Goal: Transaction & Acquisition: Purchase product/service

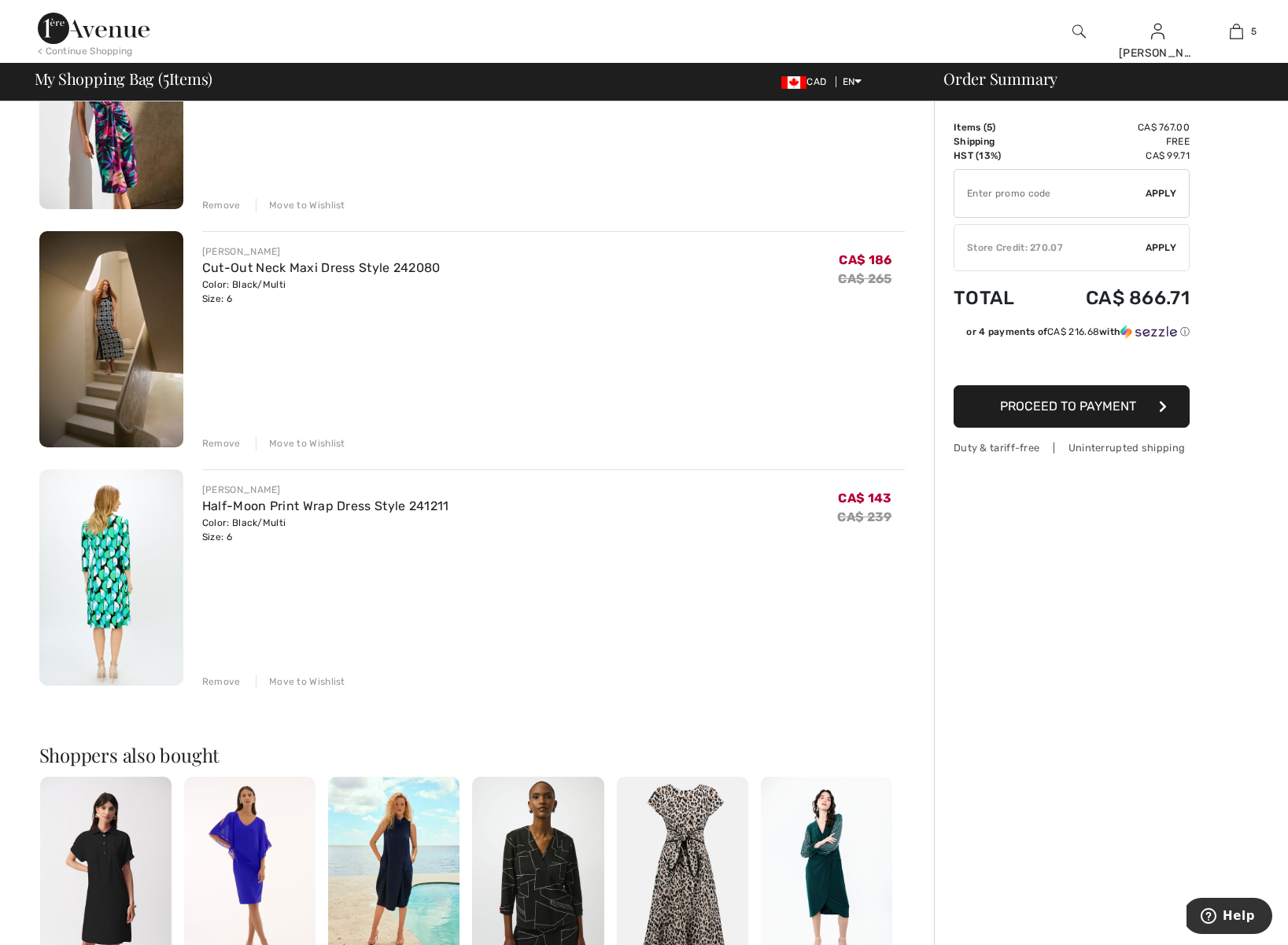
scroll to position [719, 0]
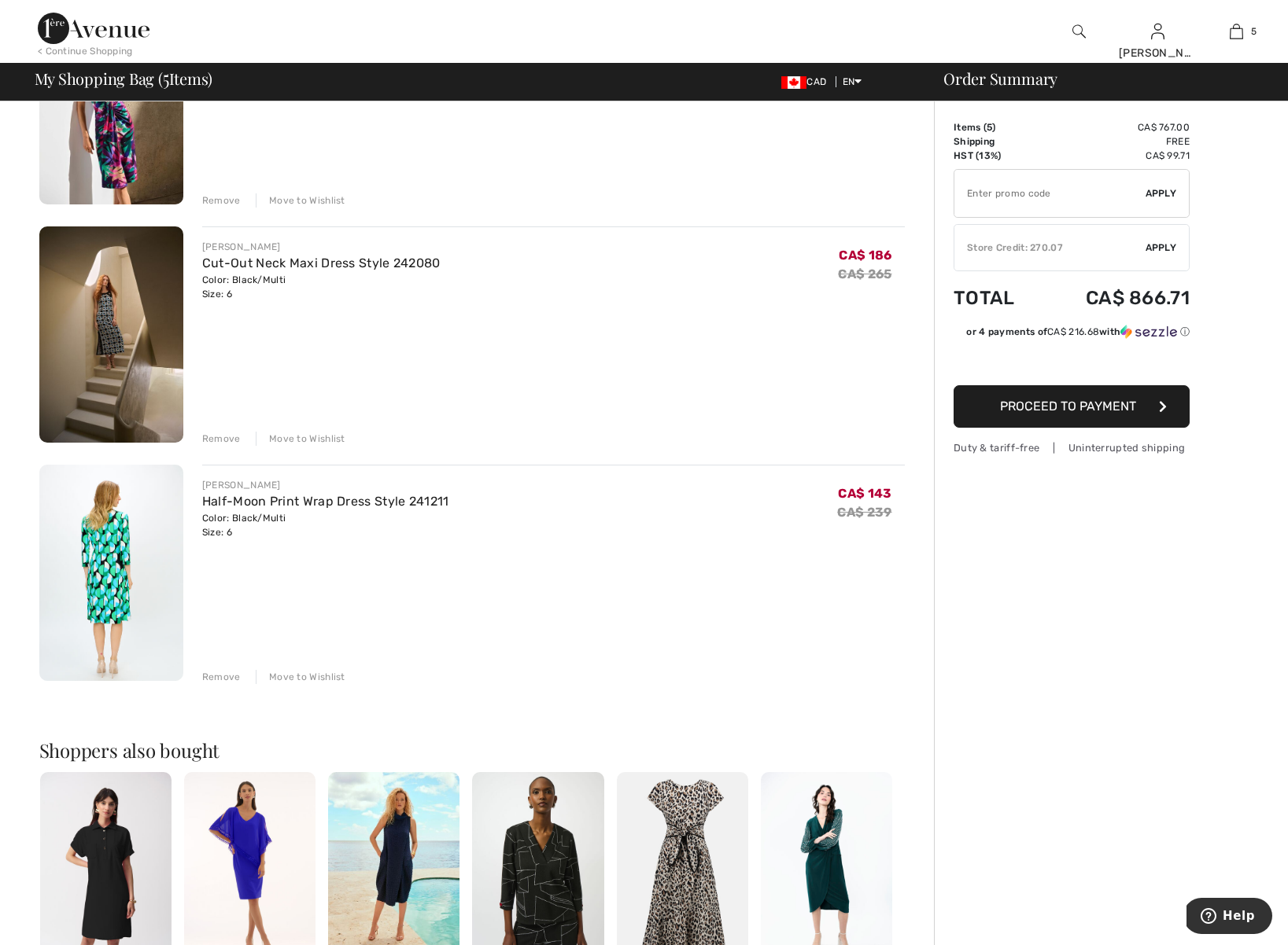
click at [223, 679] on div "Remove" at bounding box center [222, 677] width 39 height 14
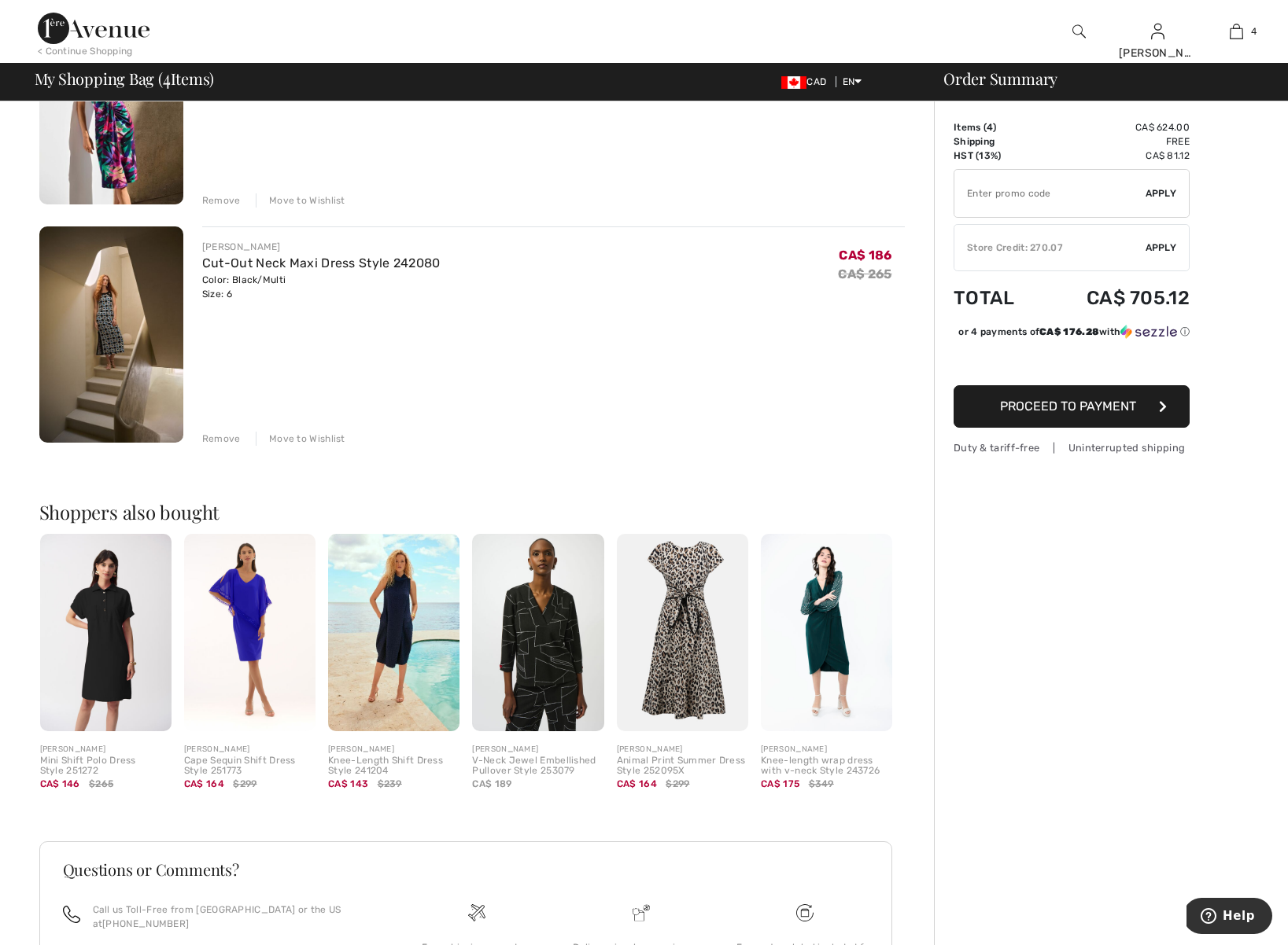
click at [106, 328] on img at bounding box center [111, 334] width 144 height 216
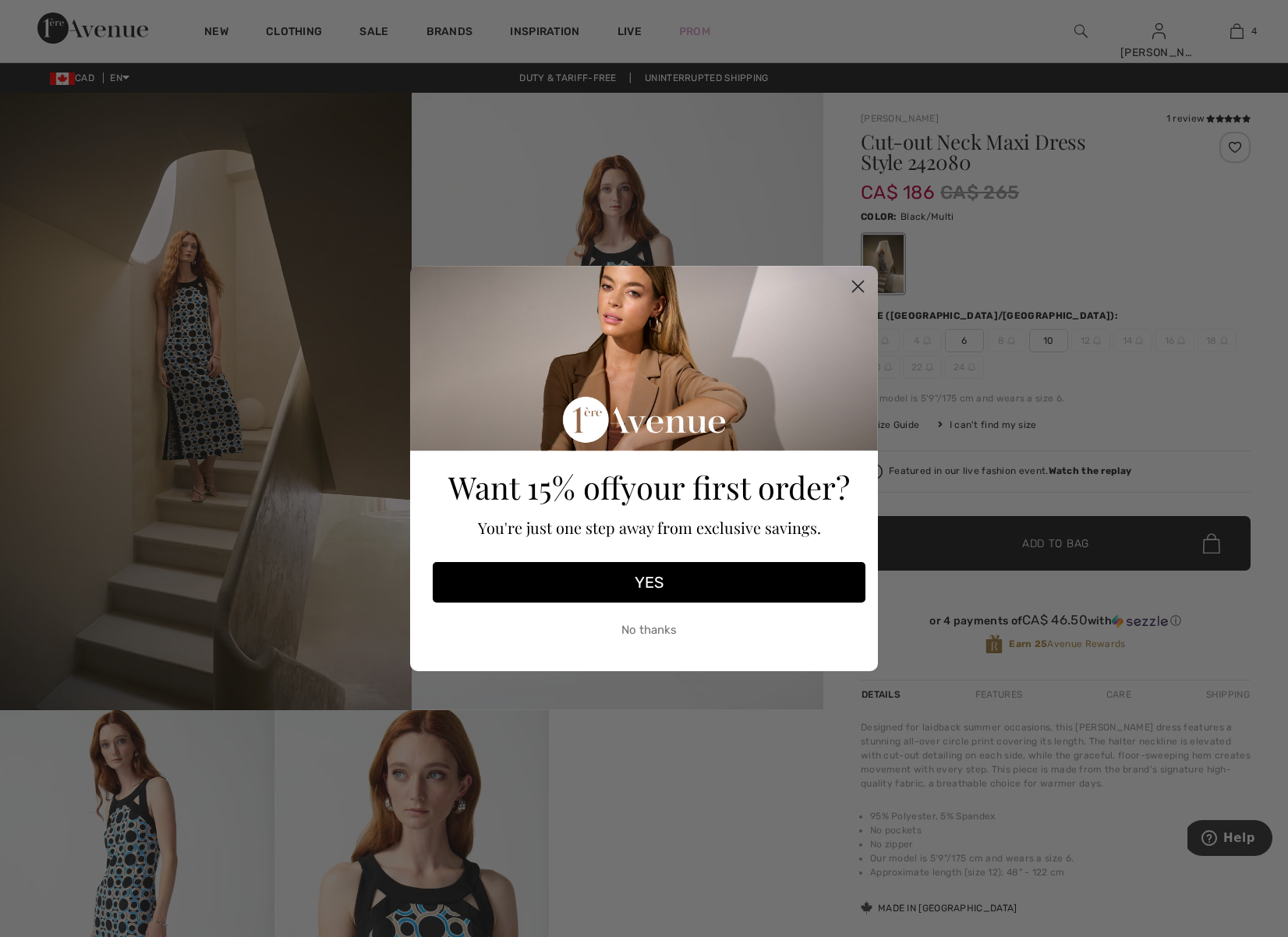
click at [857, 282] on circle "Close dialog" at bounding box center [857, 286] width 25 height 25
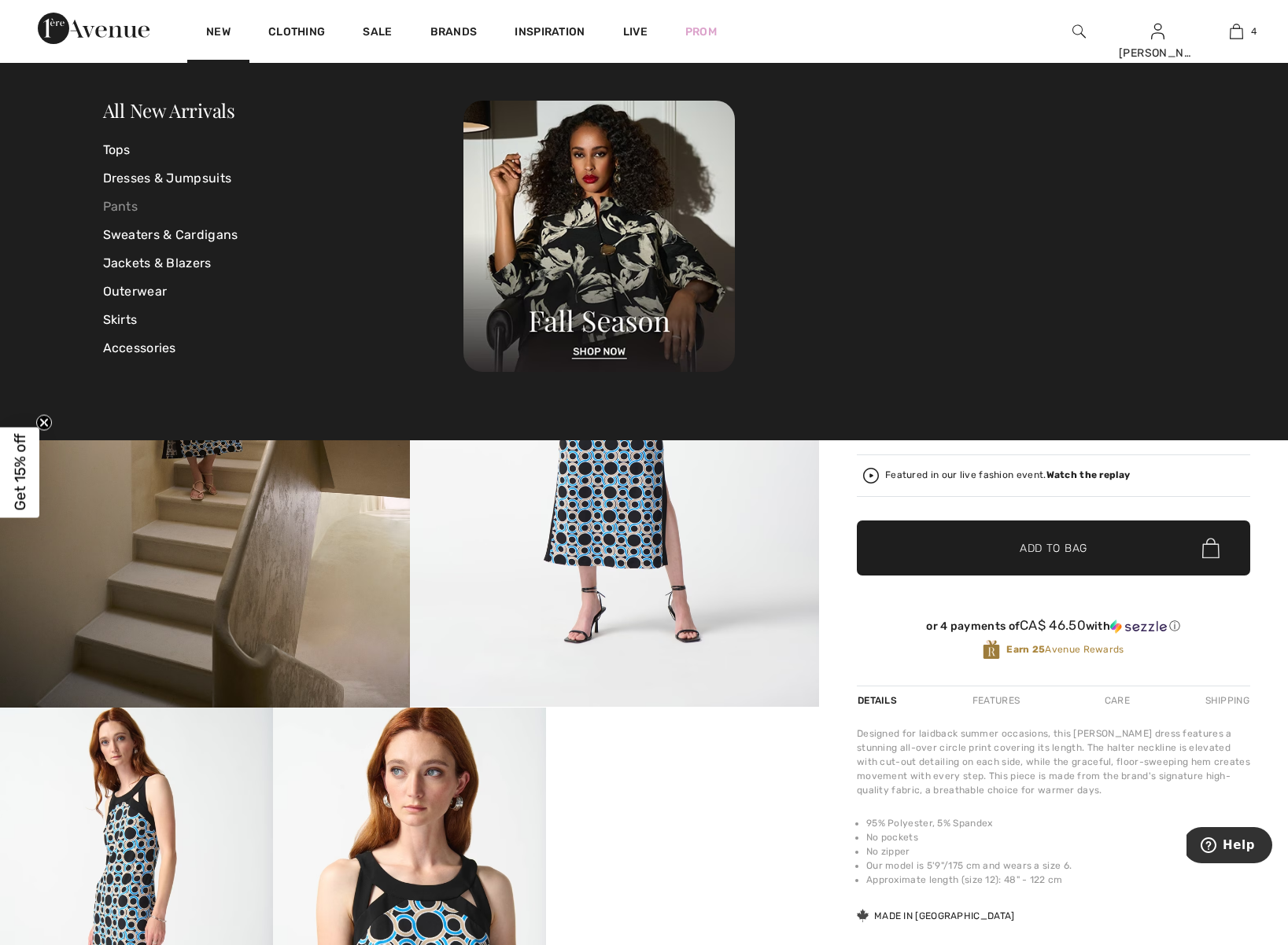
click at [124, 206] on link "Pants" at bounding box center [284, 207] width 361 height 28
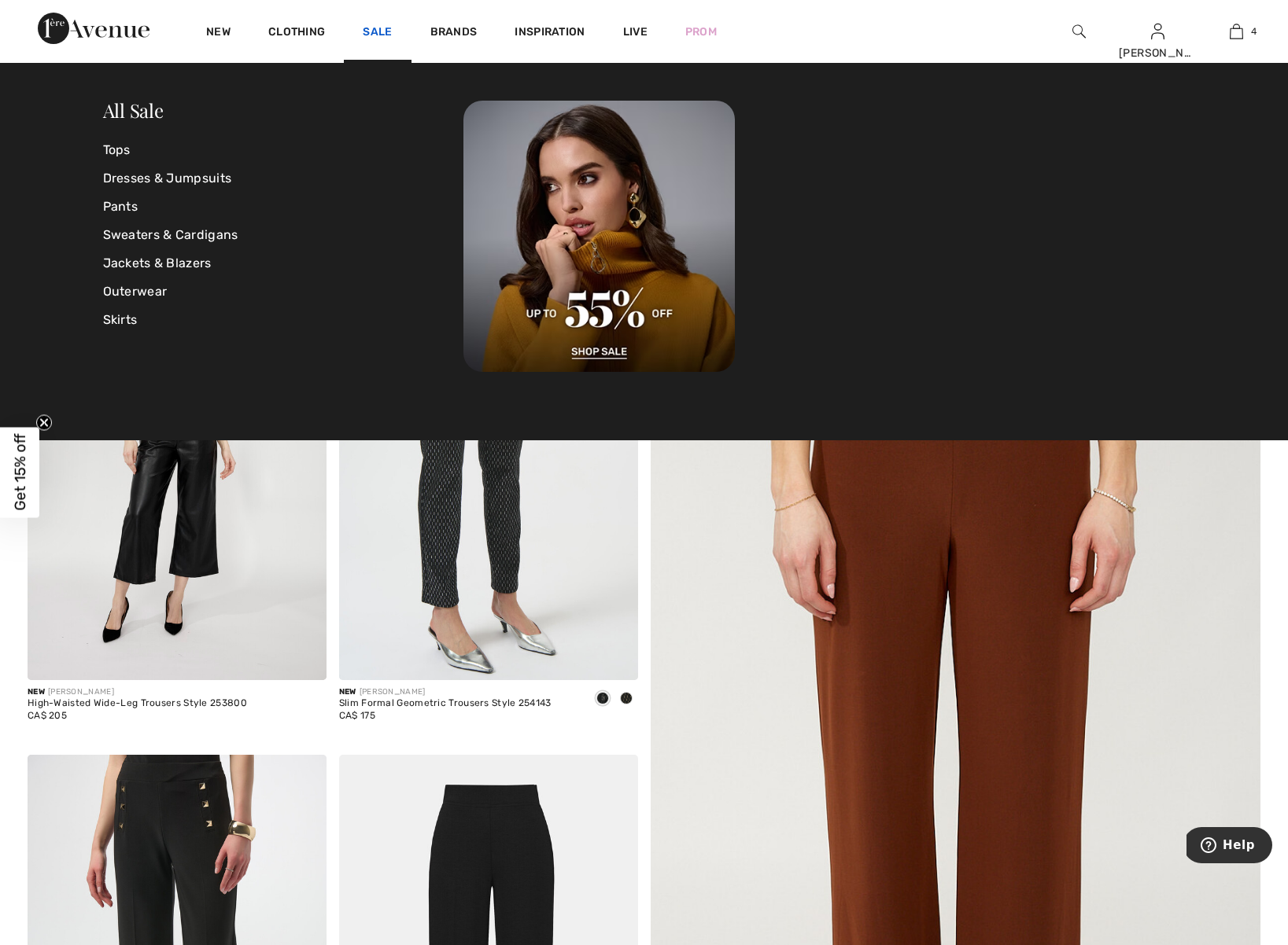
click at [381, 34] on link "Sale" at bounding box center [376, 33] width 29 height 17
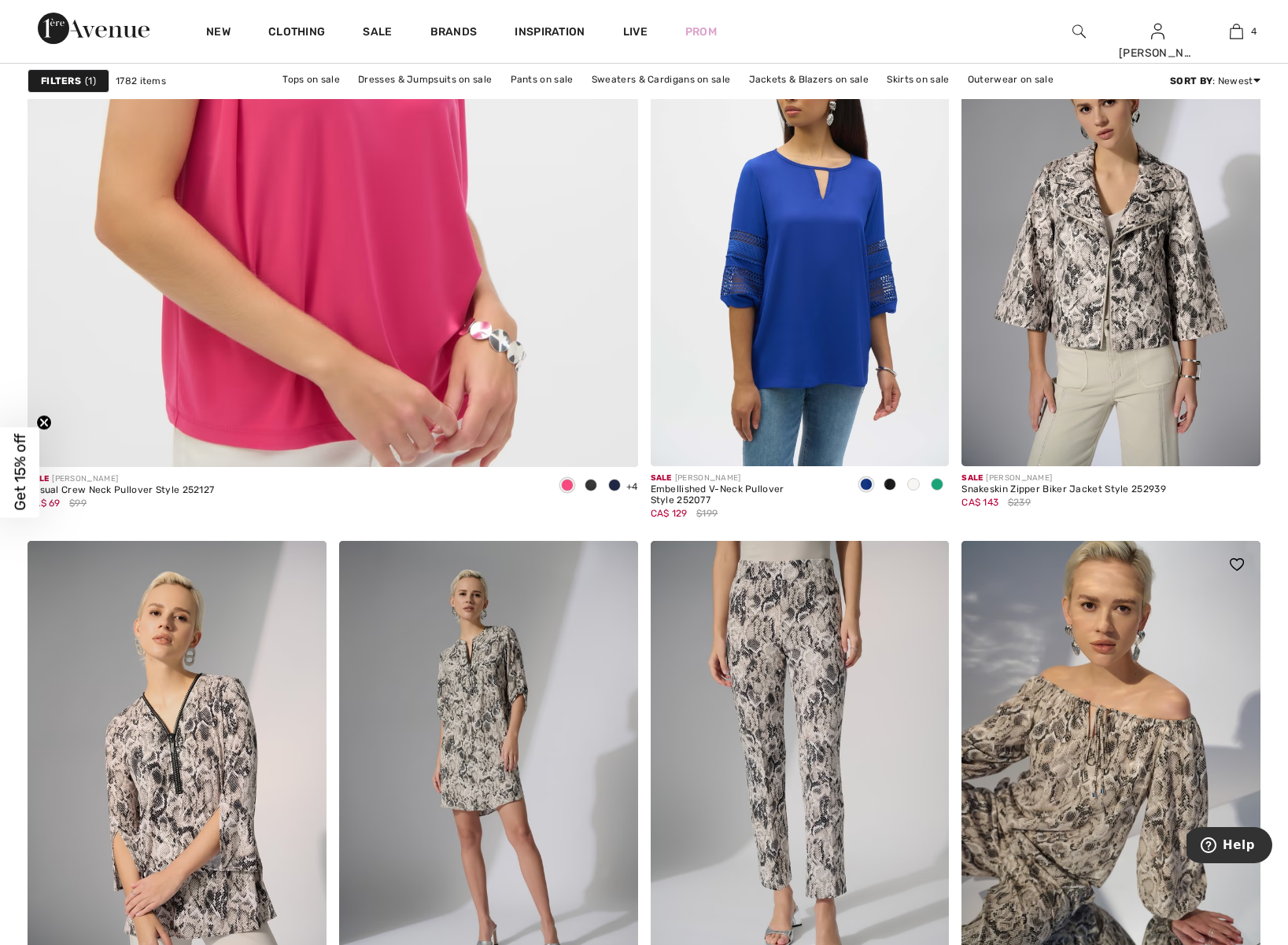
scroll to position [4855, 0]
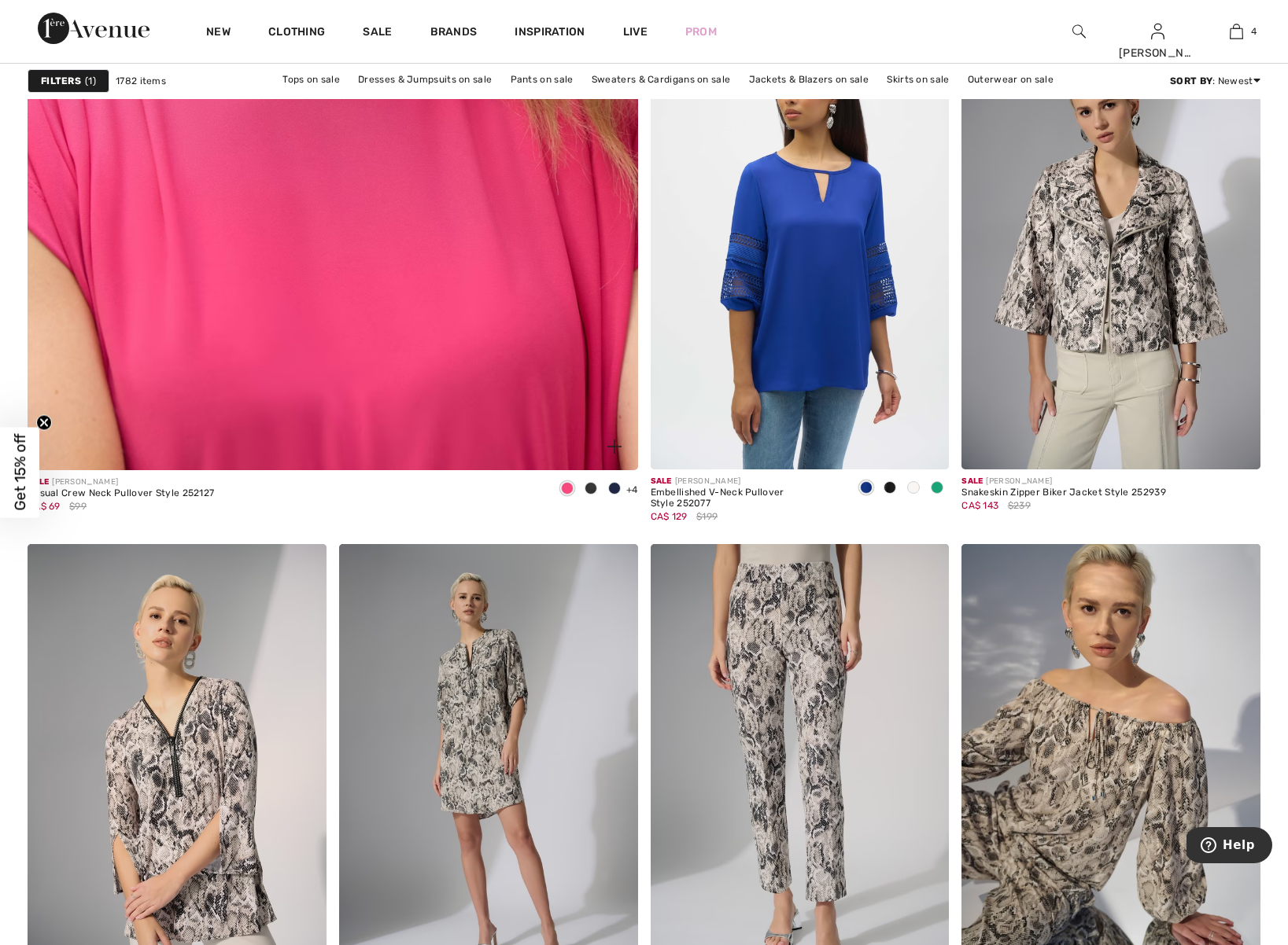
click at [445, 382] on img at bounding box center [332, 48] width 732 height 1098
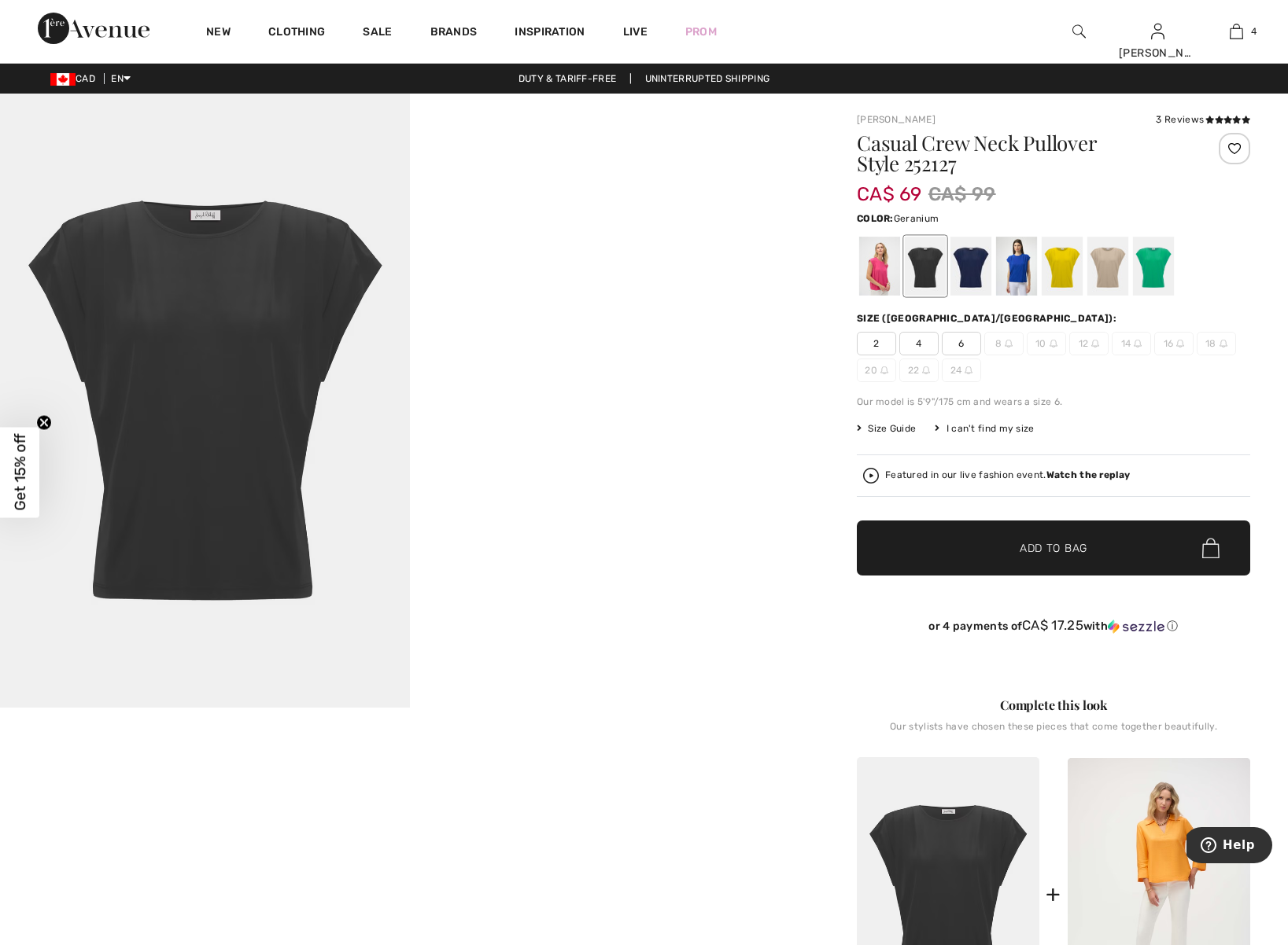
click at [876, 274] on div at bounding box center [879, 266] width 41 height 59
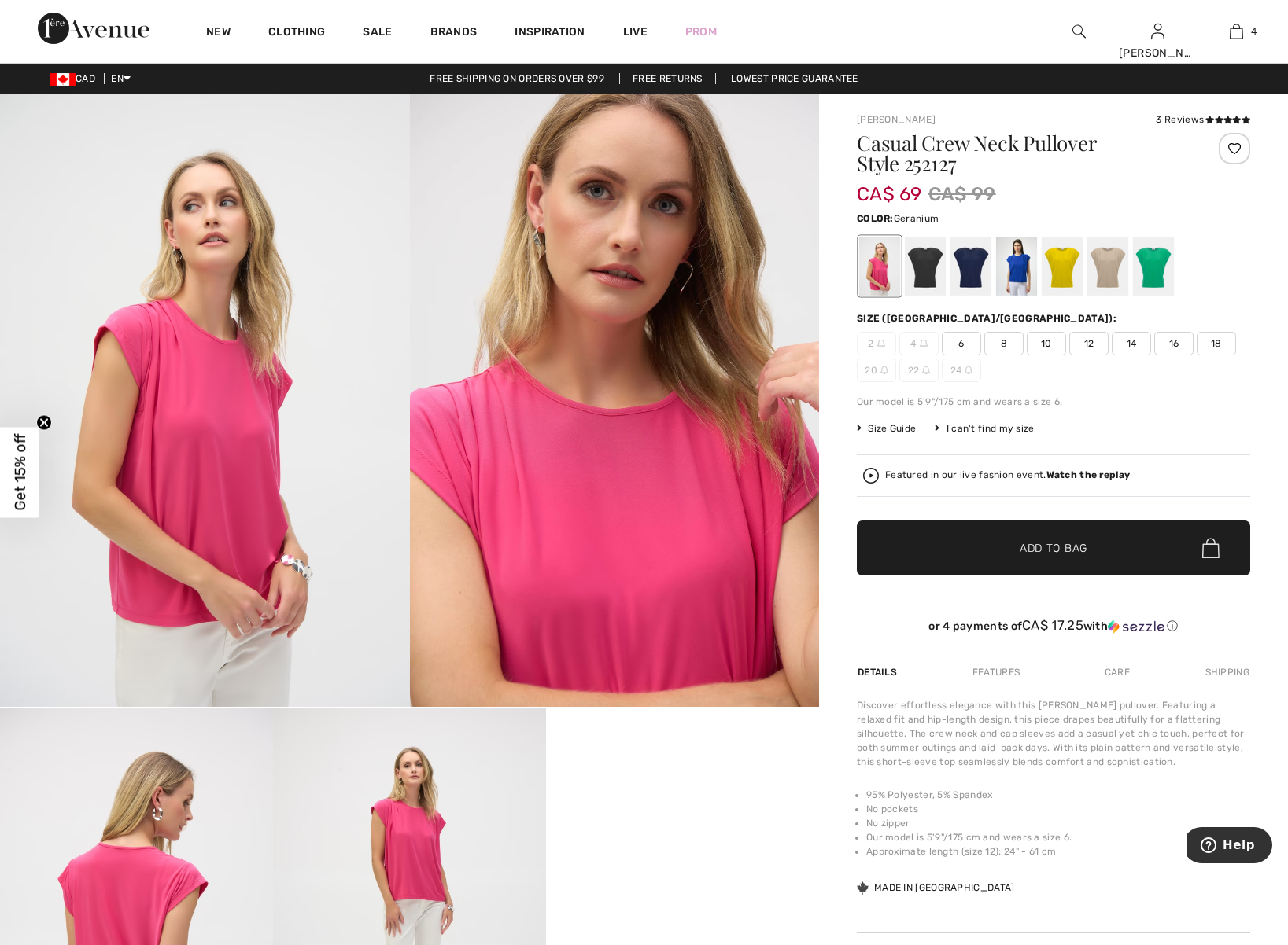
click at [1000, 344] on span "8" at bounding box center [1004, 344] width 40 height 24
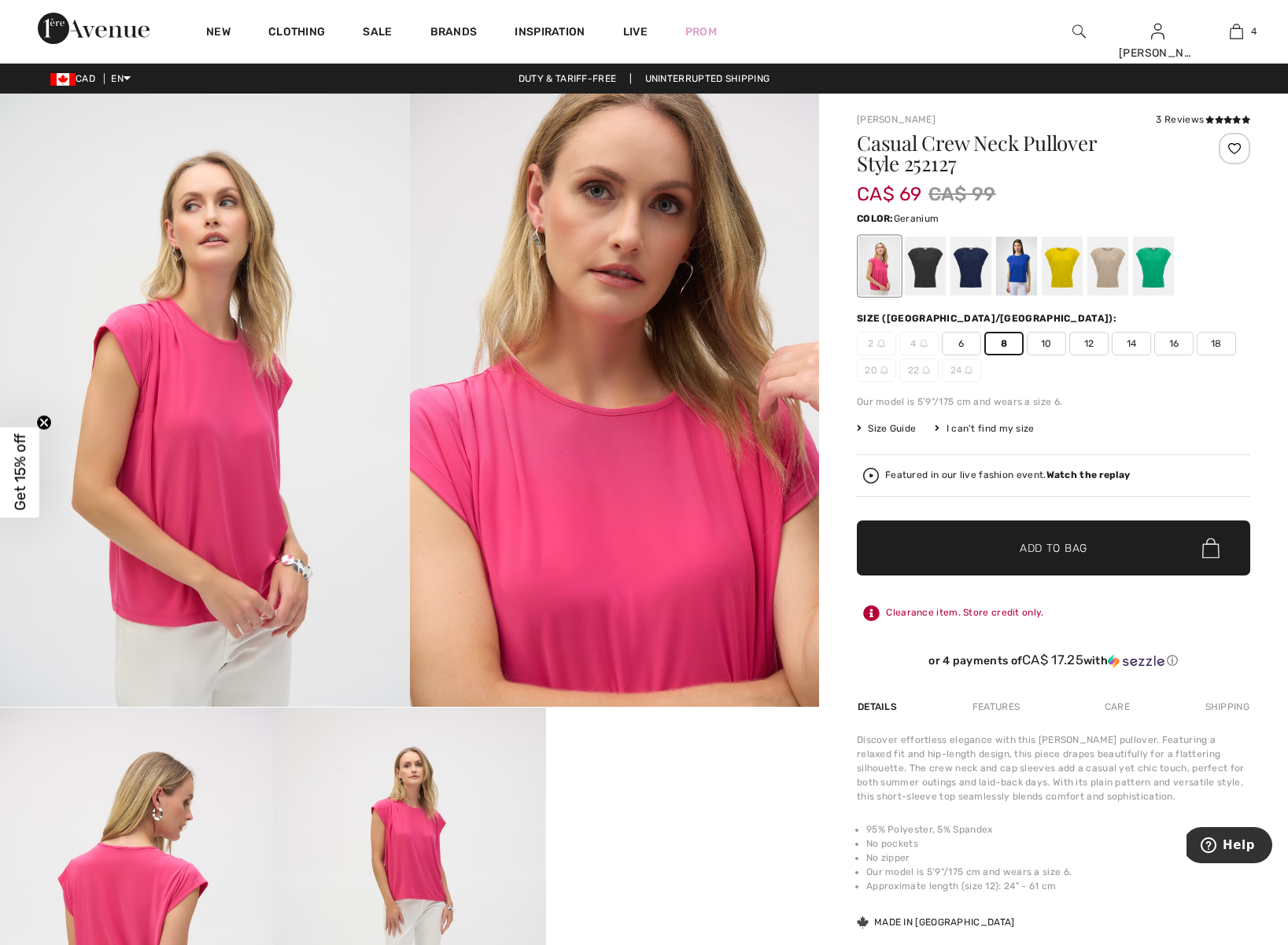
click at [989, 538] on span "✔ Added to Bag Add to Bag" at bounding box center [1053, 548] width 393 height 55
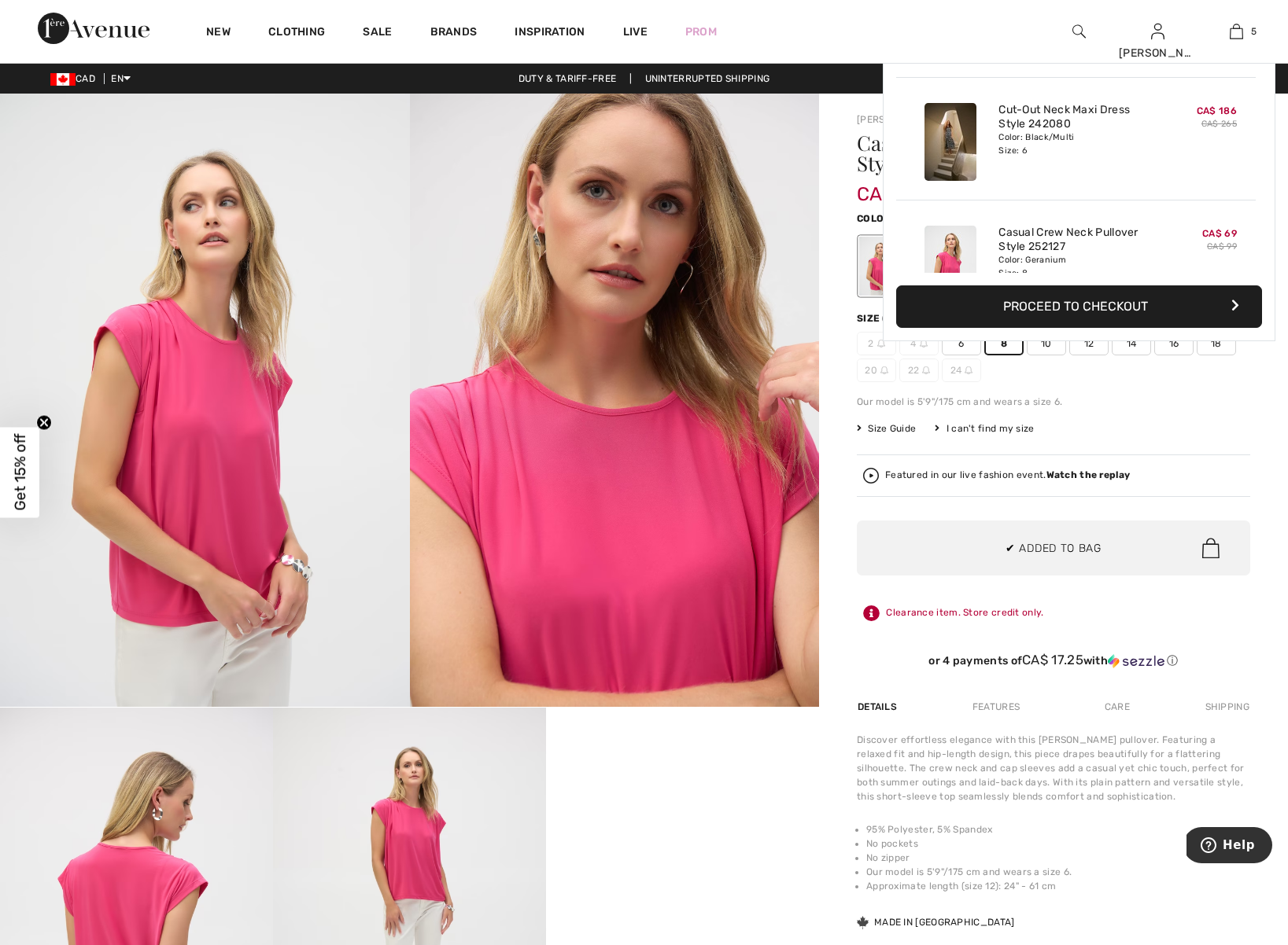
scroll to position [417, 0]
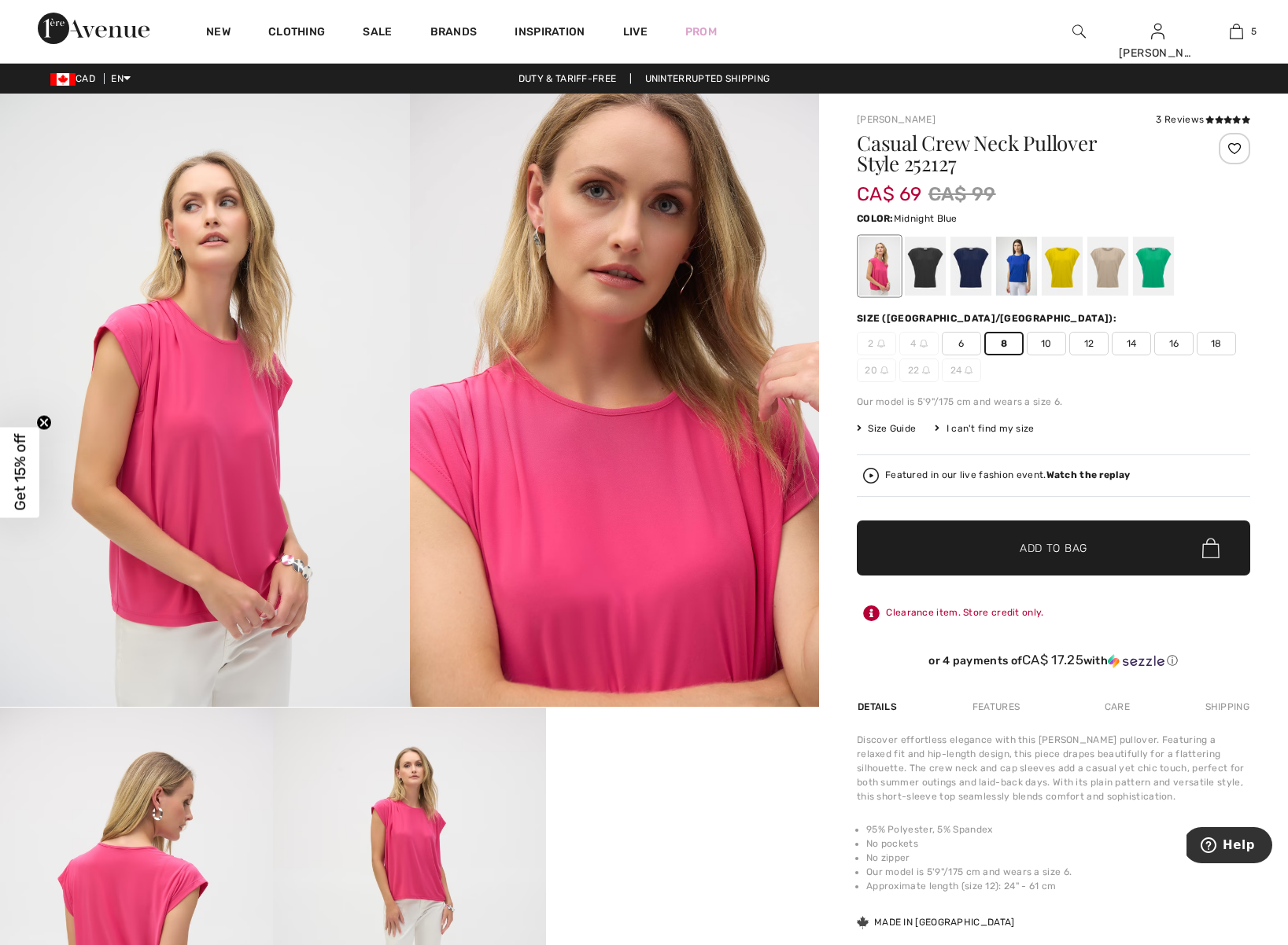
click at [973, 270] on div at bounding box center [971, 266] width 41 height 59
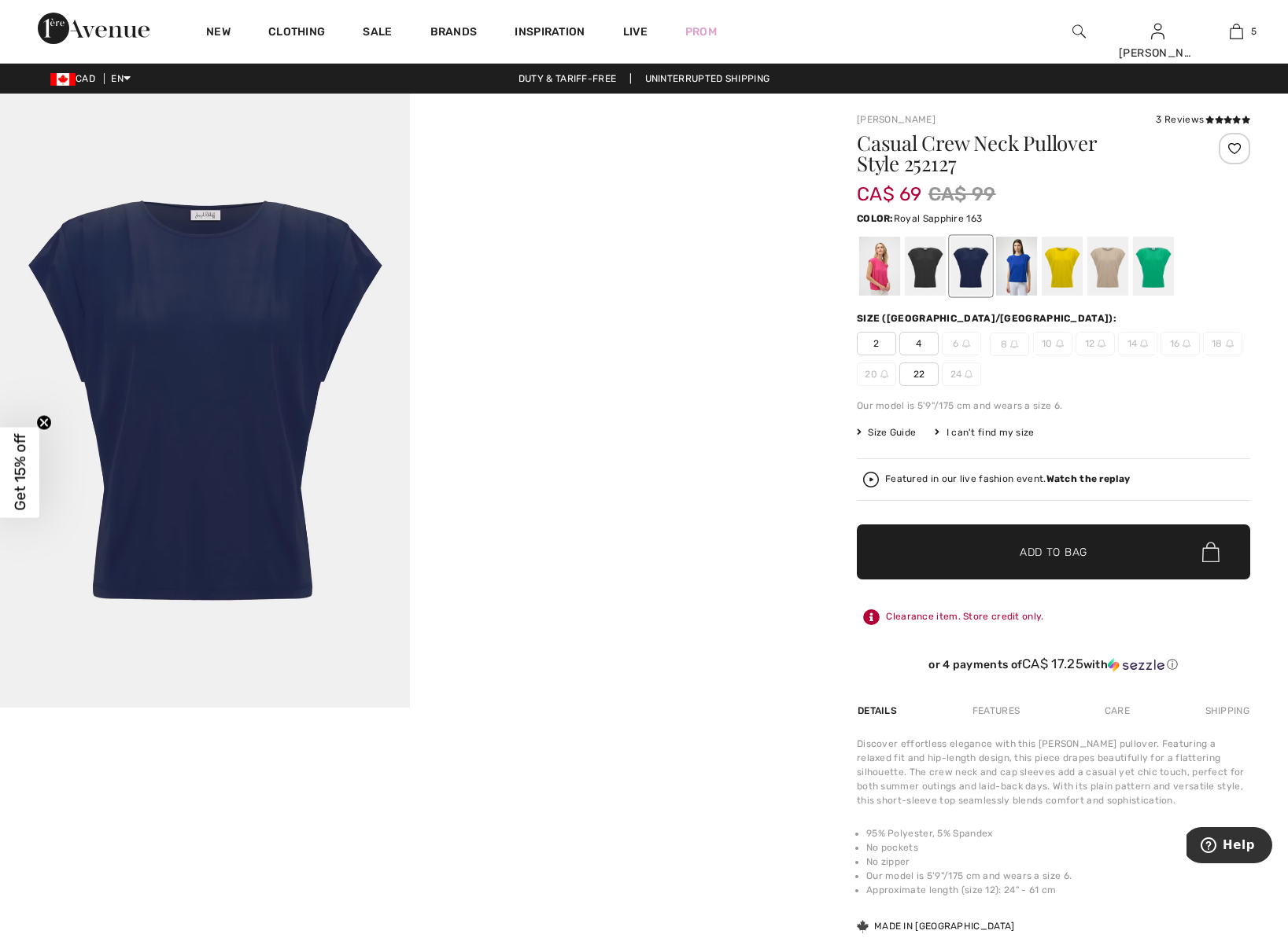
click at [1016, 269] on div at bounding box center [1016, 266] width 41 height 59
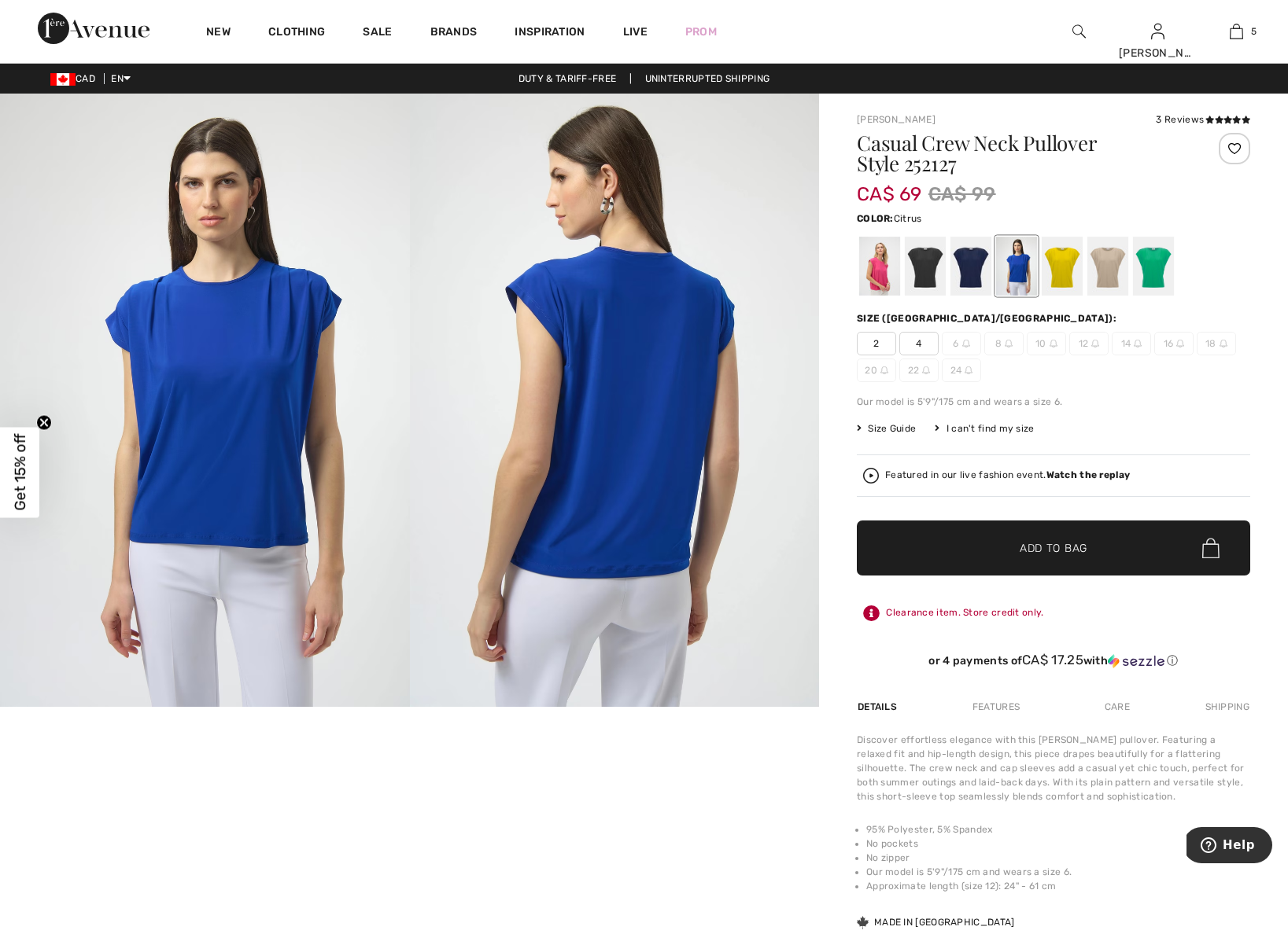
click at [1062, 268] on div at bounding box center [1062, 266] width 41 height 59
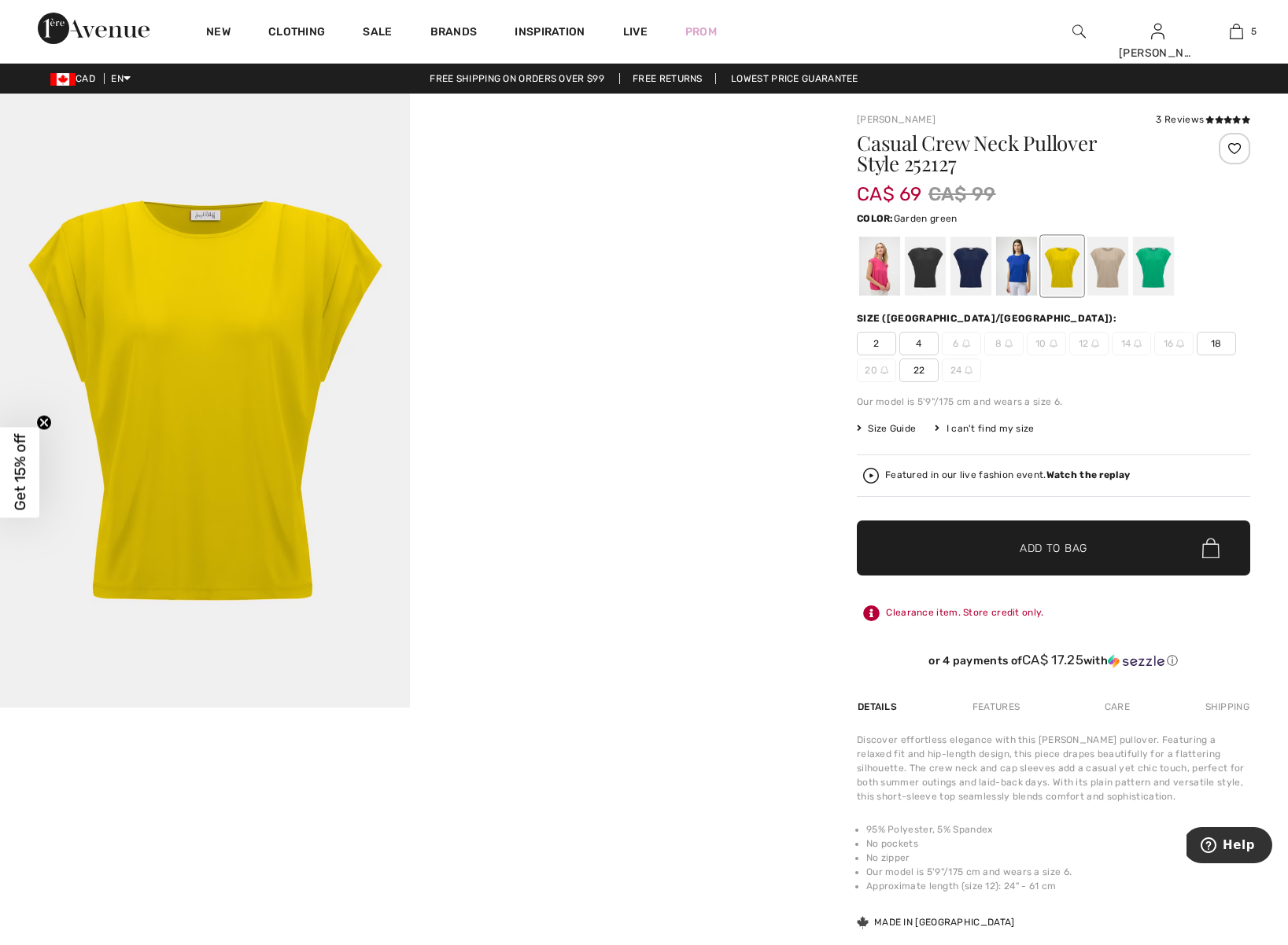
click at [1166, 269] on div at bounding box center [1153, 266] width 41 height 59
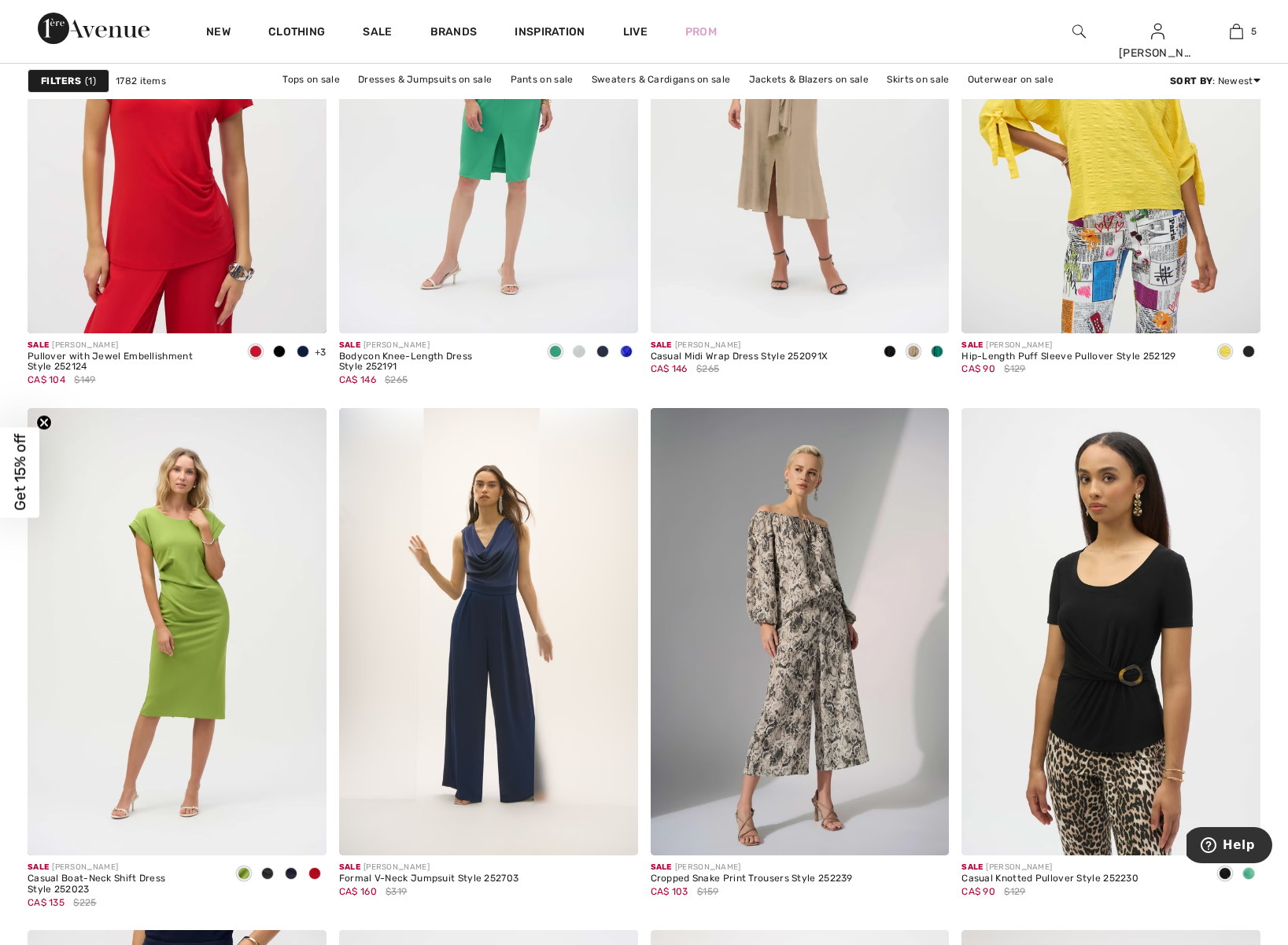
scroll to position [6863, 0]
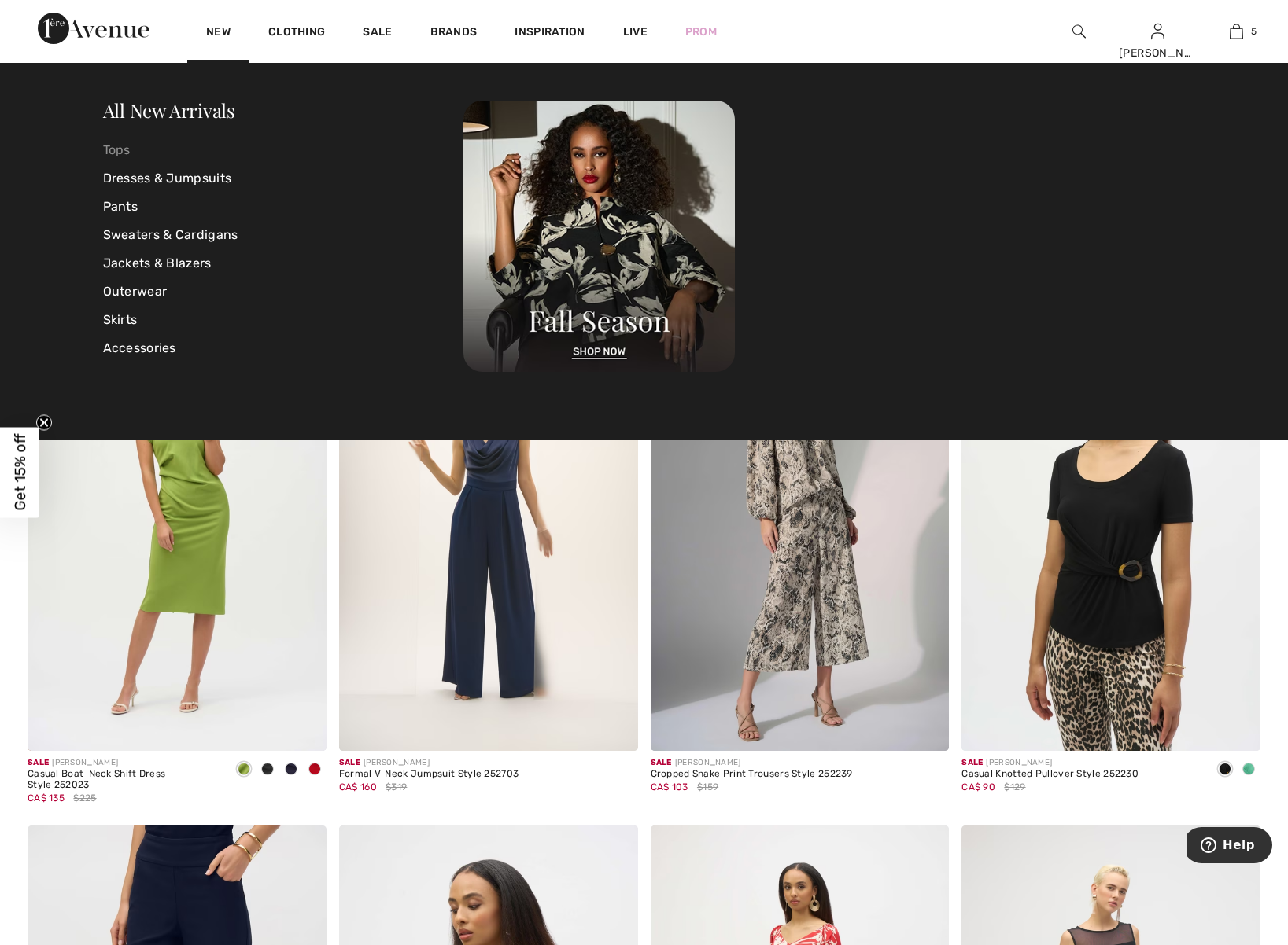
click at [190, 155] on link "Tops" at bounding box center [284, 150] width 361 height 28
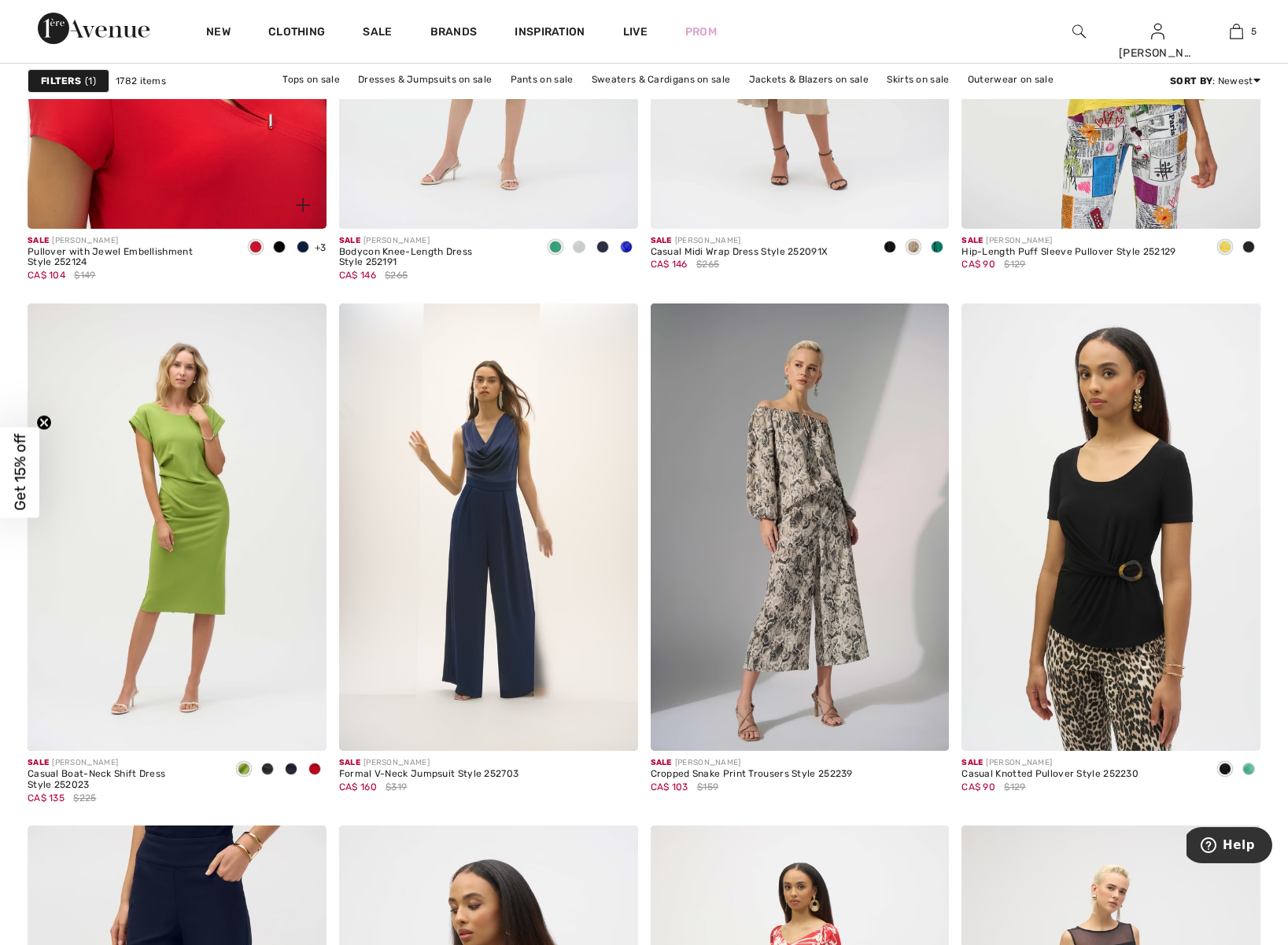
click at [198, 167] on img at bounding box center [177, 5] width 299 height 449
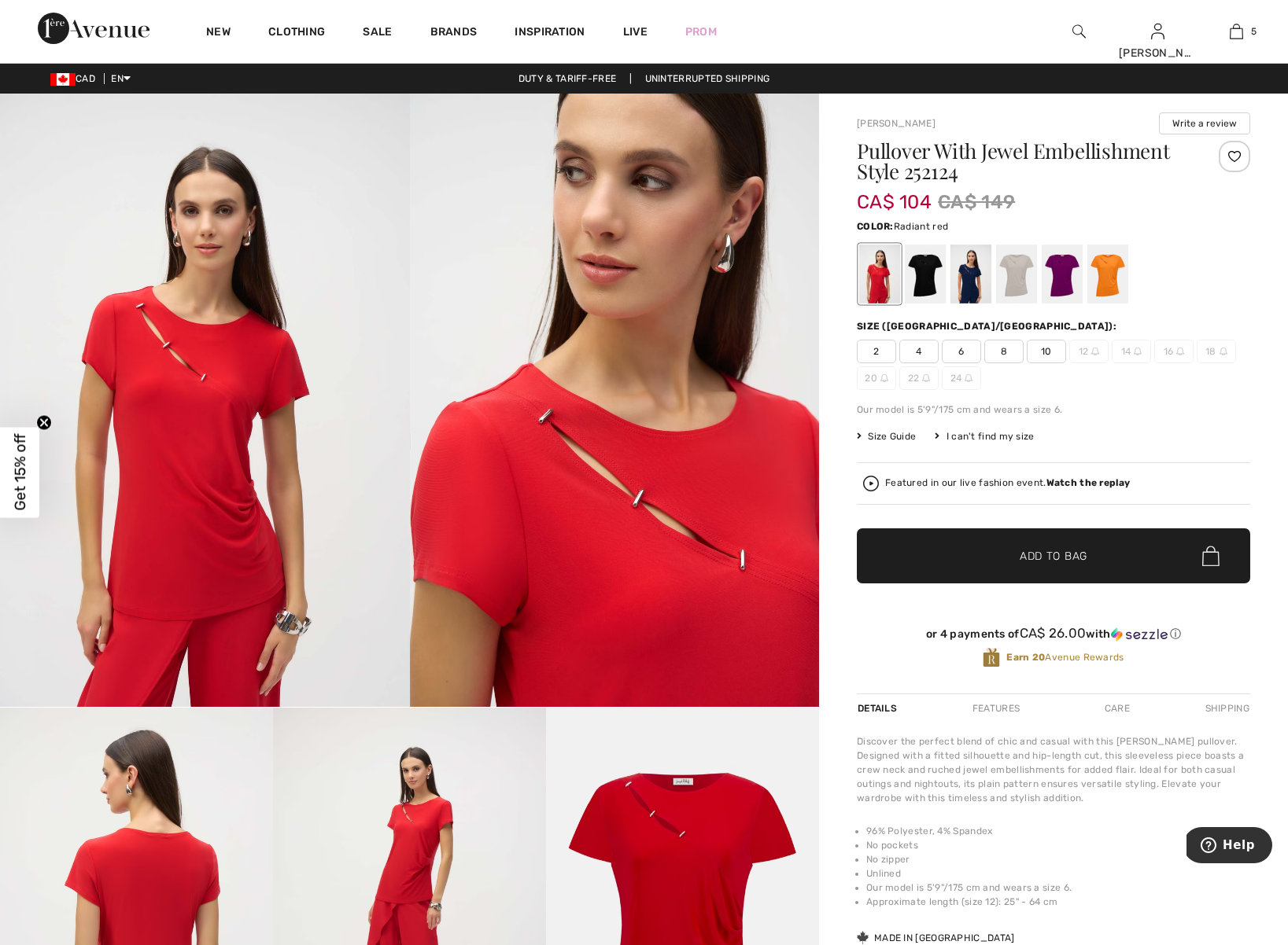
click at [1007, 353] on span "8" at bounding box center [1004, 352] width 40 height 24
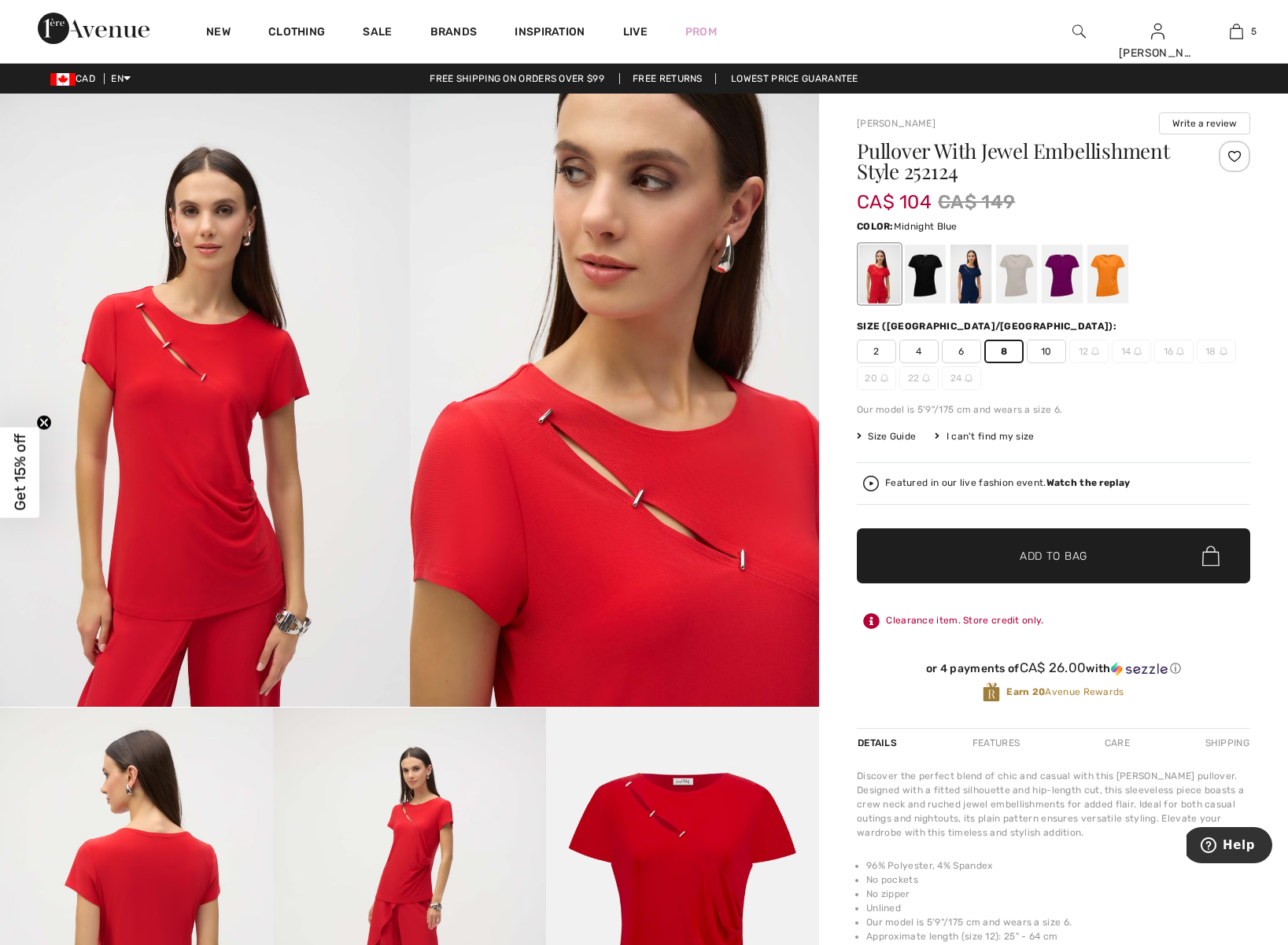
click at [956, 272] on div at bounding box center [971, 274] width 41 height 59
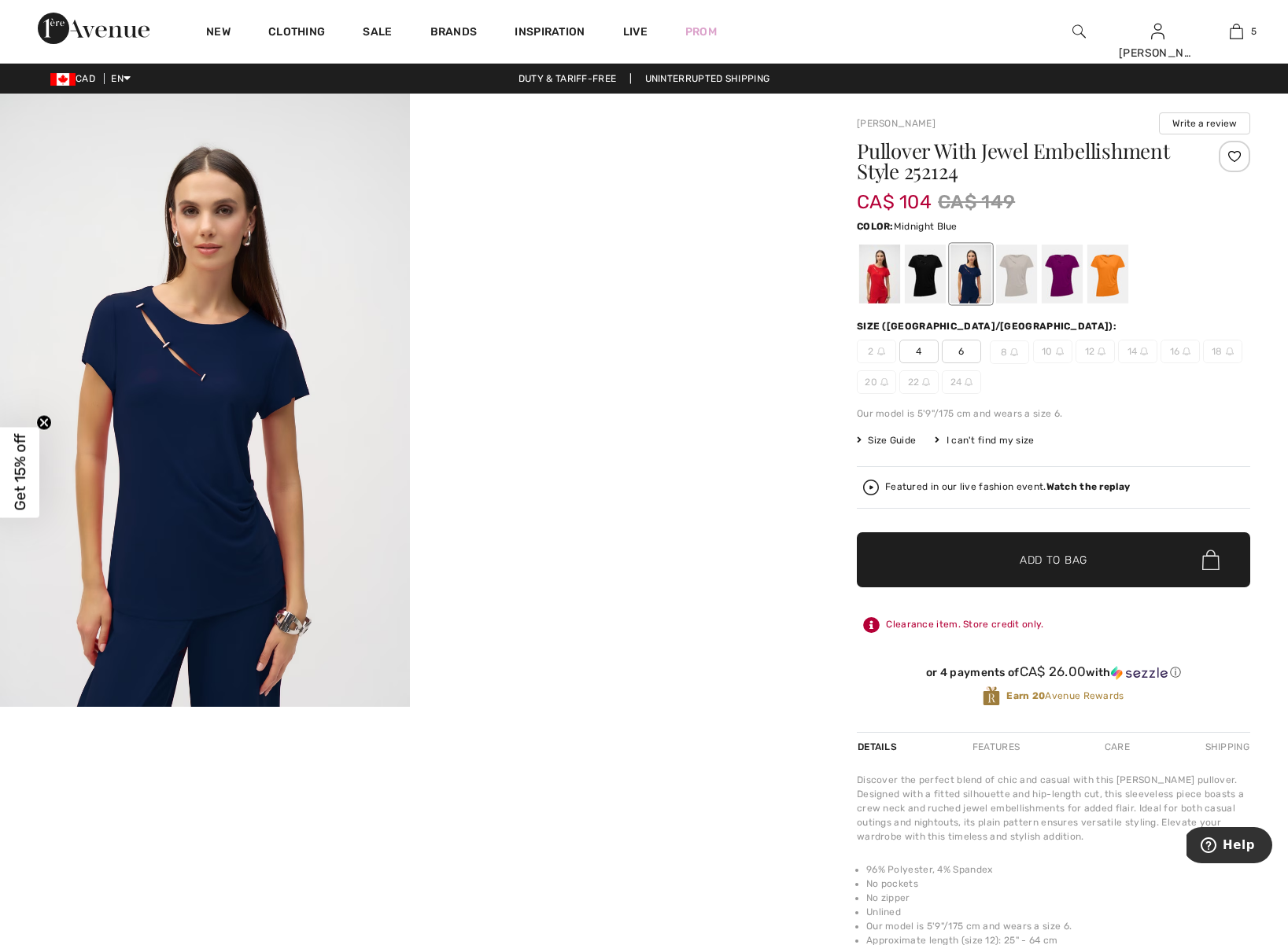
click at [1010, 352] on img at bounding box center [1013, 352] width 8 height 8
click at [925, 283] on div at bounding box center [644, 472] width 1288 height 945
click at [873, 282] on div at bounding box center [879, 274] width 41 height 59
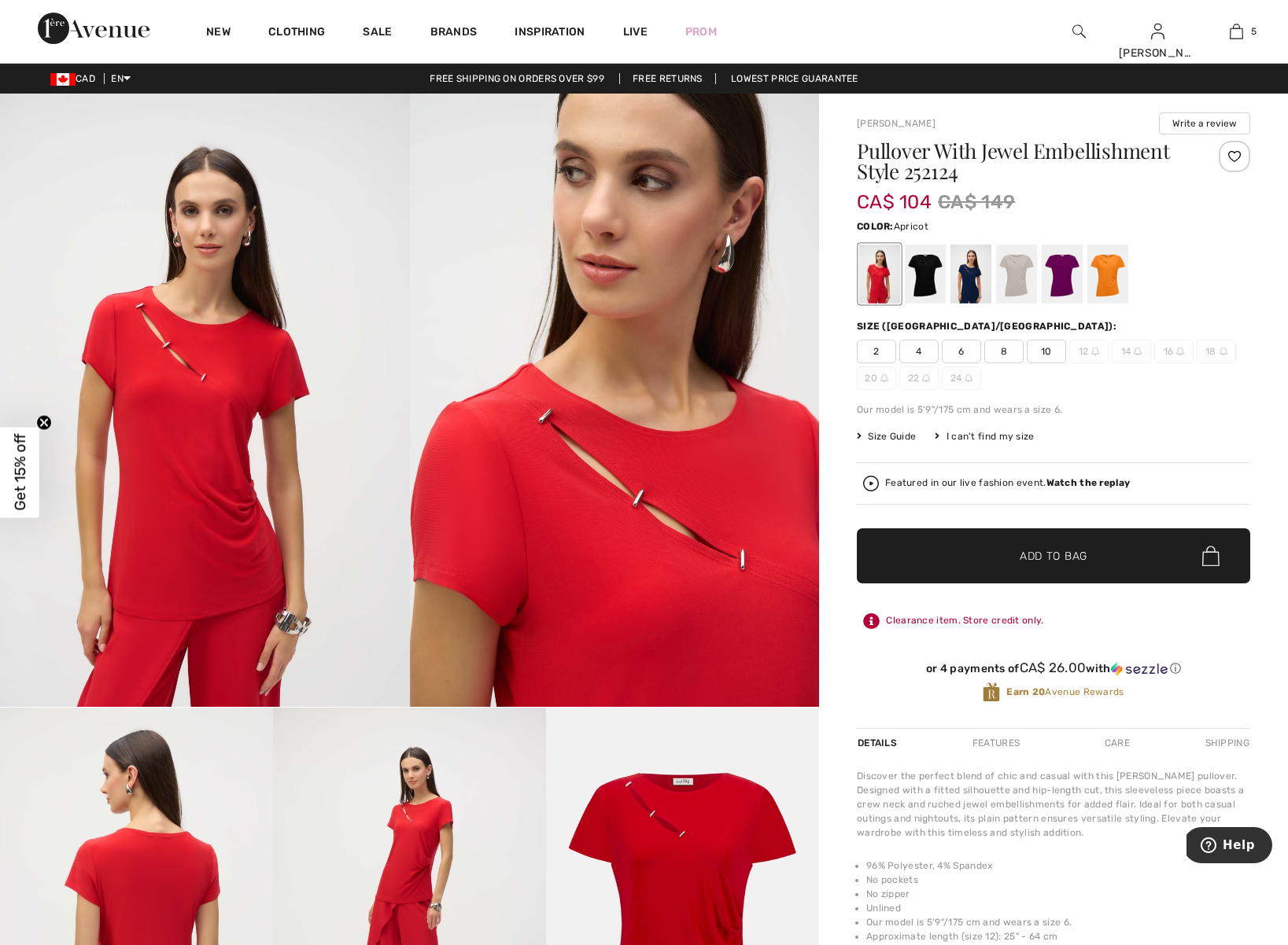
click at [1106, 281] on div at bounding box center [1108, 274] width 41 height 59
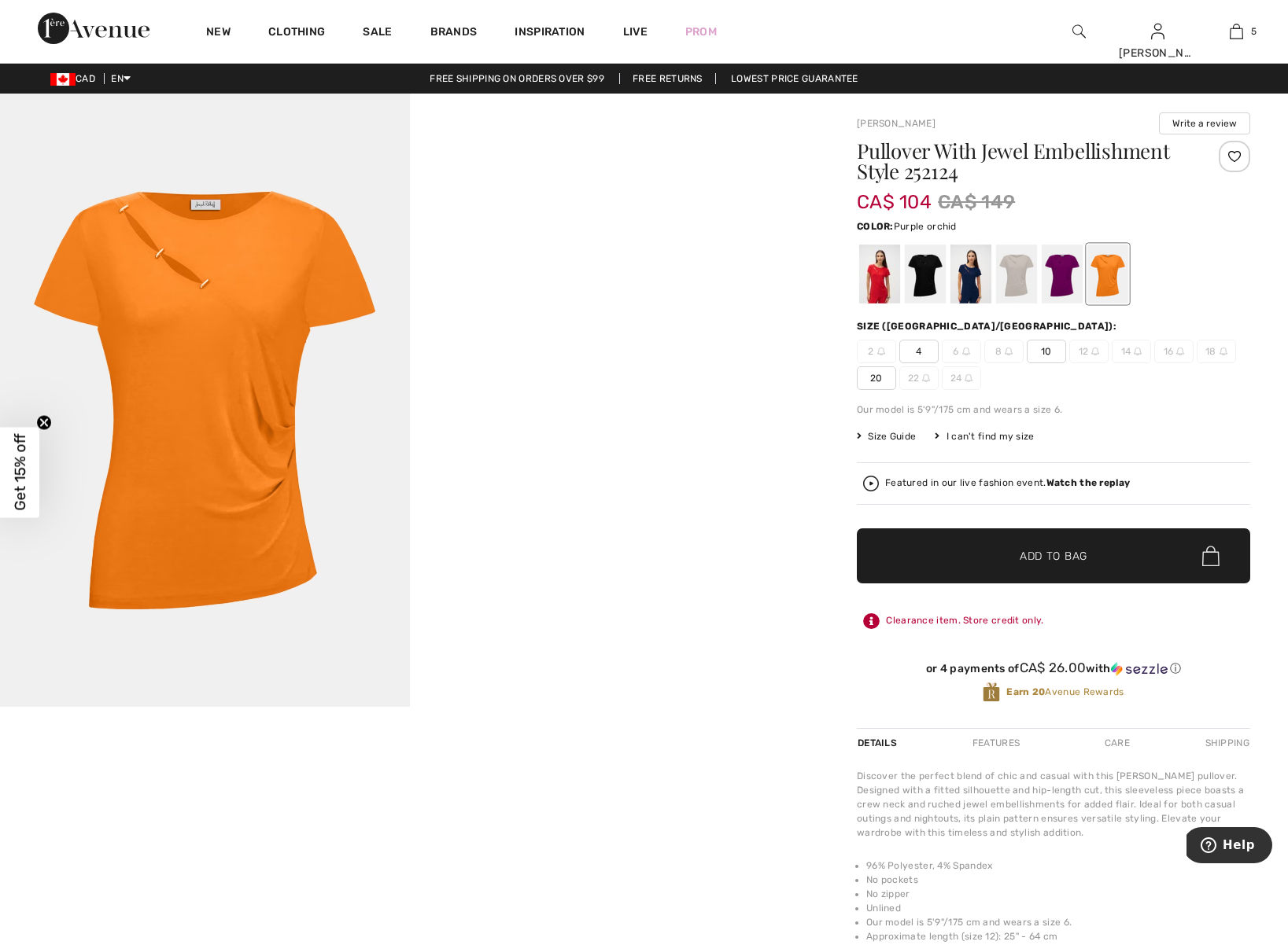
click at [1061, 281] on div at bounding box center [1062, 274] width 41 height 59
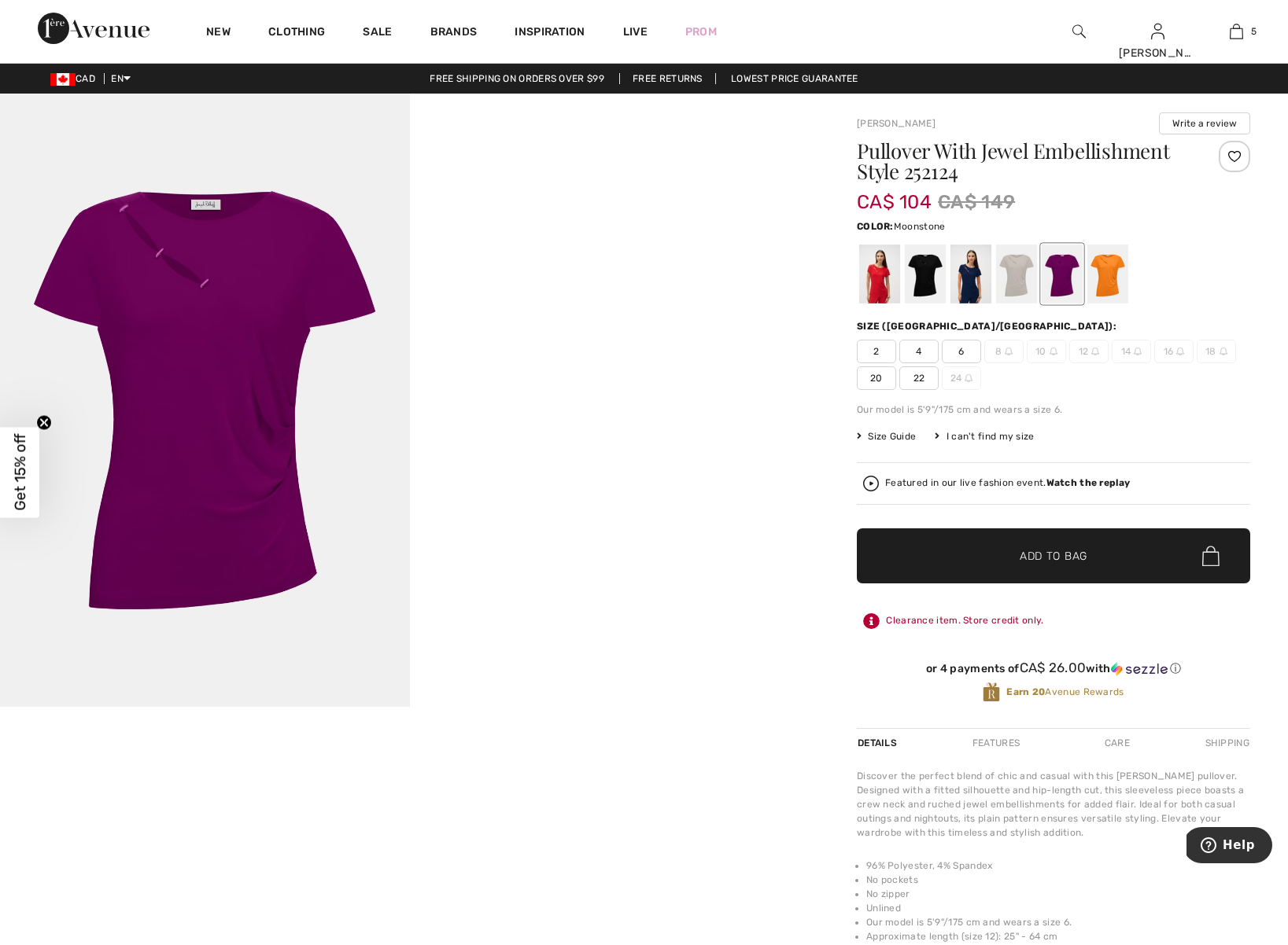
click at [1016, 288] on div at bounding box center [1016, 274] width 41 height 59
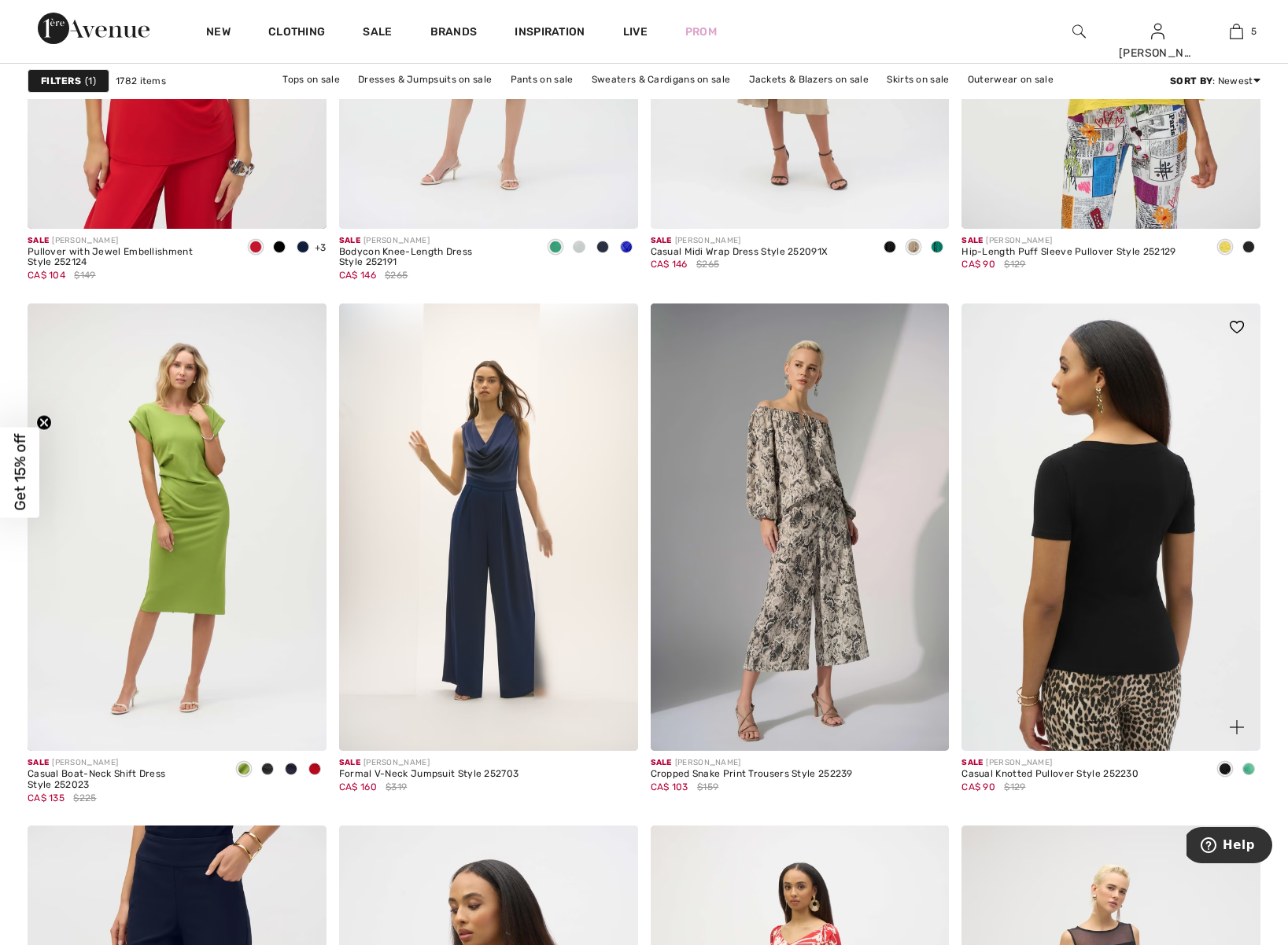
click at [1106, 571] on img at bounding box center [1110, 528] width 299 height 449
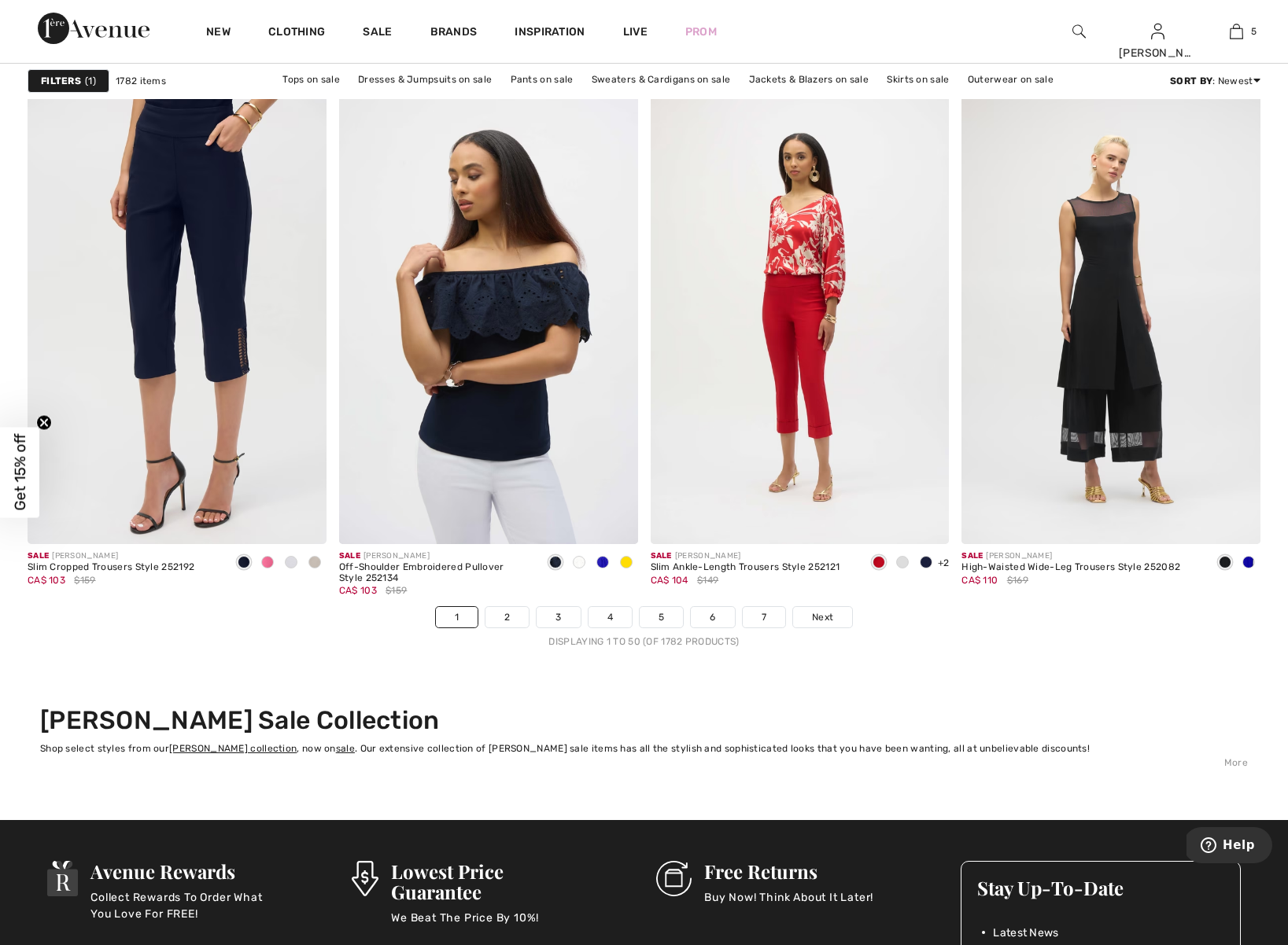
scroll to position [7586, 0]
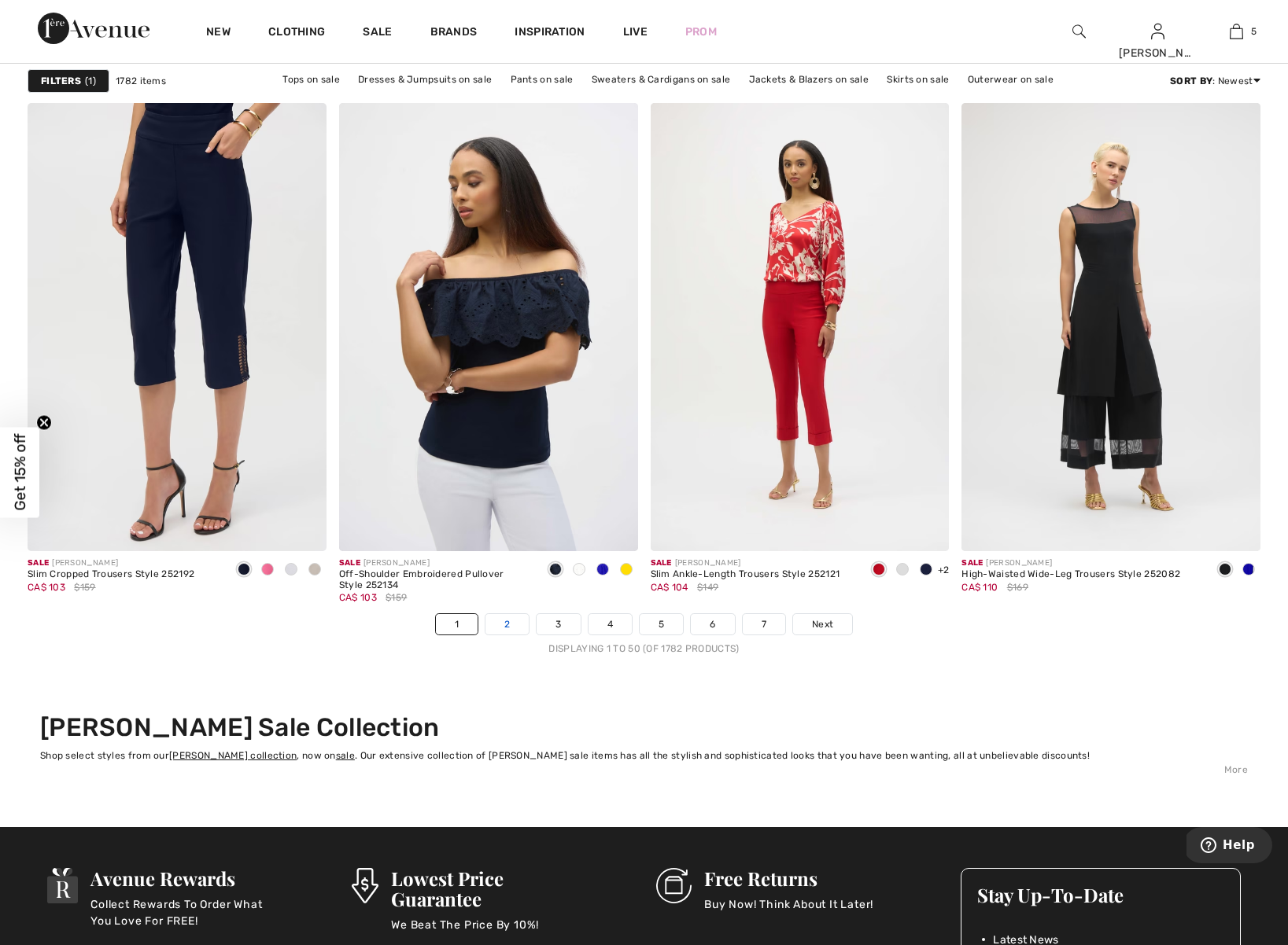
click at [505, 624] on link "2" at bounding box center [506, 624] width 43 height 20
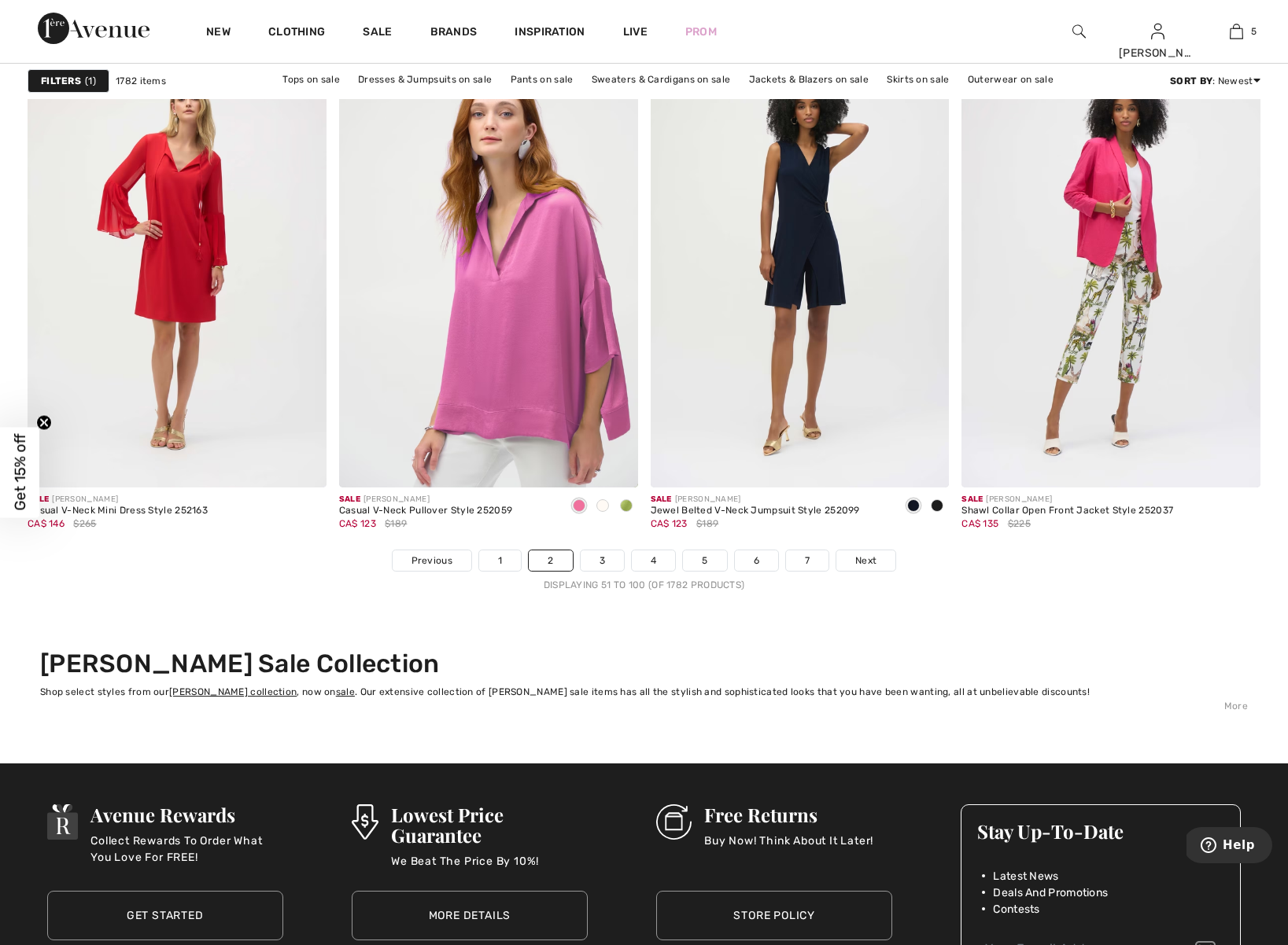
scroll to position [7654, 0]
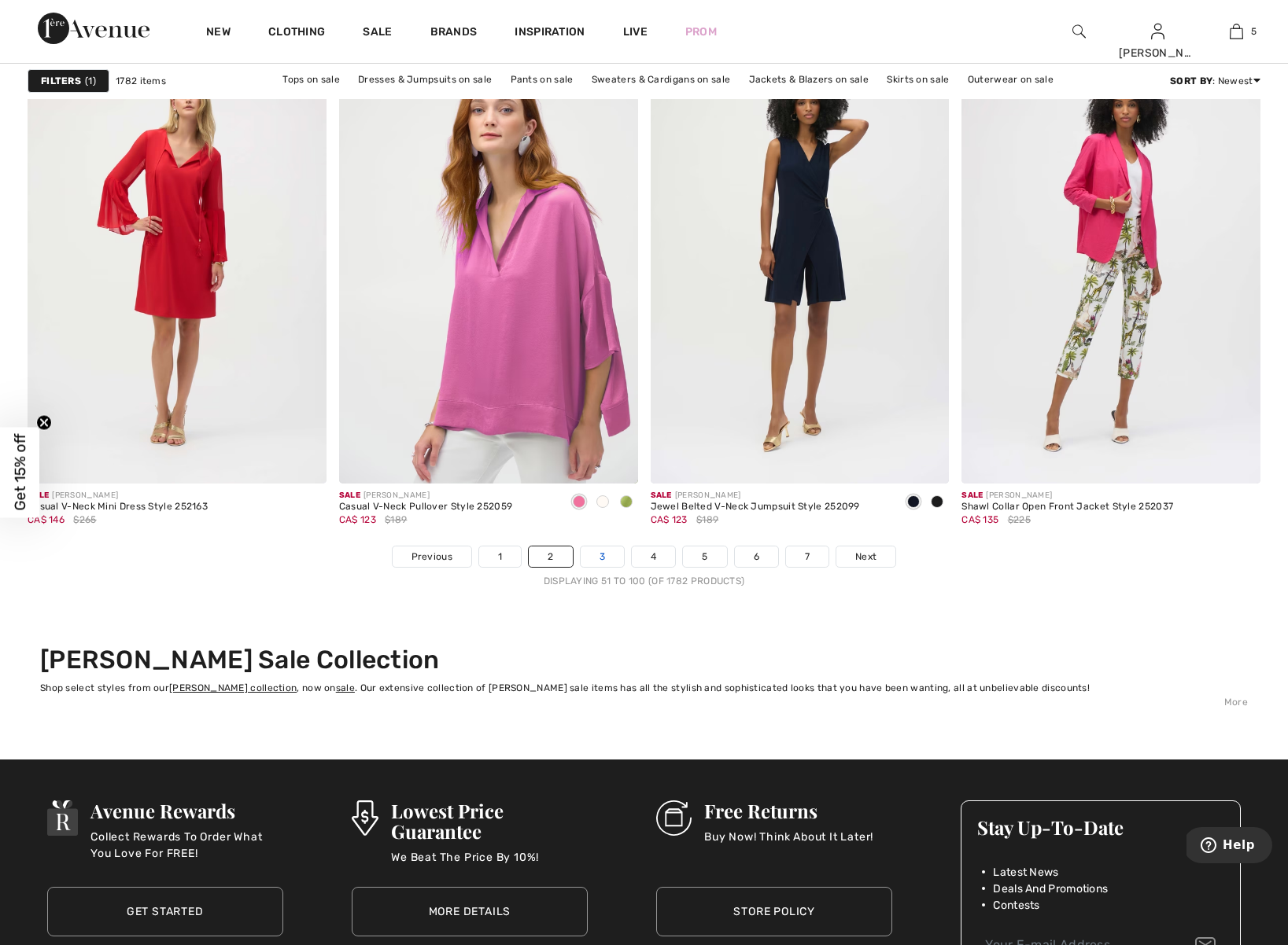
click at [603, 558] on link "3" at bounding box center [602, 556] width 43 height 20
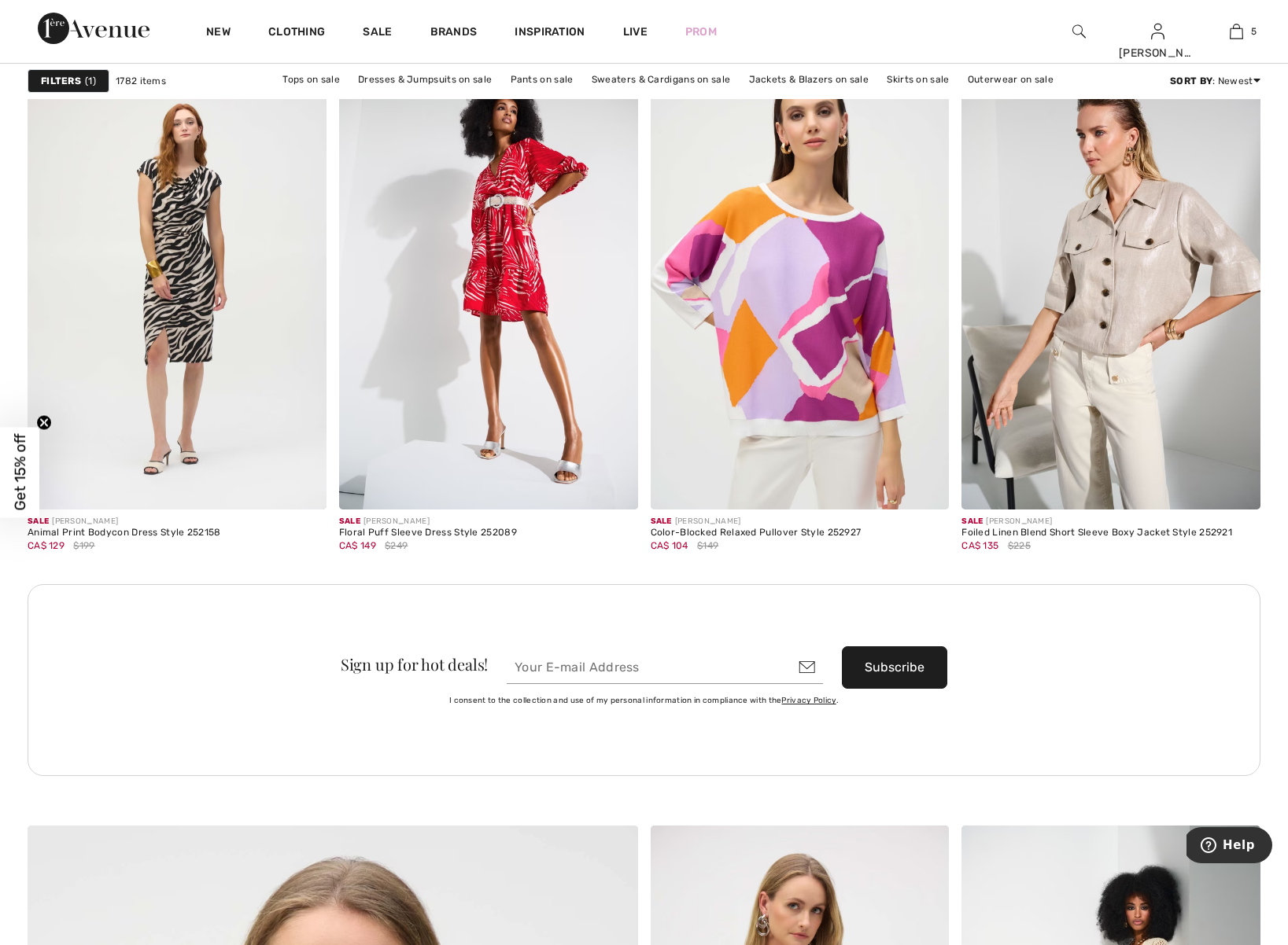
scroll to position [3524, 0]
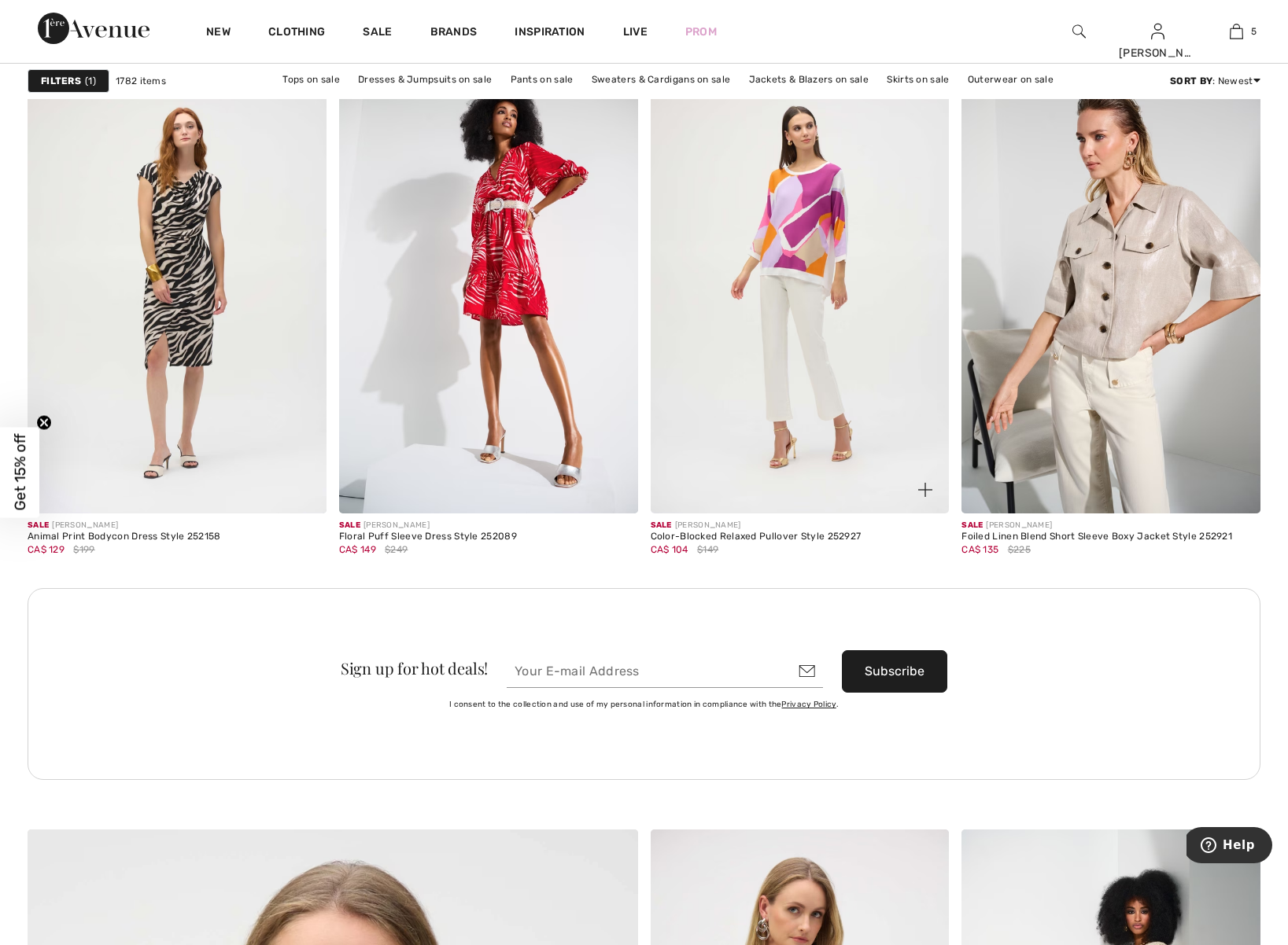
click at [816, 355] on img at bounding box center [799, 290] width 299 height 449
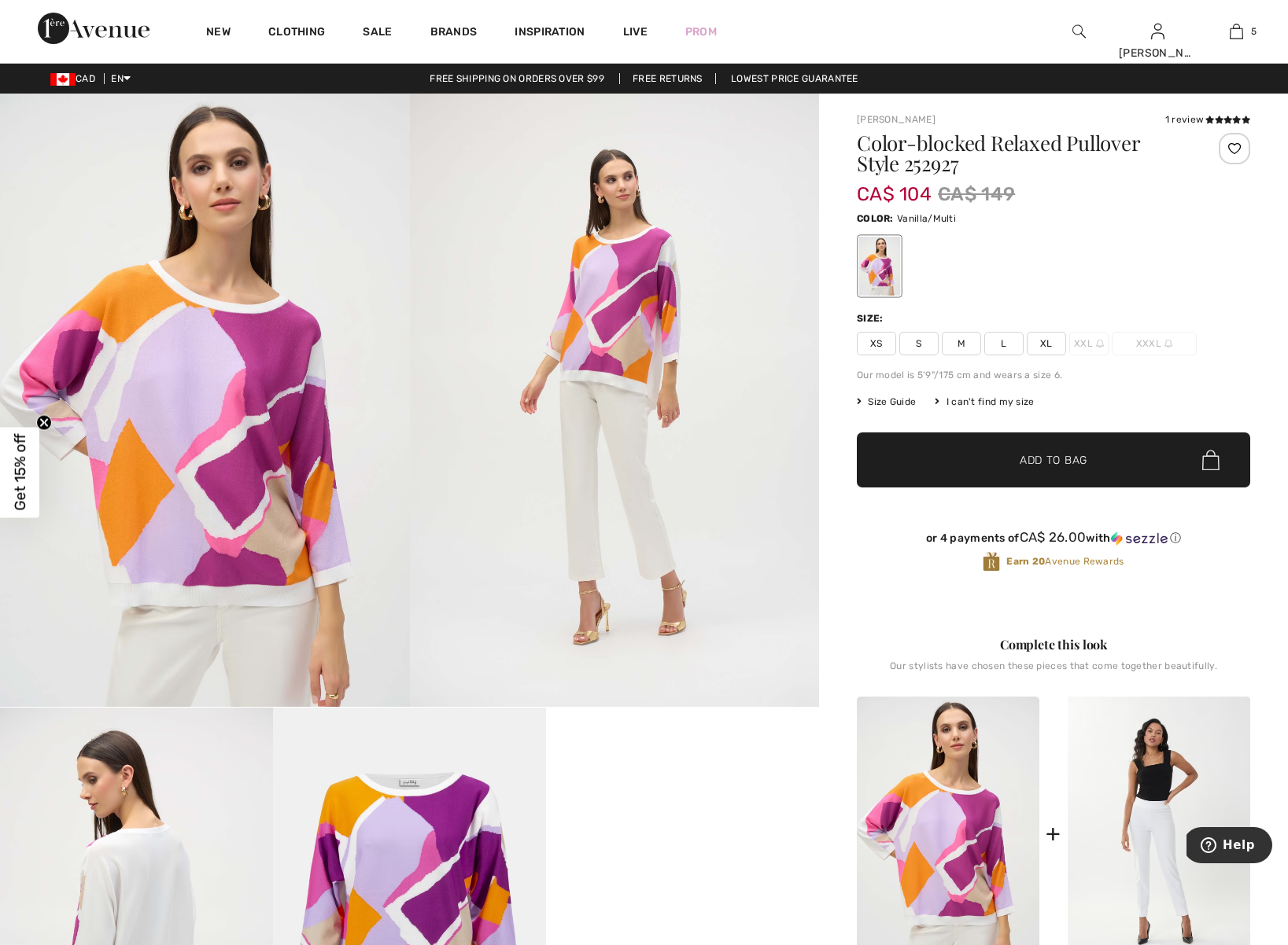
click at [892, 399] on span "Size Guide" at bounding box center [886, 402] width 59 height 14
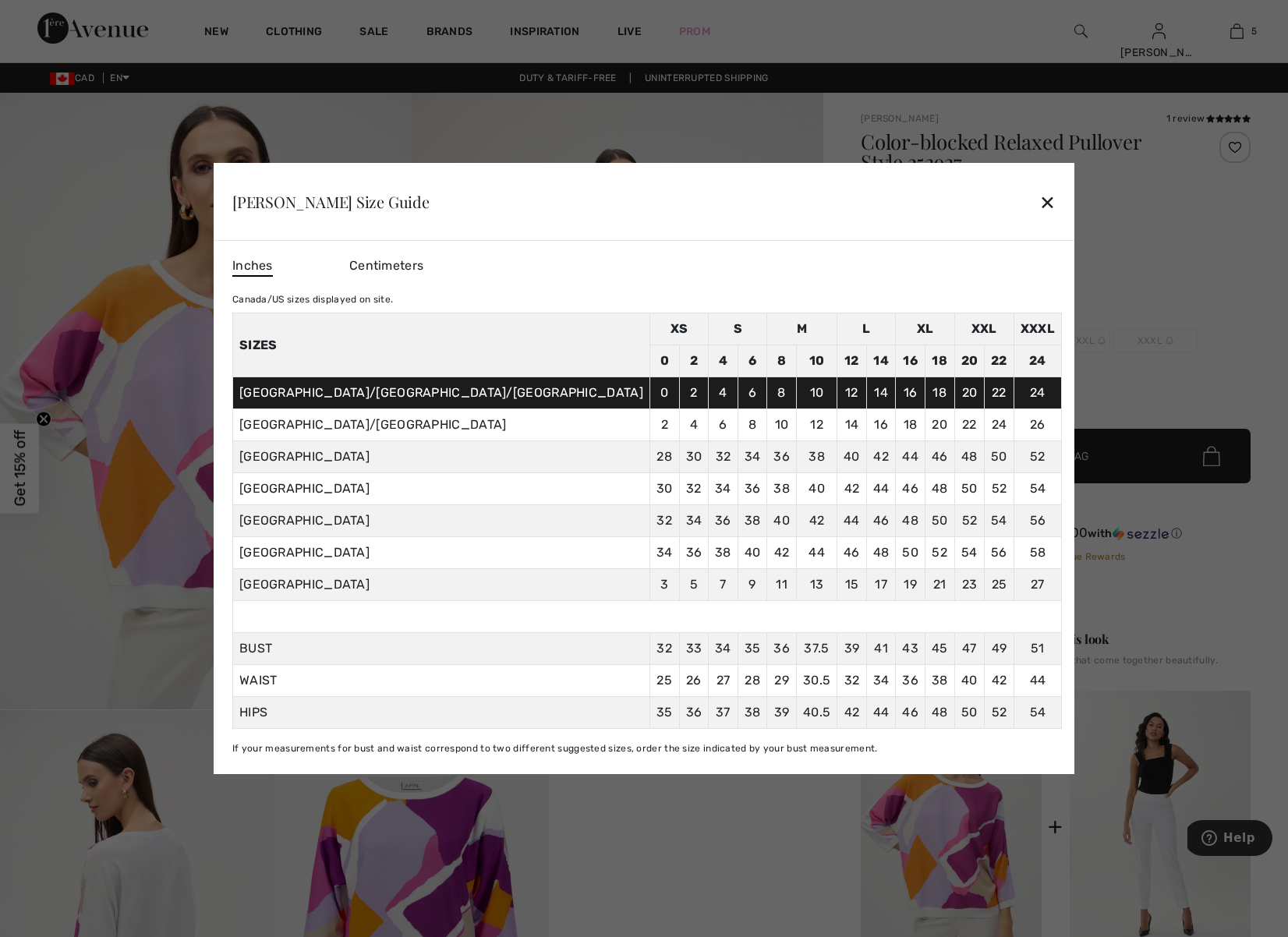
click at [1039, 193] on div "✕" at bounding box center [1047, 201] width 17 height 32
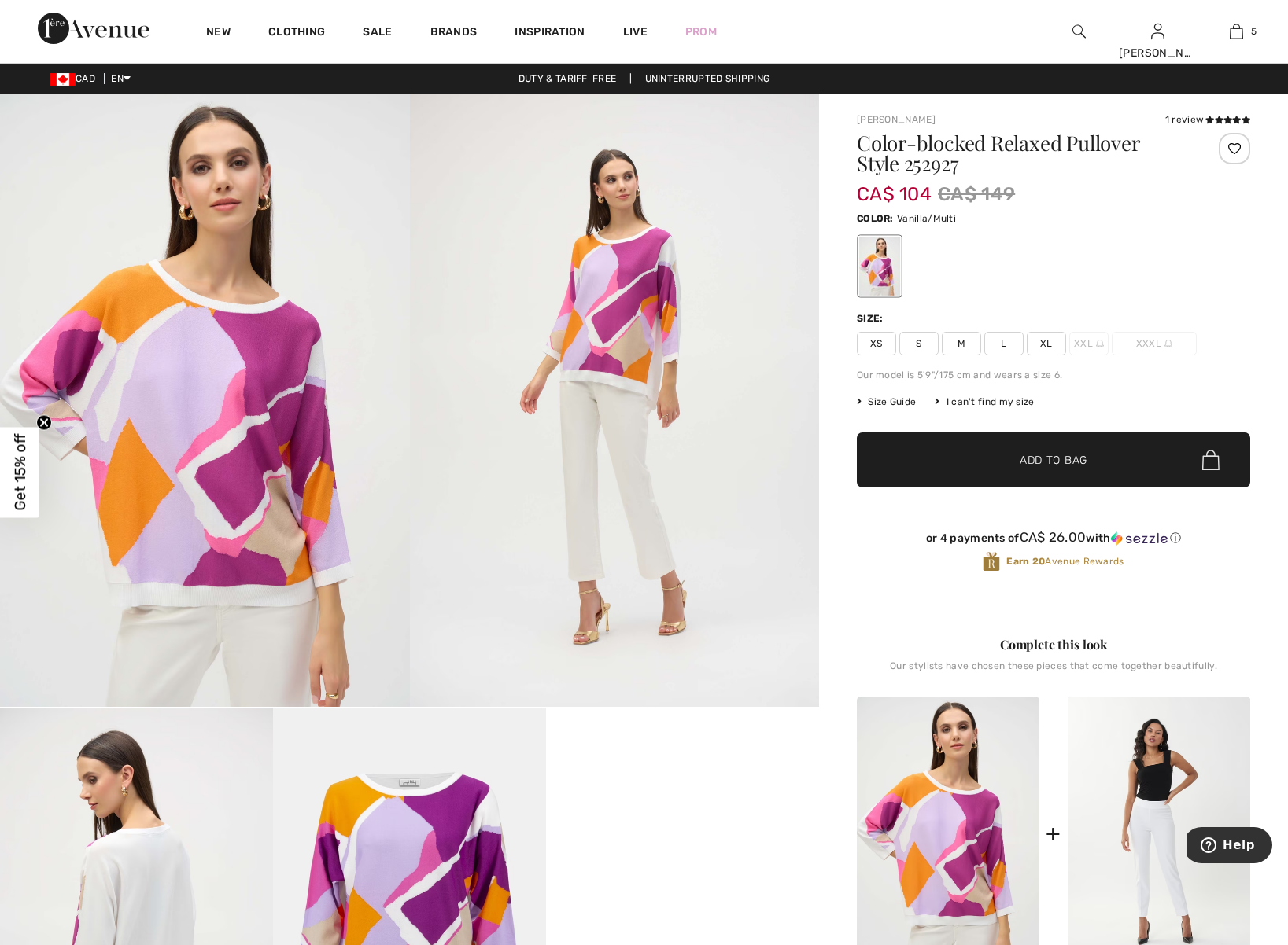
click at [964, 343] on span "M" at bounding box center [961, 344] width 40 height 24
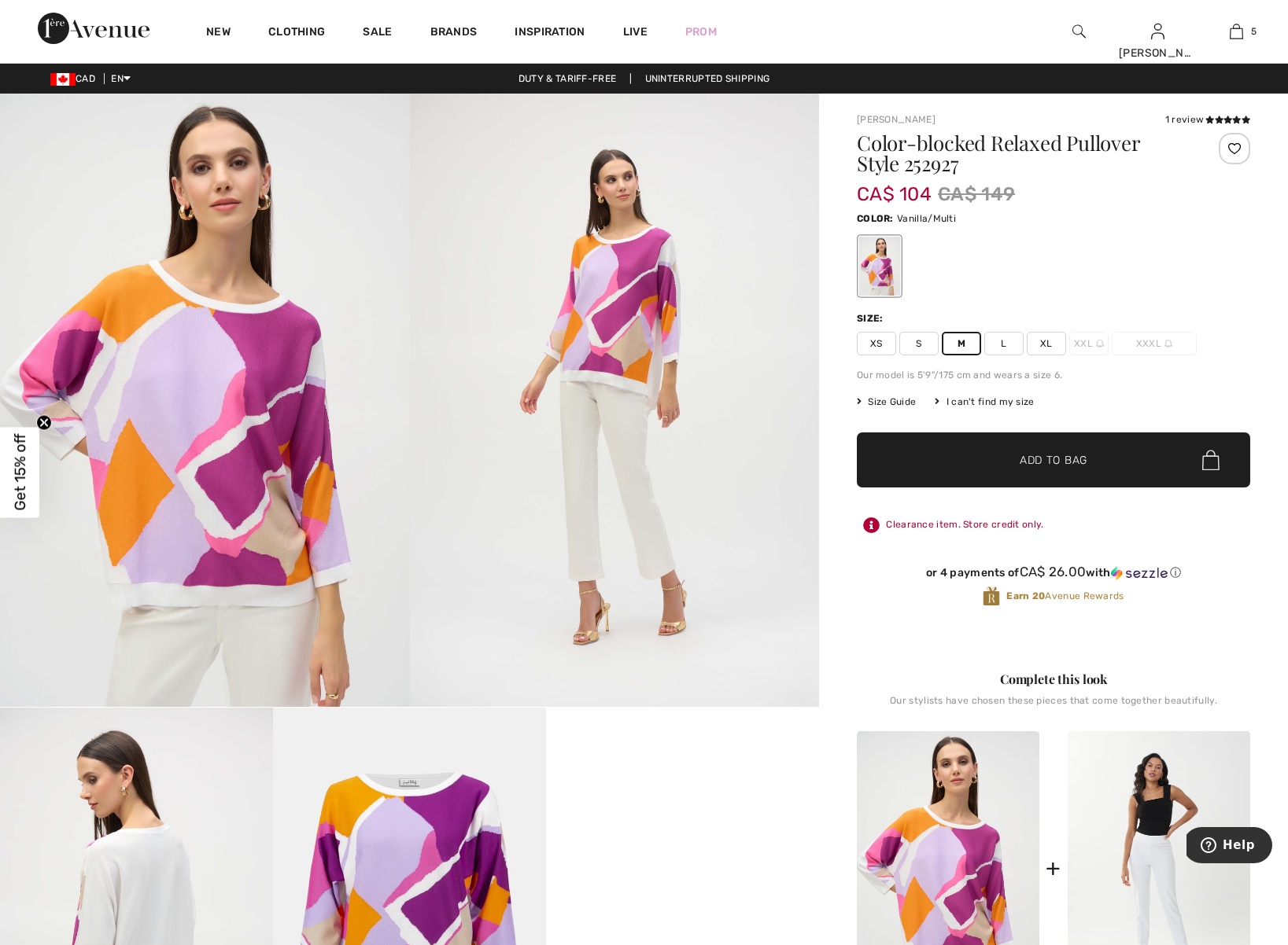
click at [998, 467] on span "✔ Added to Bag" at bounding box center [1029, 460] width 96 height 17
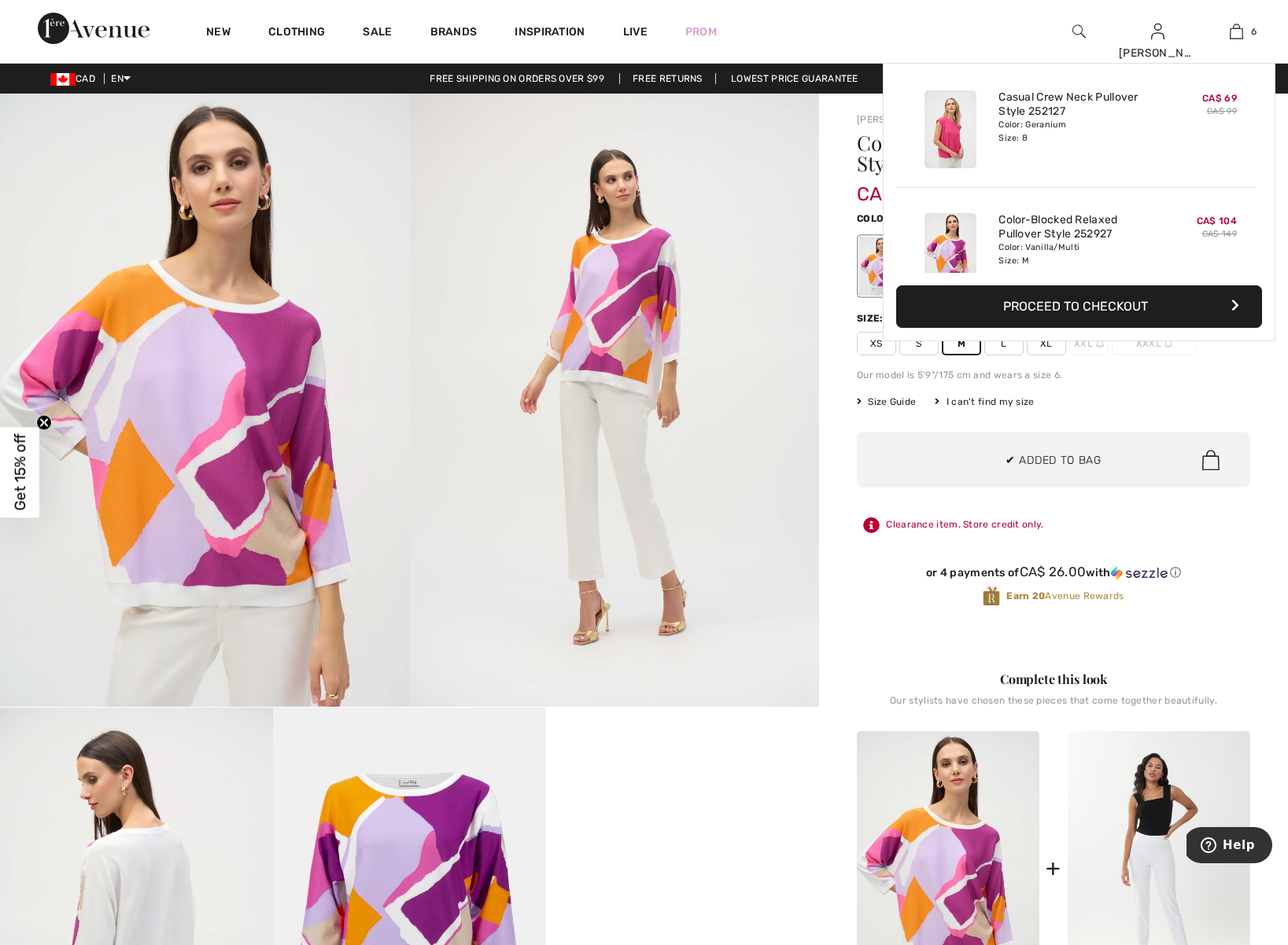
scroll to position [540, 0]
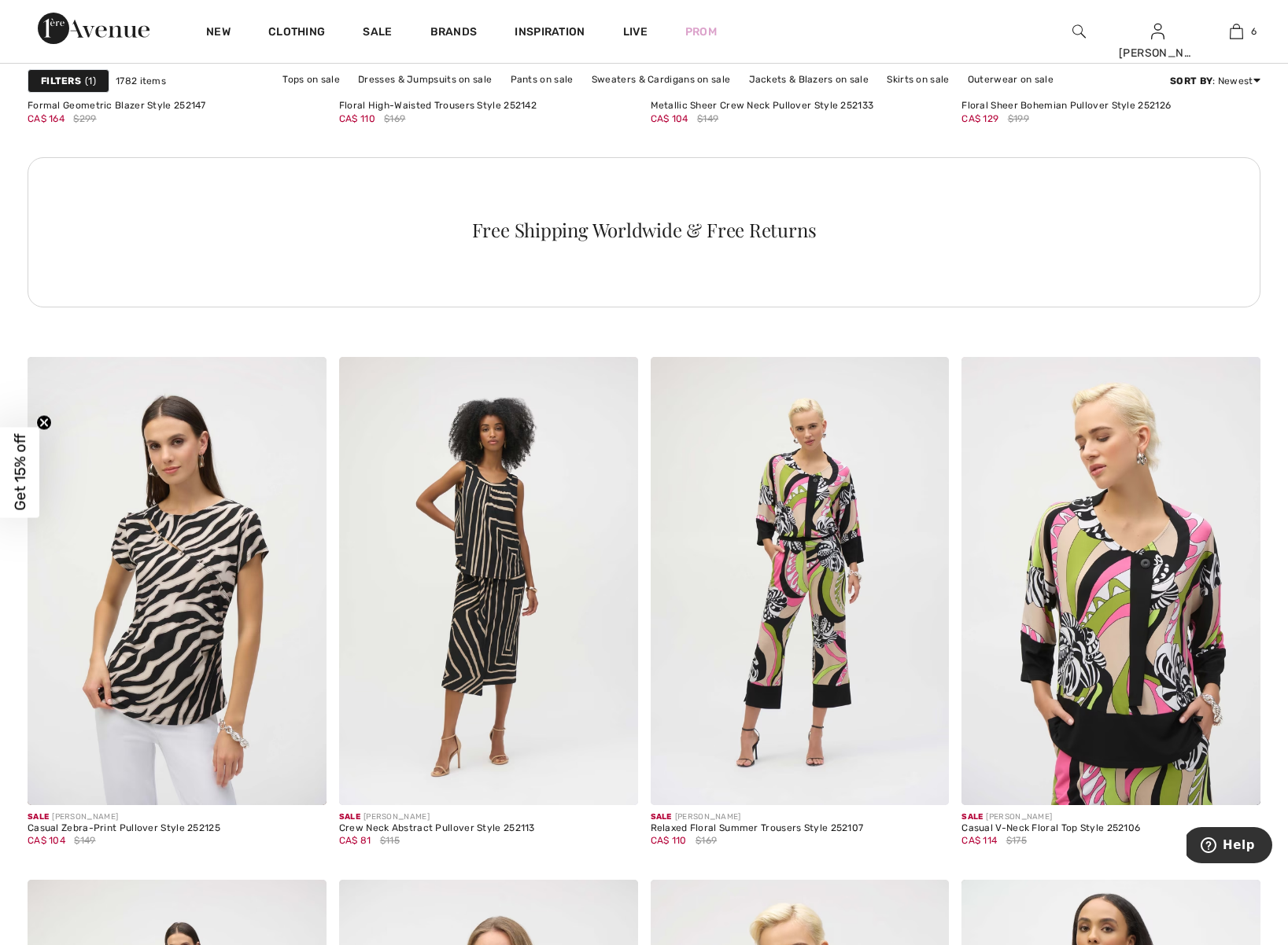
scroll to position [6611, 0]
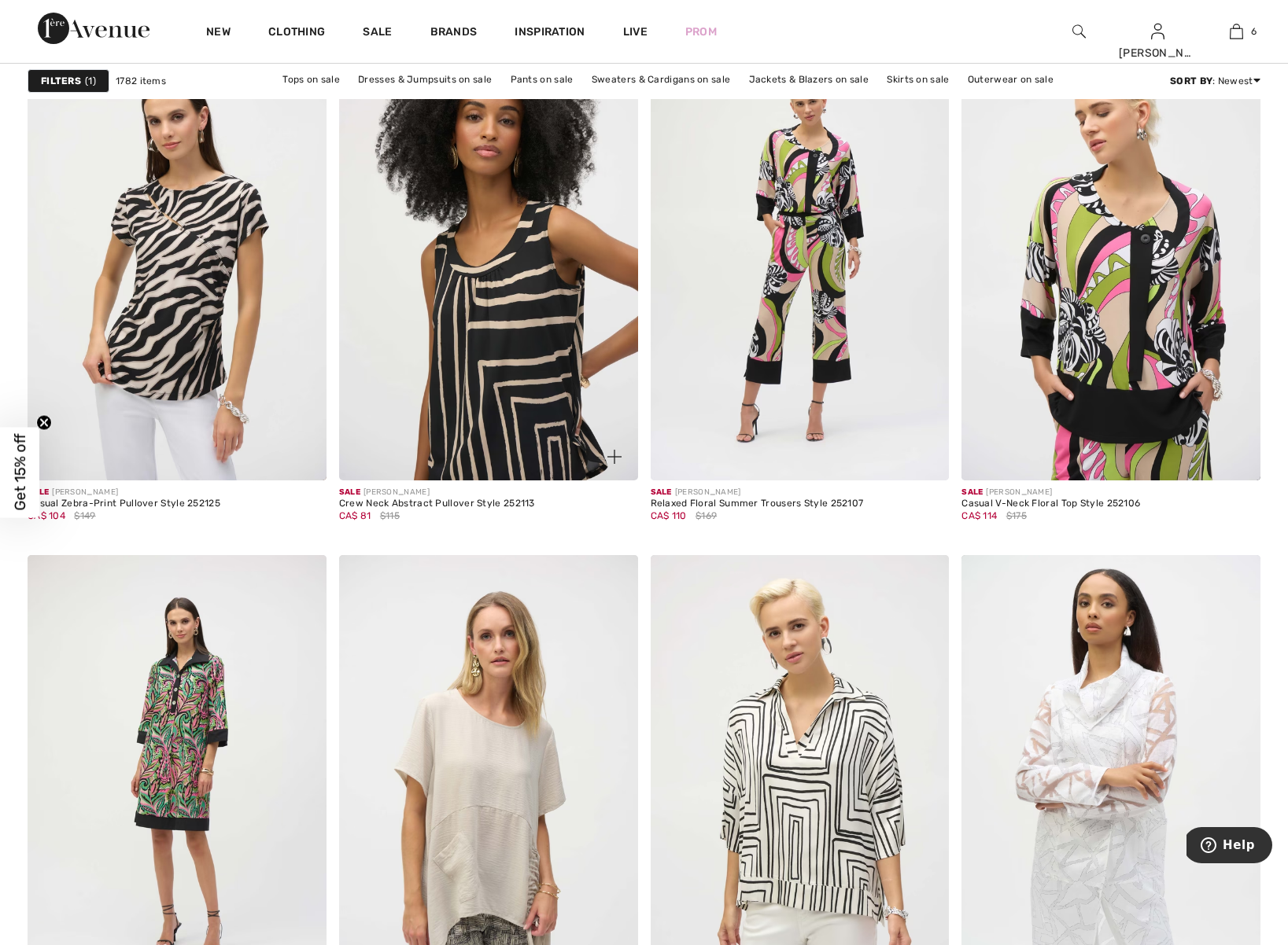
click at [512, 386] on img at bounding box center [489, 257] width 299 height 449
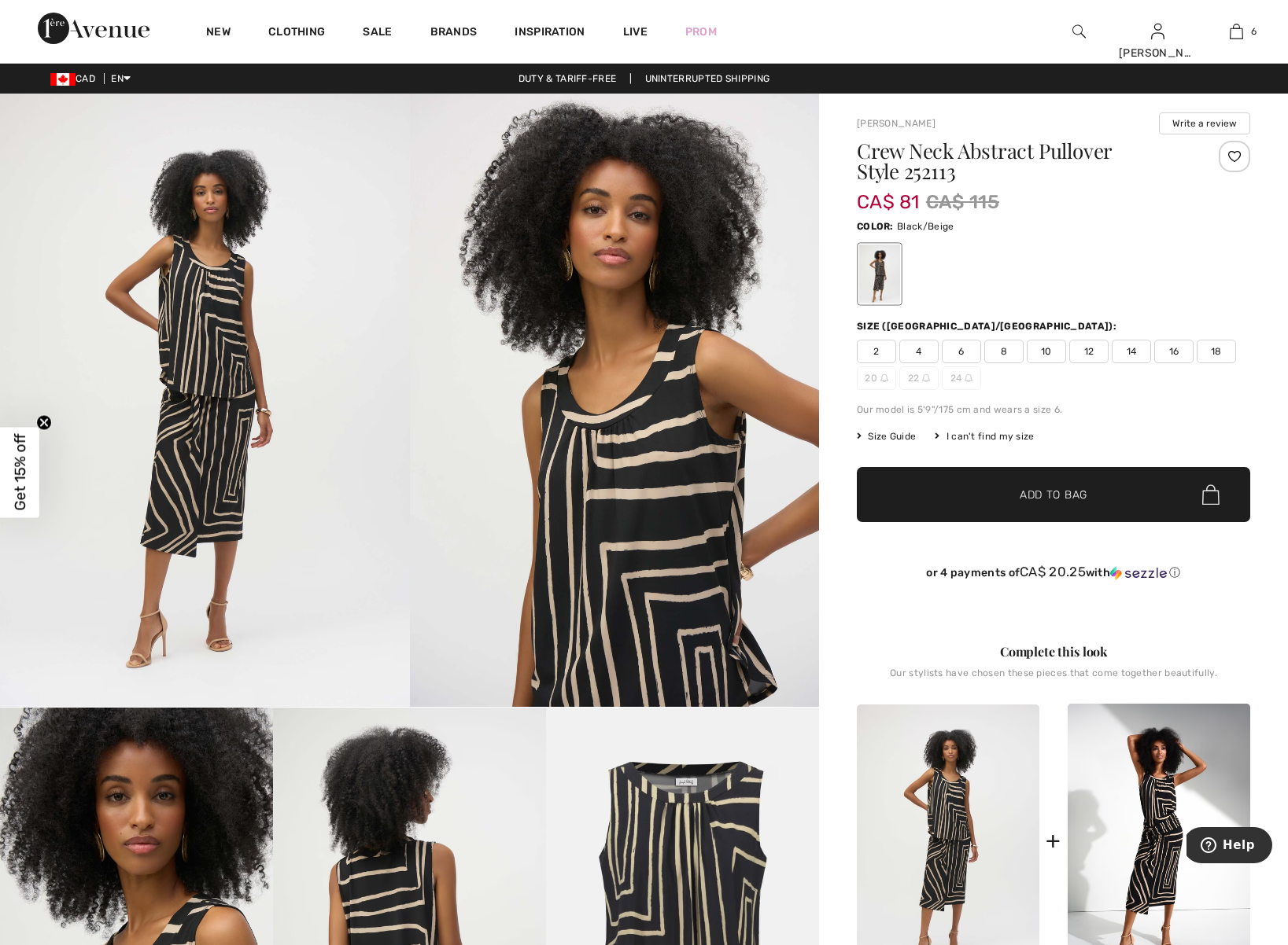
click at [958, 355] on span "6" at bounding box center [961, 352] width 40 height 24
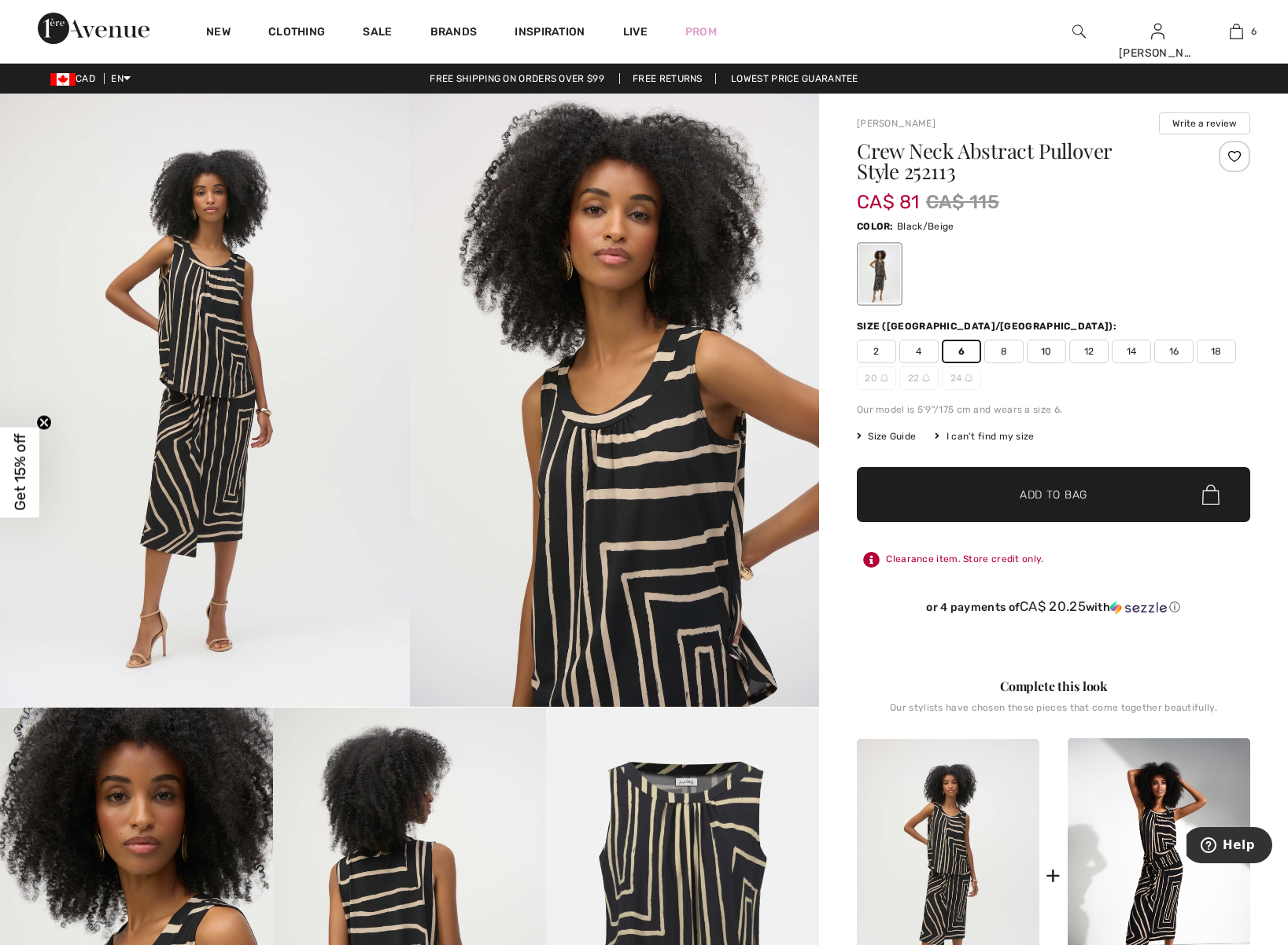
click at [417, 865] on img at bounding box center [409, 911] width 273 height 409
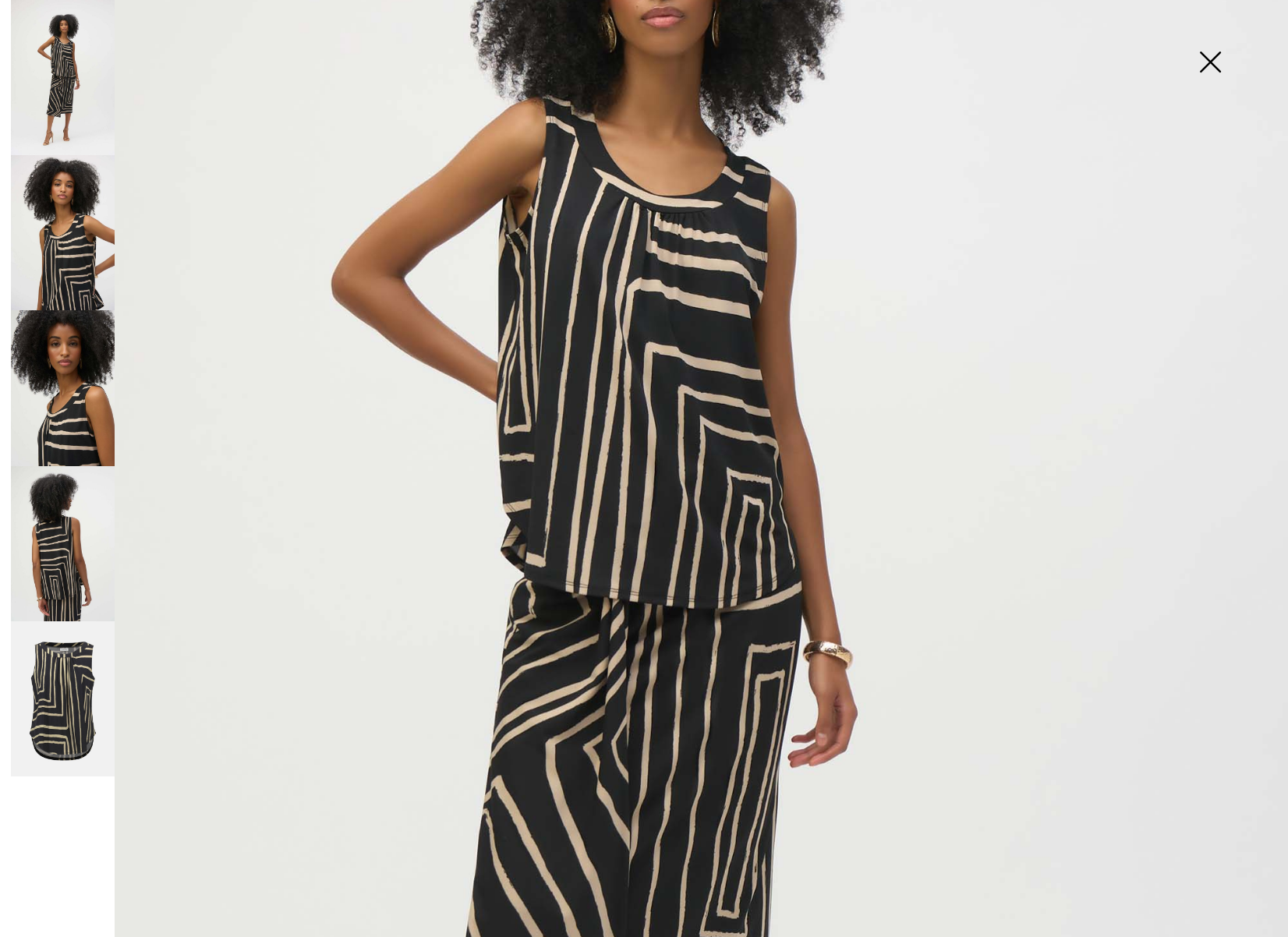
scroll to position [344, 0]
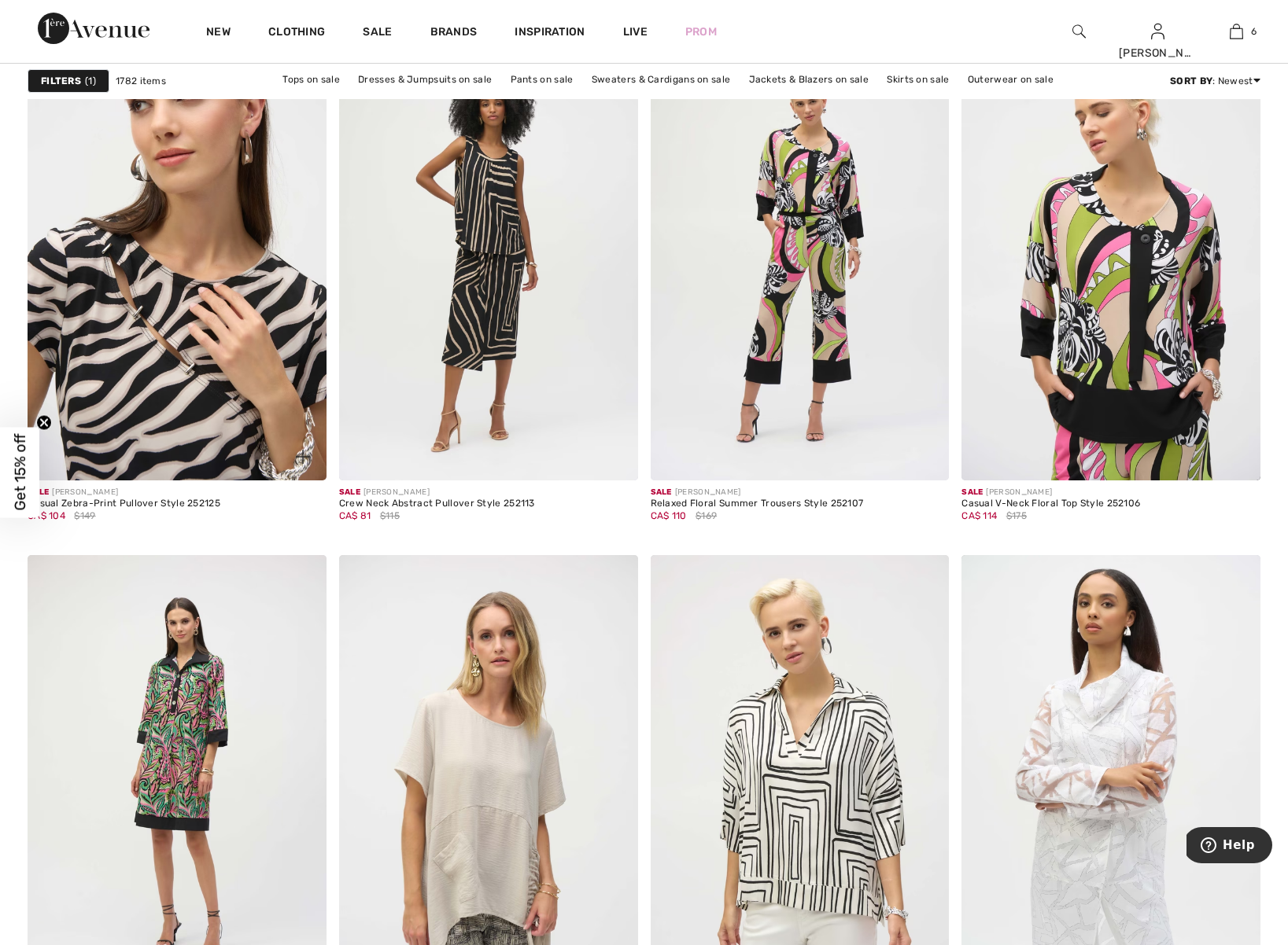
click at [193, 269] on img at bounding box center [177, 257] width 299 height 449
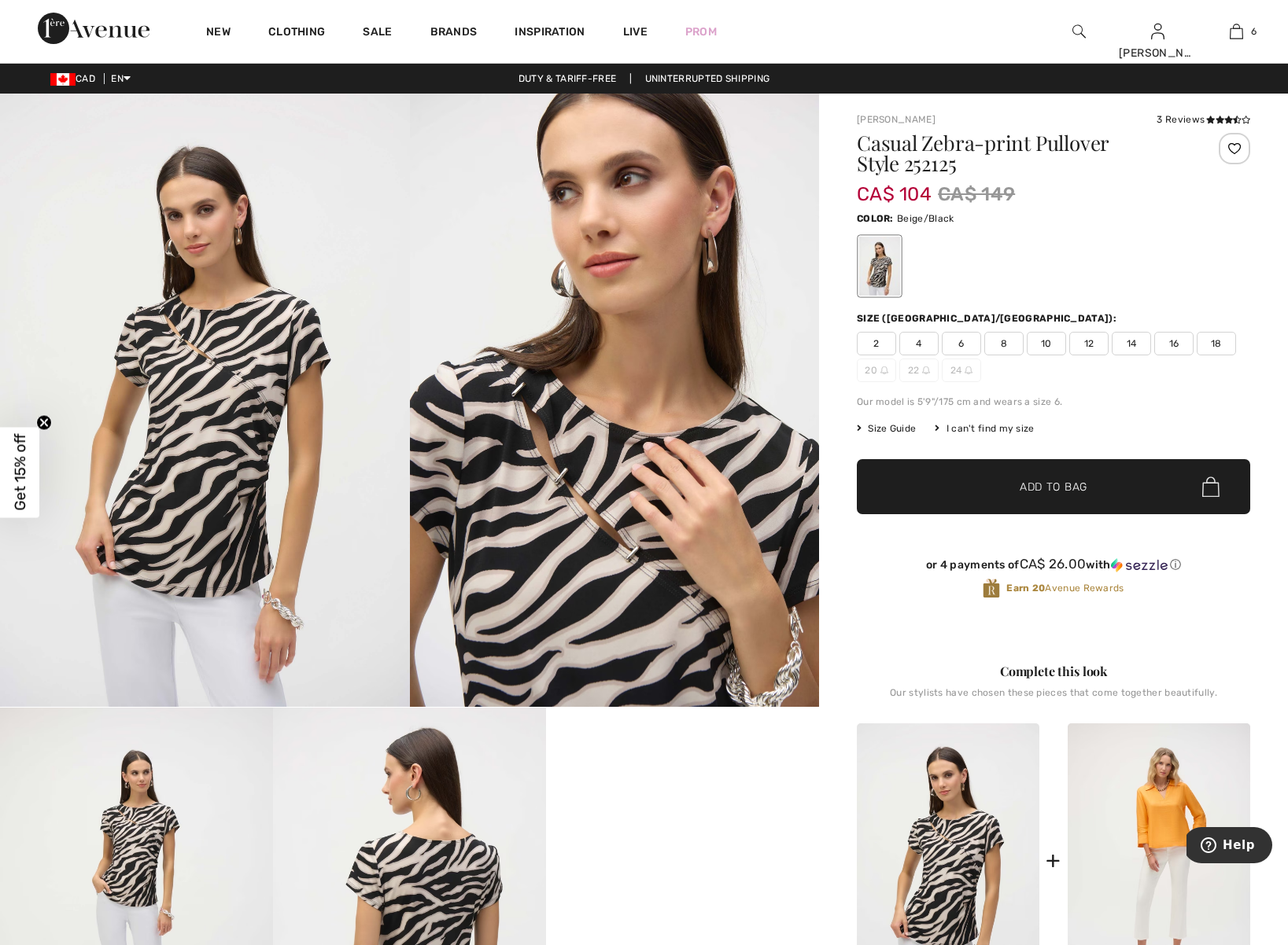
click at [1004, 344] on span "8" at bounding box center [1004, 344] width 40 height 24
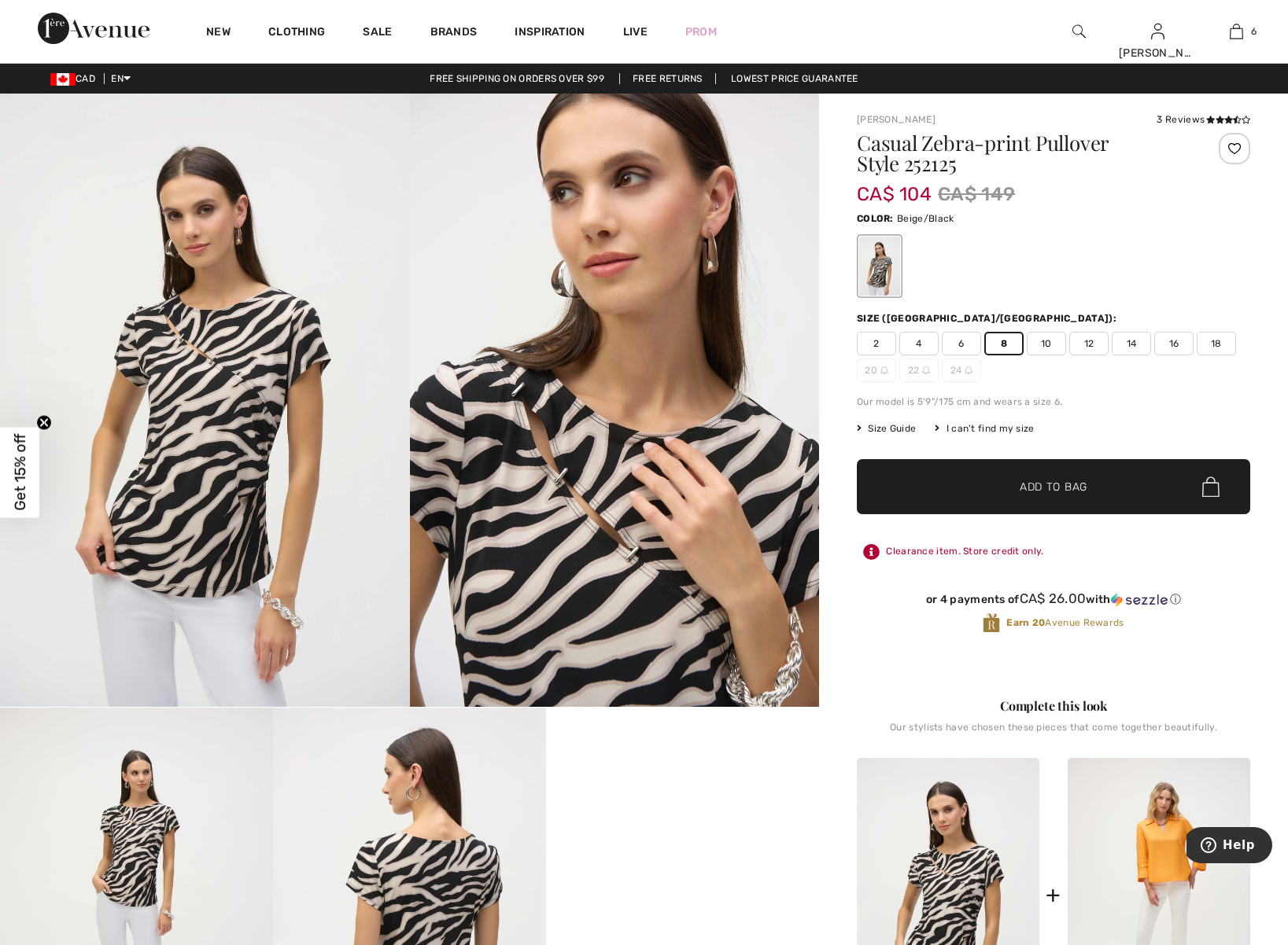
click at [1159, 491] on span "✔ Added to Bag Add to Bag" at bounding box center [1053, 487] width 393 height 55
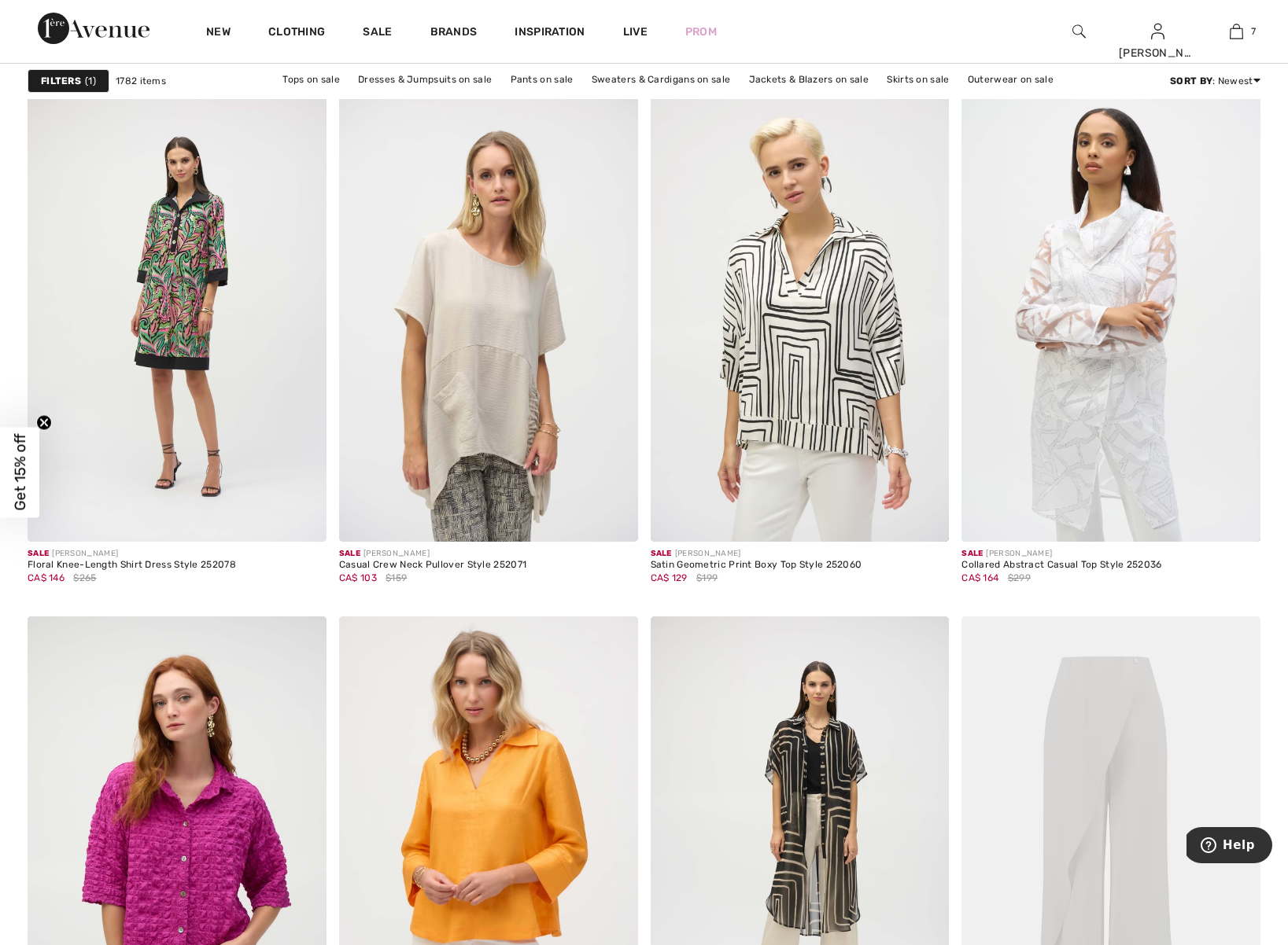
scroll to position [7020, 0]
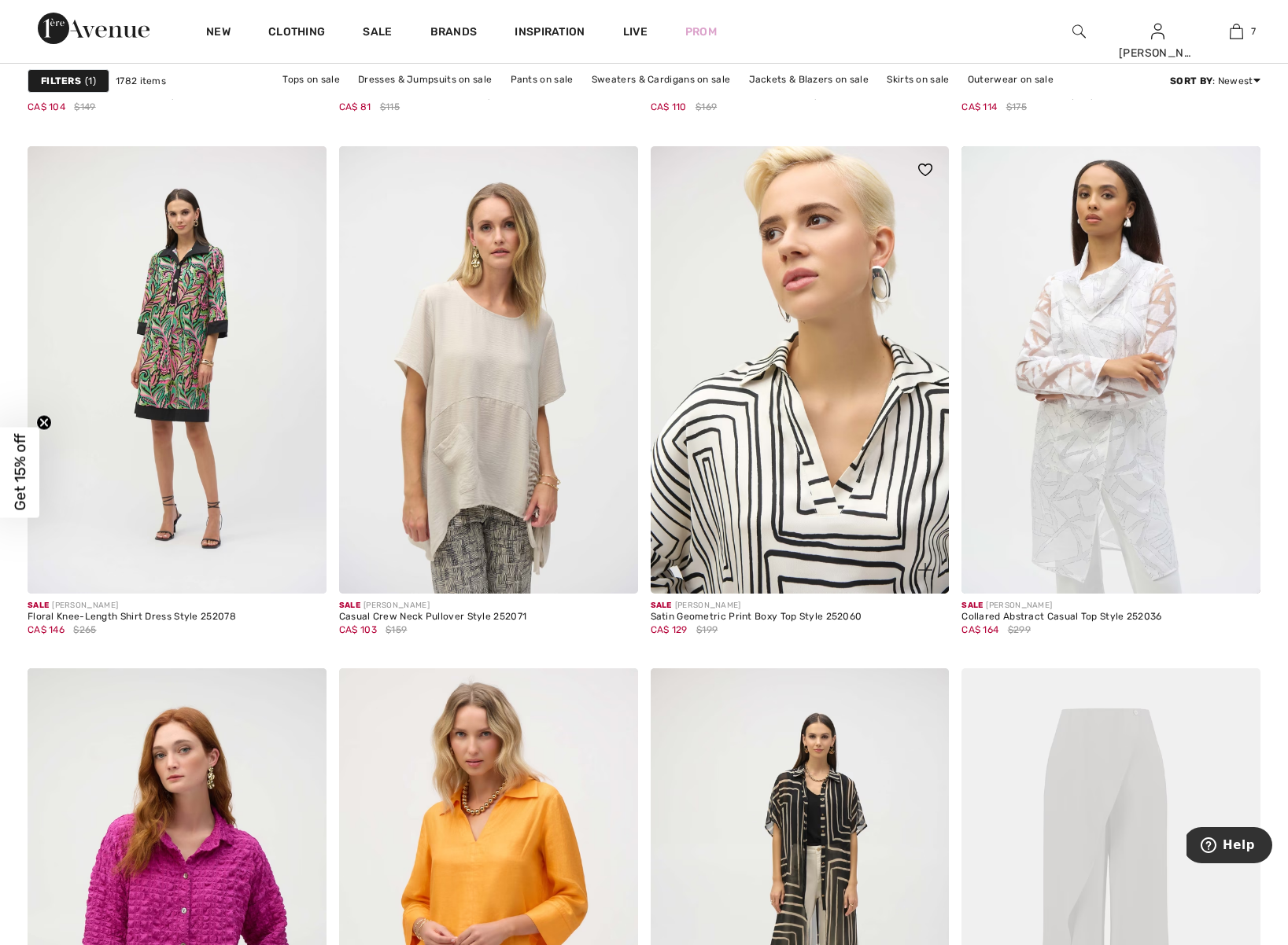
click at [820, 503] on img at bounding box center [799, 371] width 299 height 449
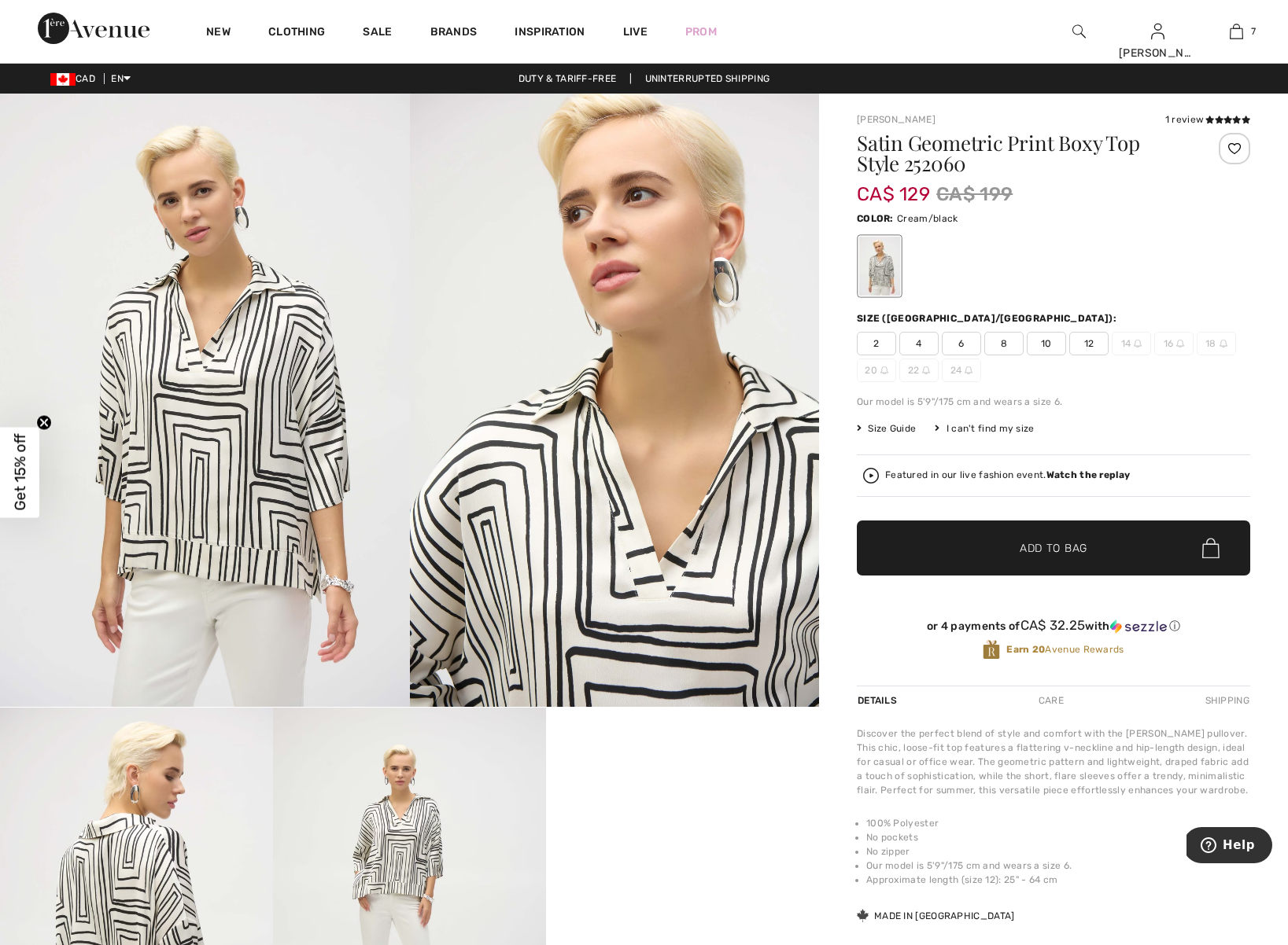
click at [961, 347] on span "6" at bounding box center [961, 344] width 40 height 24
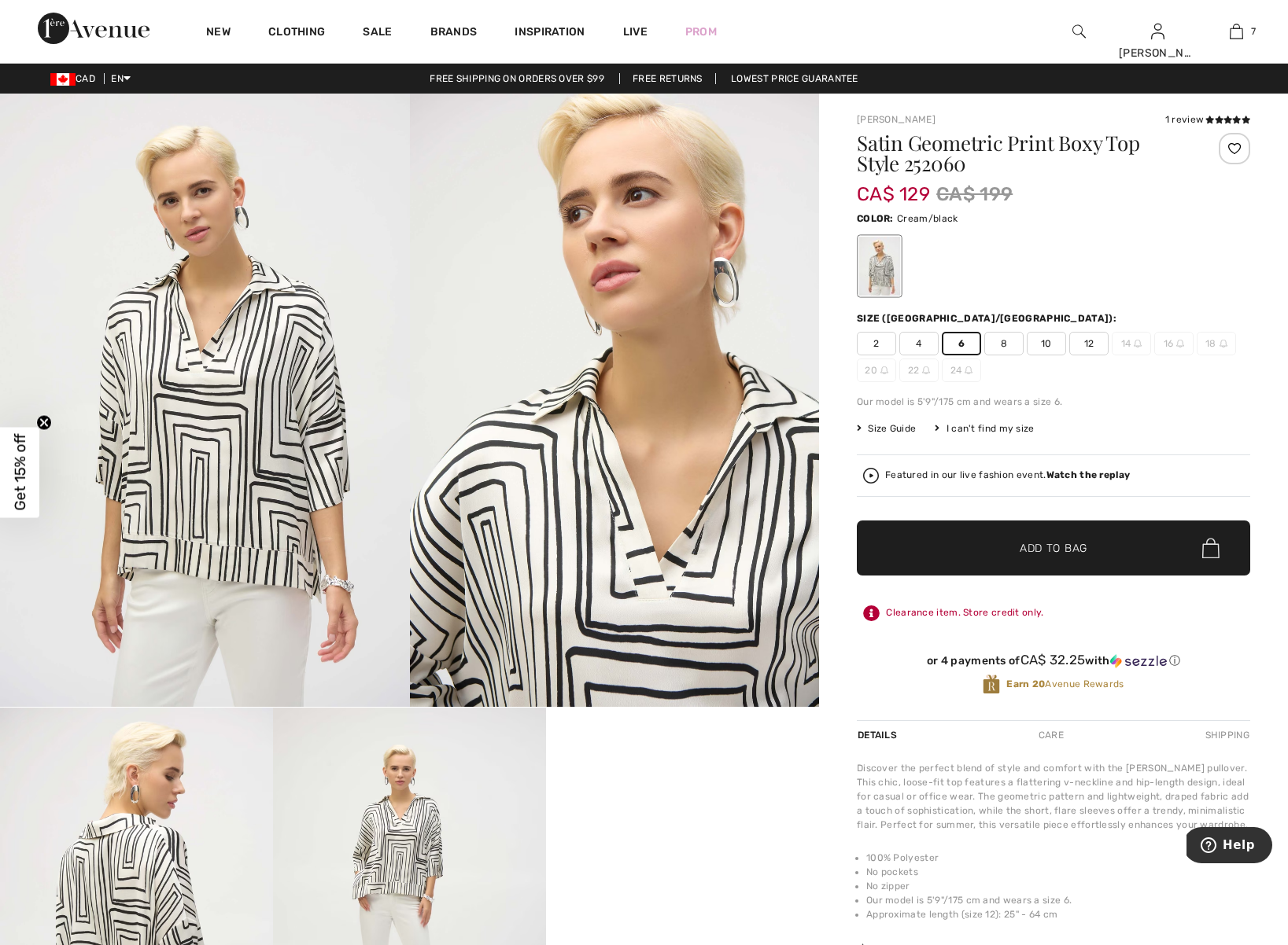
click at [1021, 548] on span "Add to Bag" at bounding box center [1053, 548] width 68 height 17
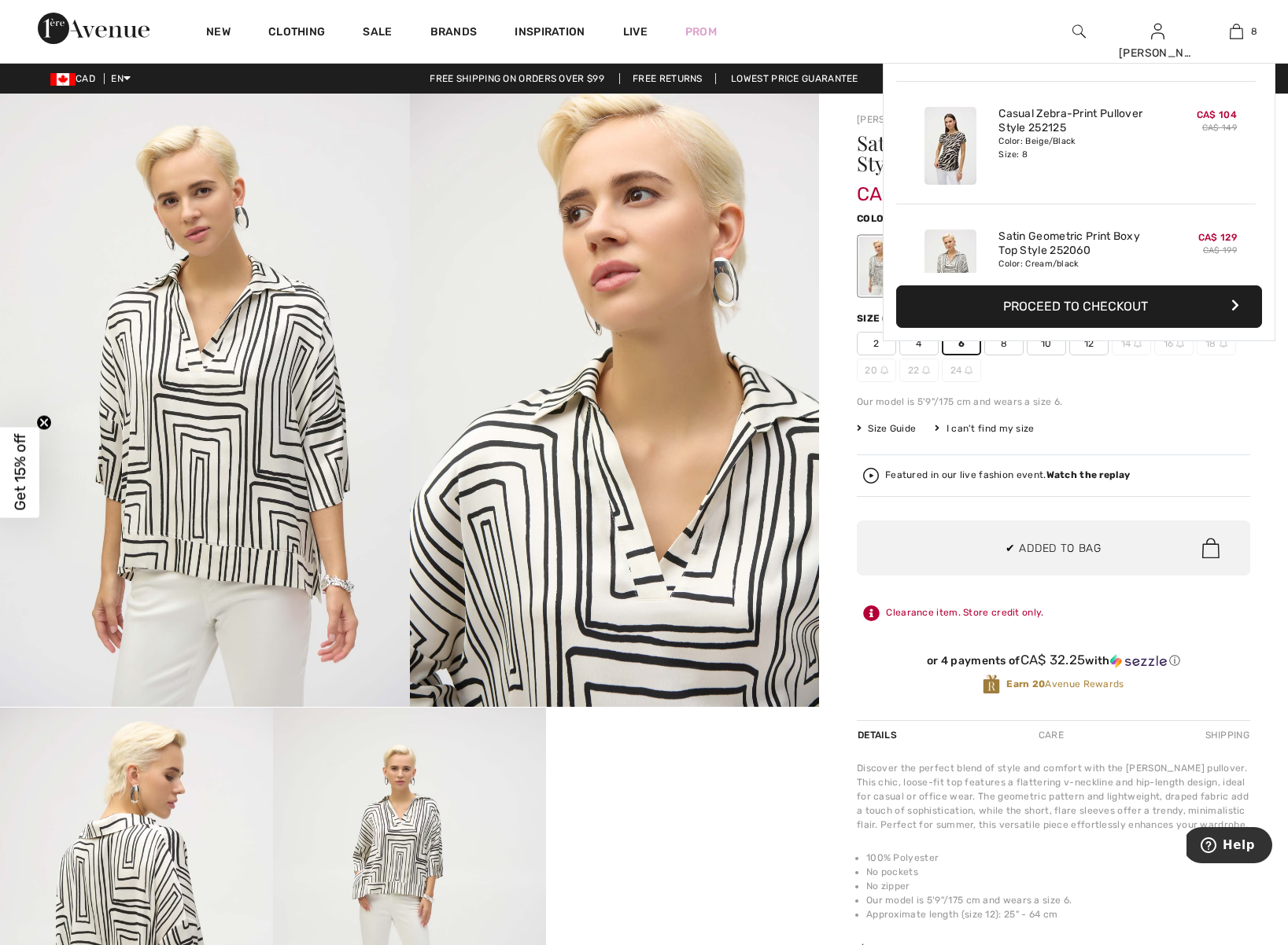
scroll to position [785, 0]
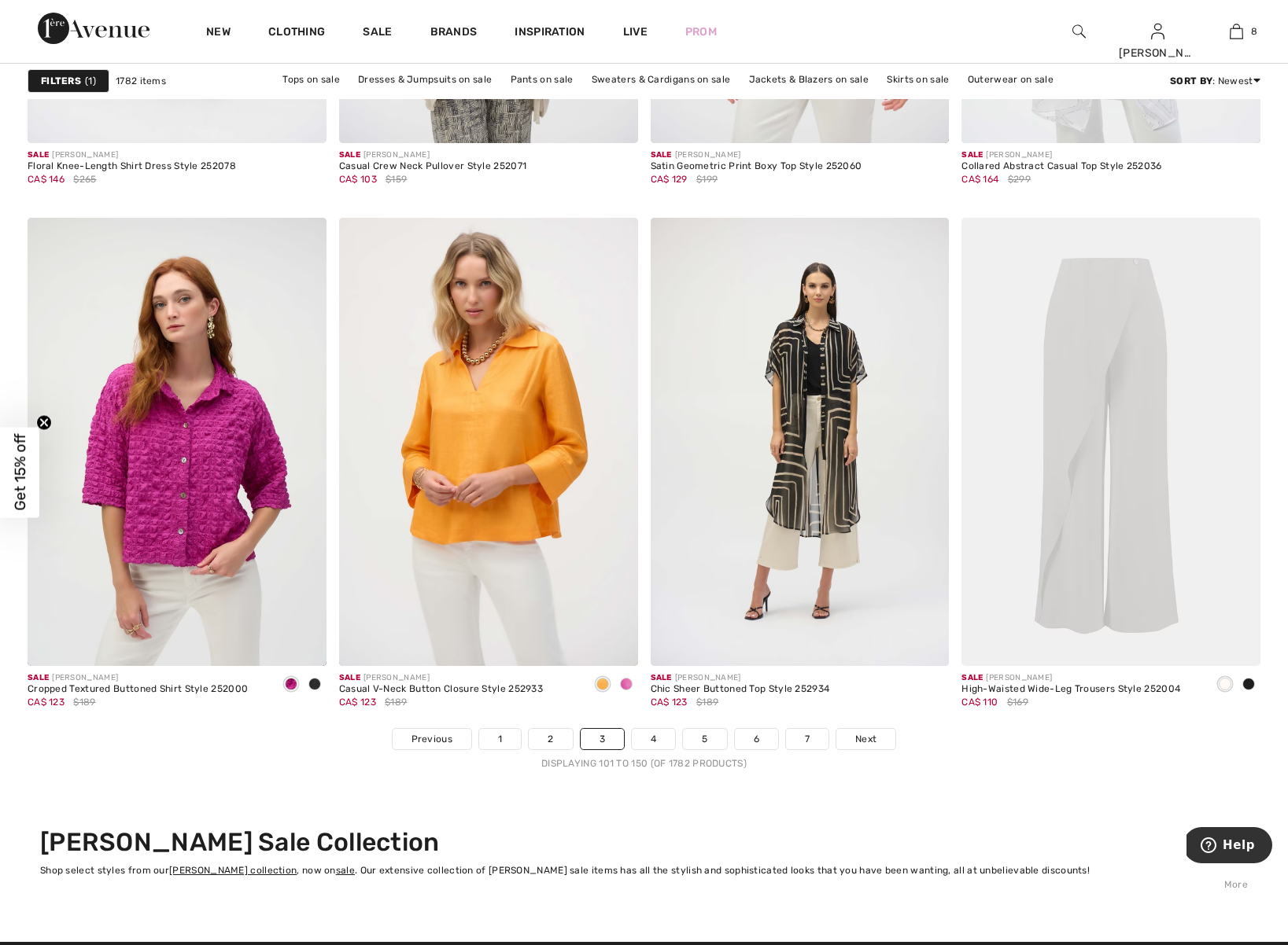
scroll to position [7576, 0]
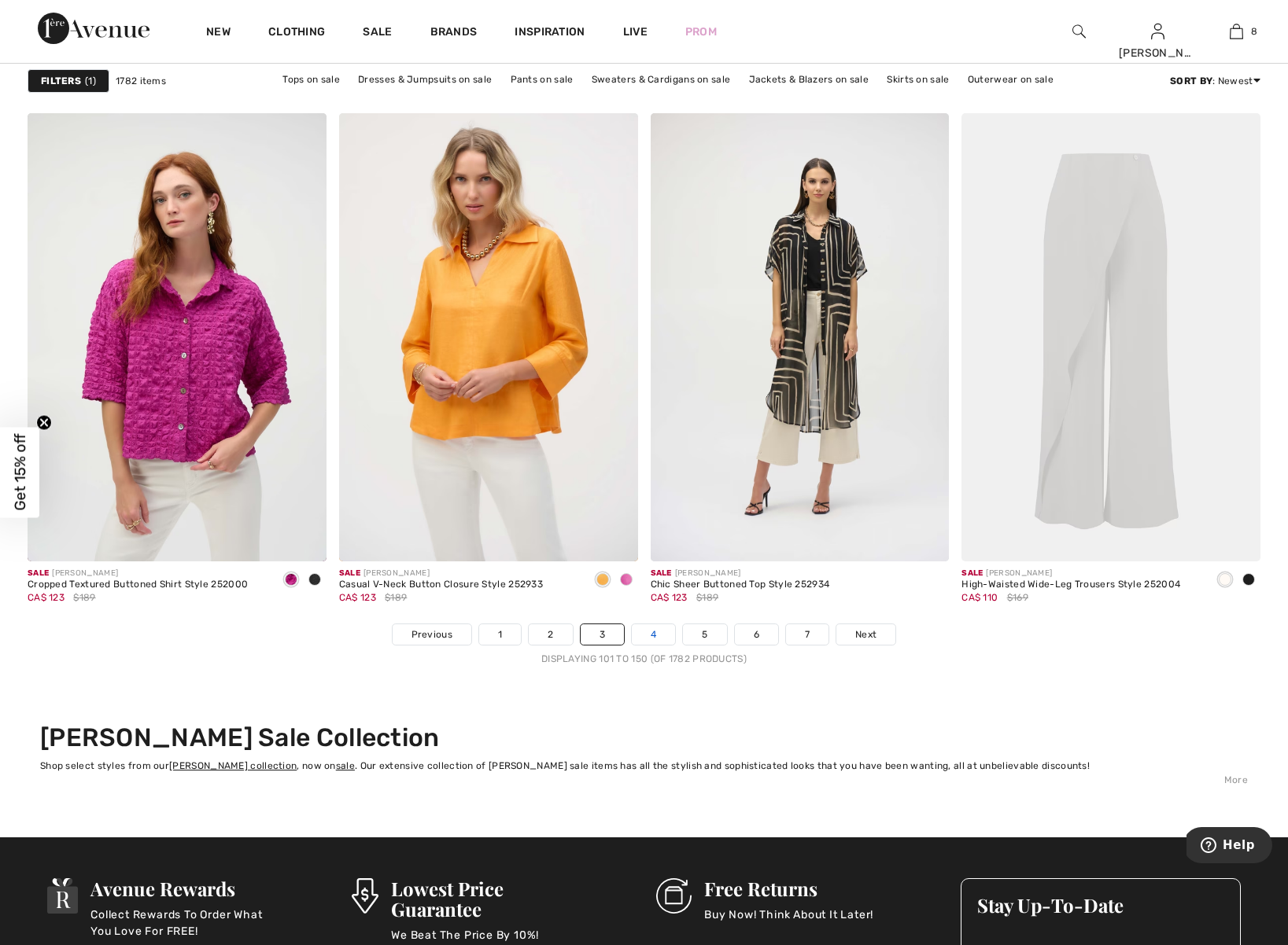
click at [650, 634] on link "4" at bounding box center [653, 634] width 43 height 20
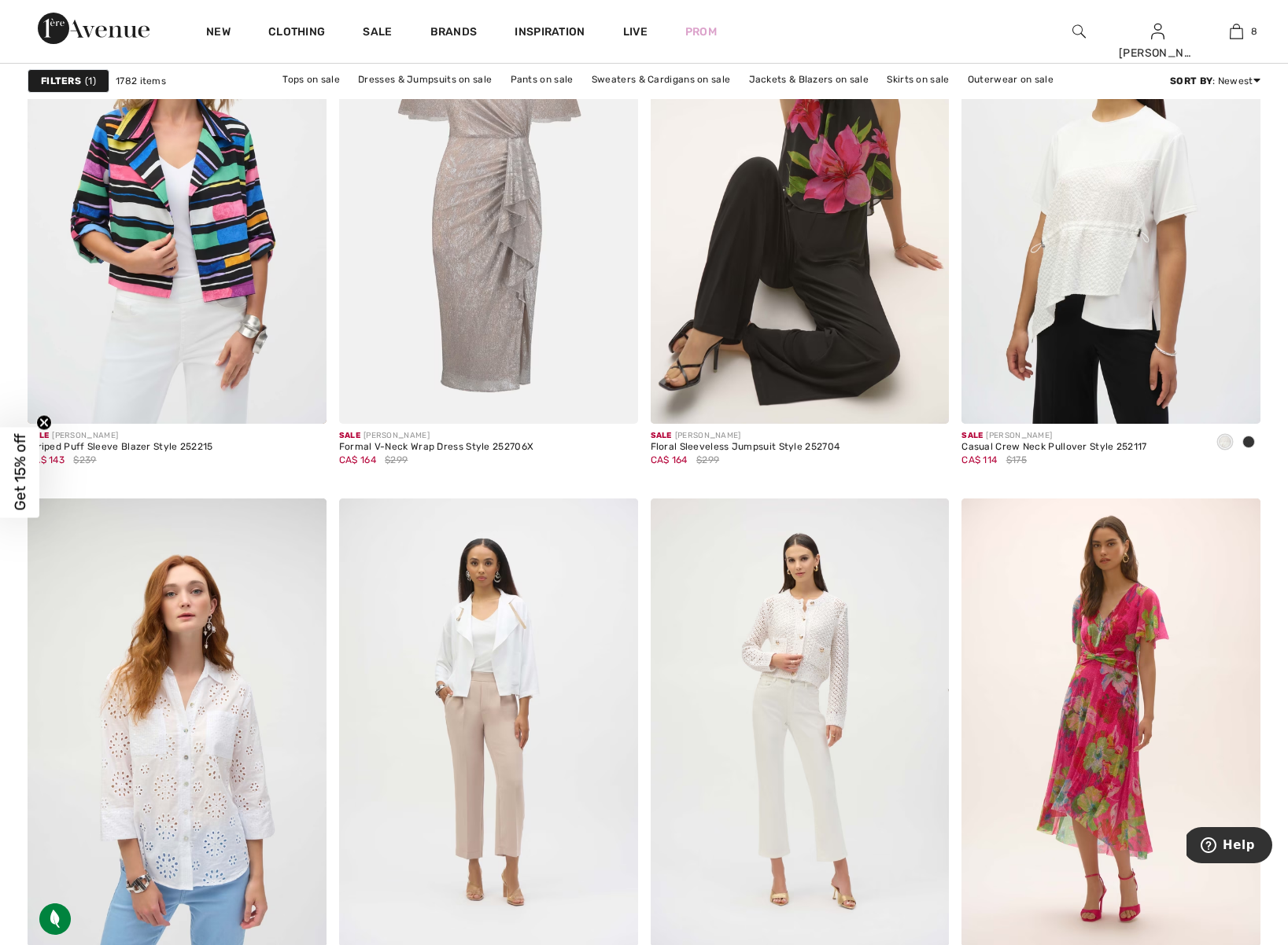
scroll to position [1272, 0]
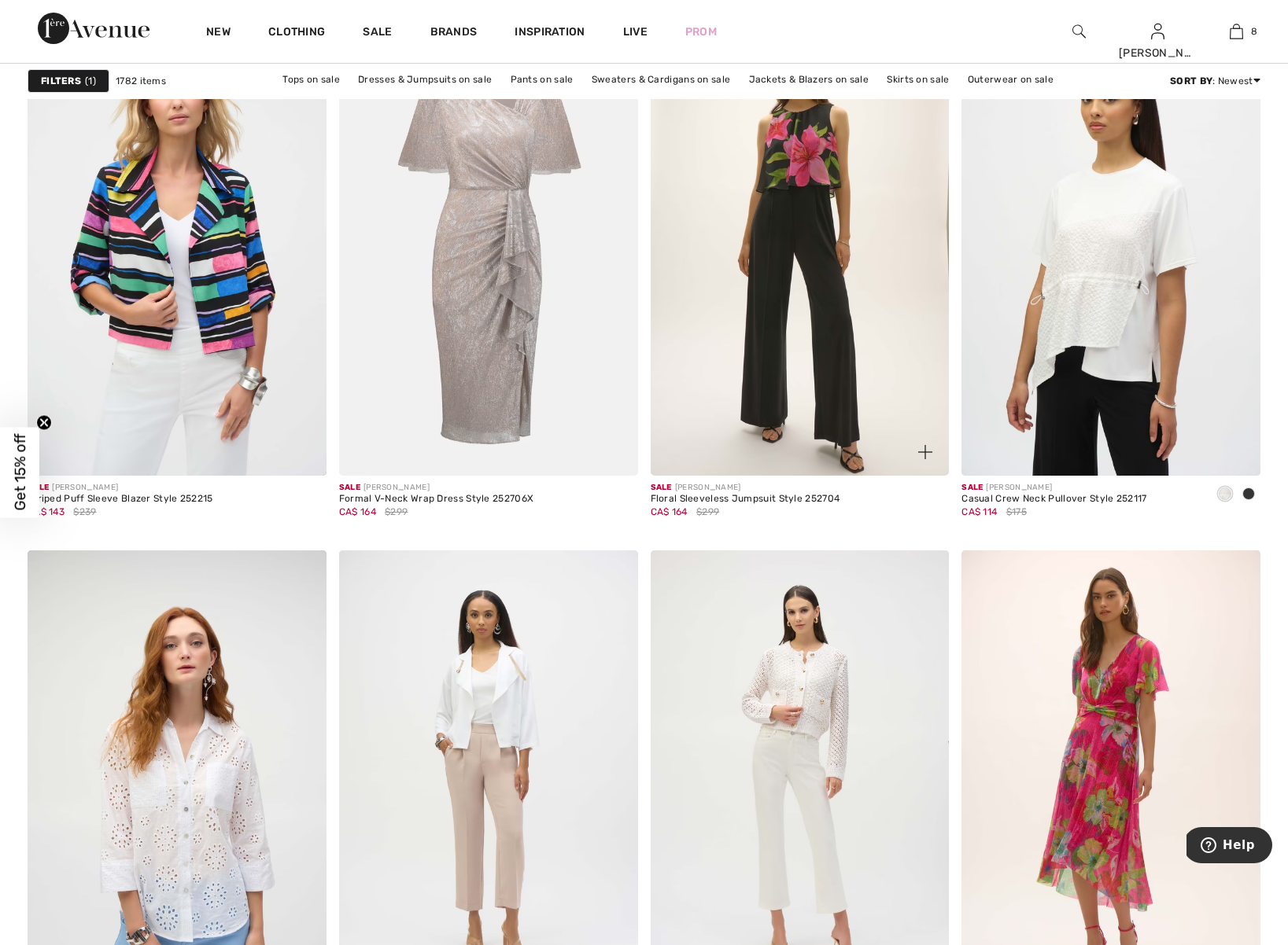
click at [828, 306] on img at bounding box center [799, 252] width 299 height 449
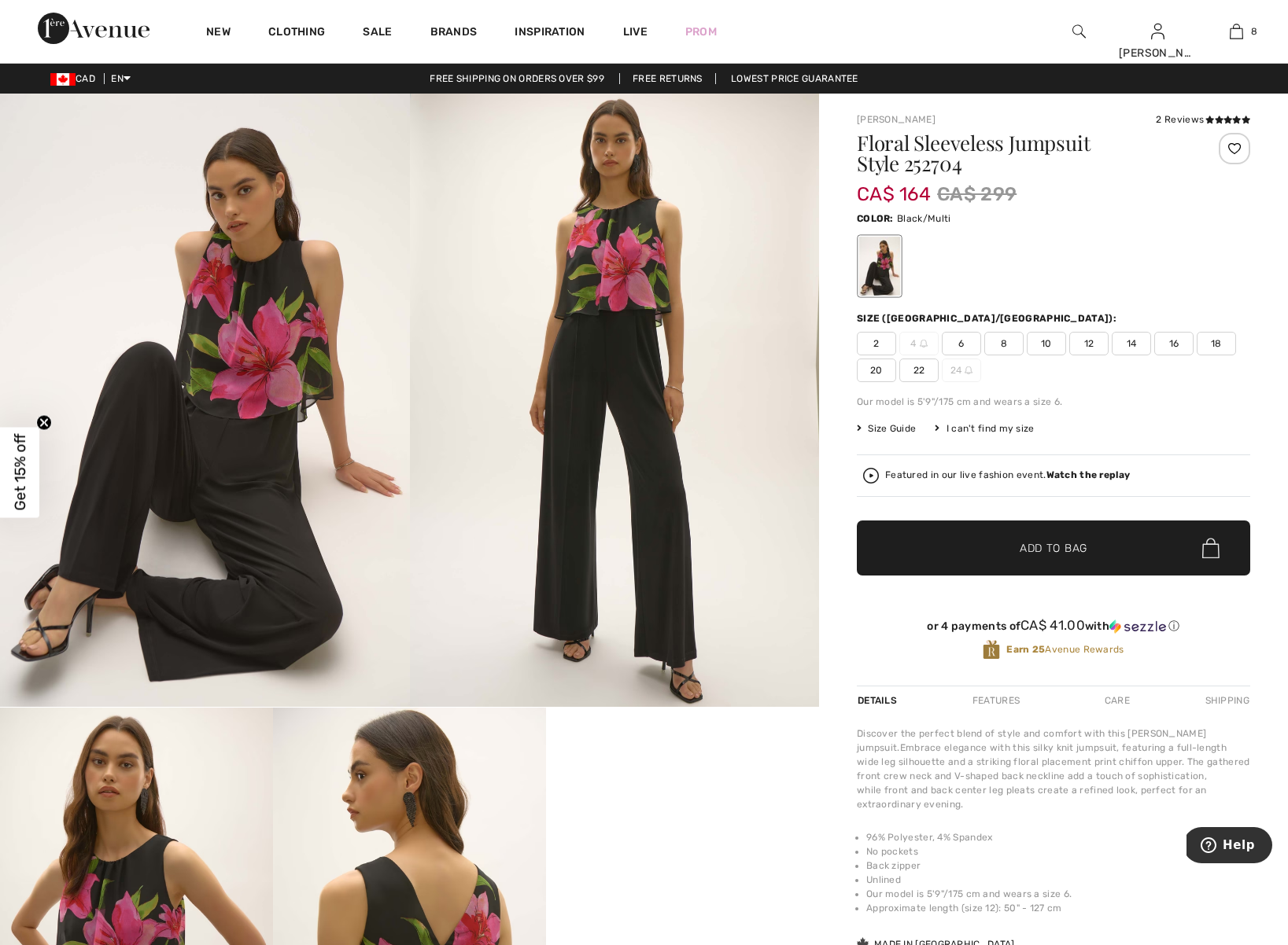
click at [1008, 344] on span "8" at bounding box center [1004, 344] width 40 height 24
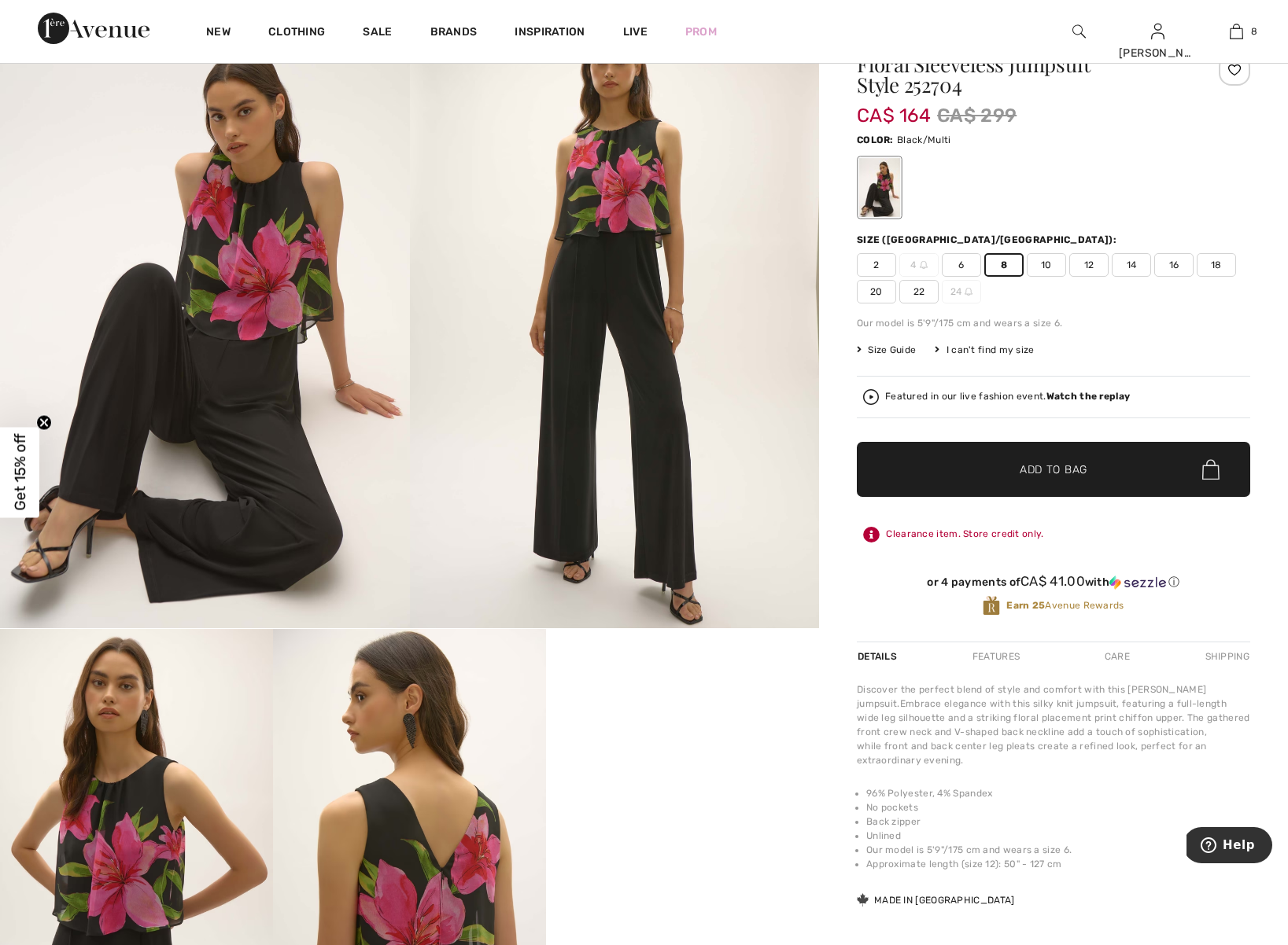
scroll to position [84, 0]
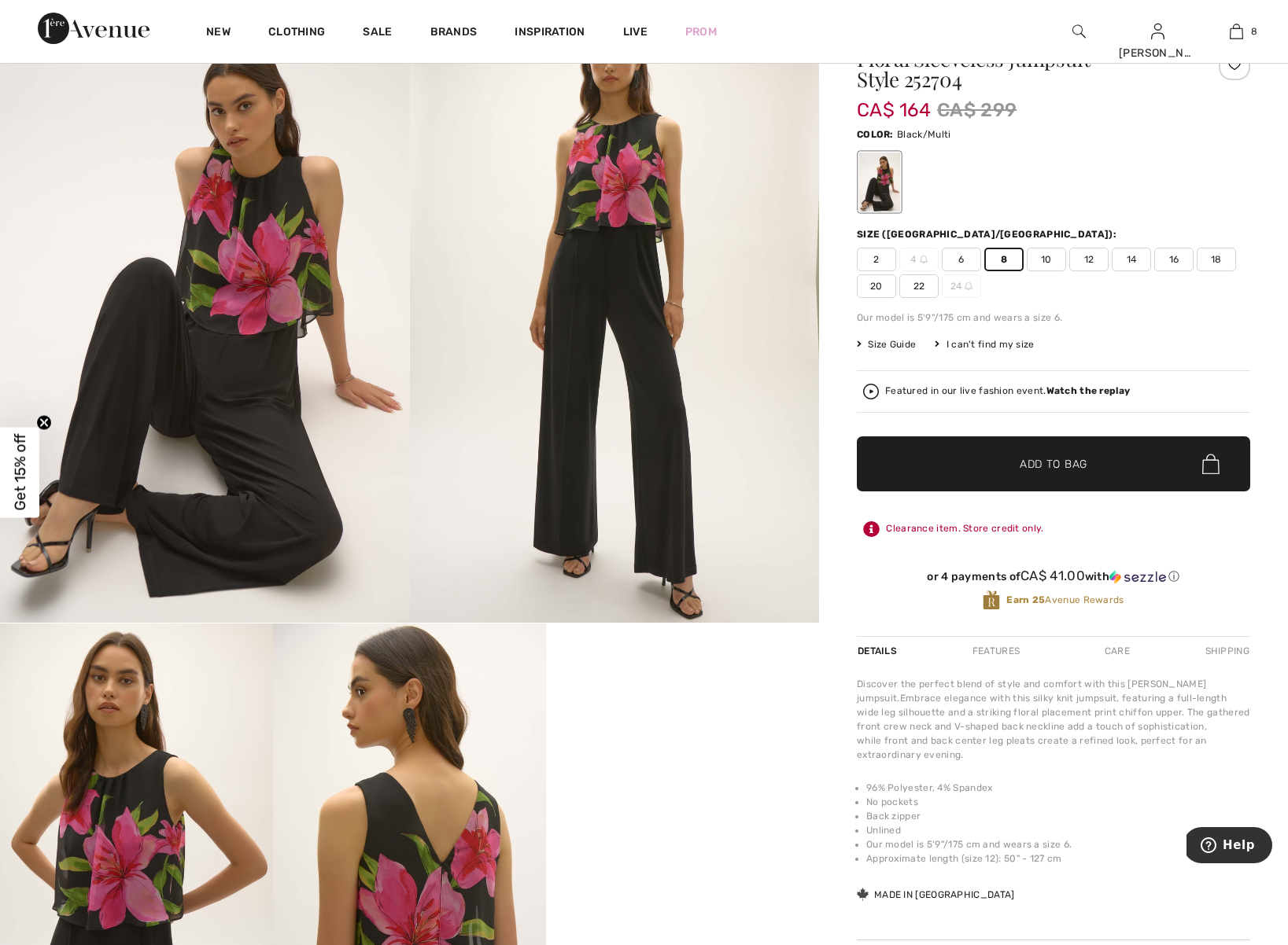
click at [1009, 472] on span "✔ Added to Bag" at bounding box center [1029, 464] width 96 height 17
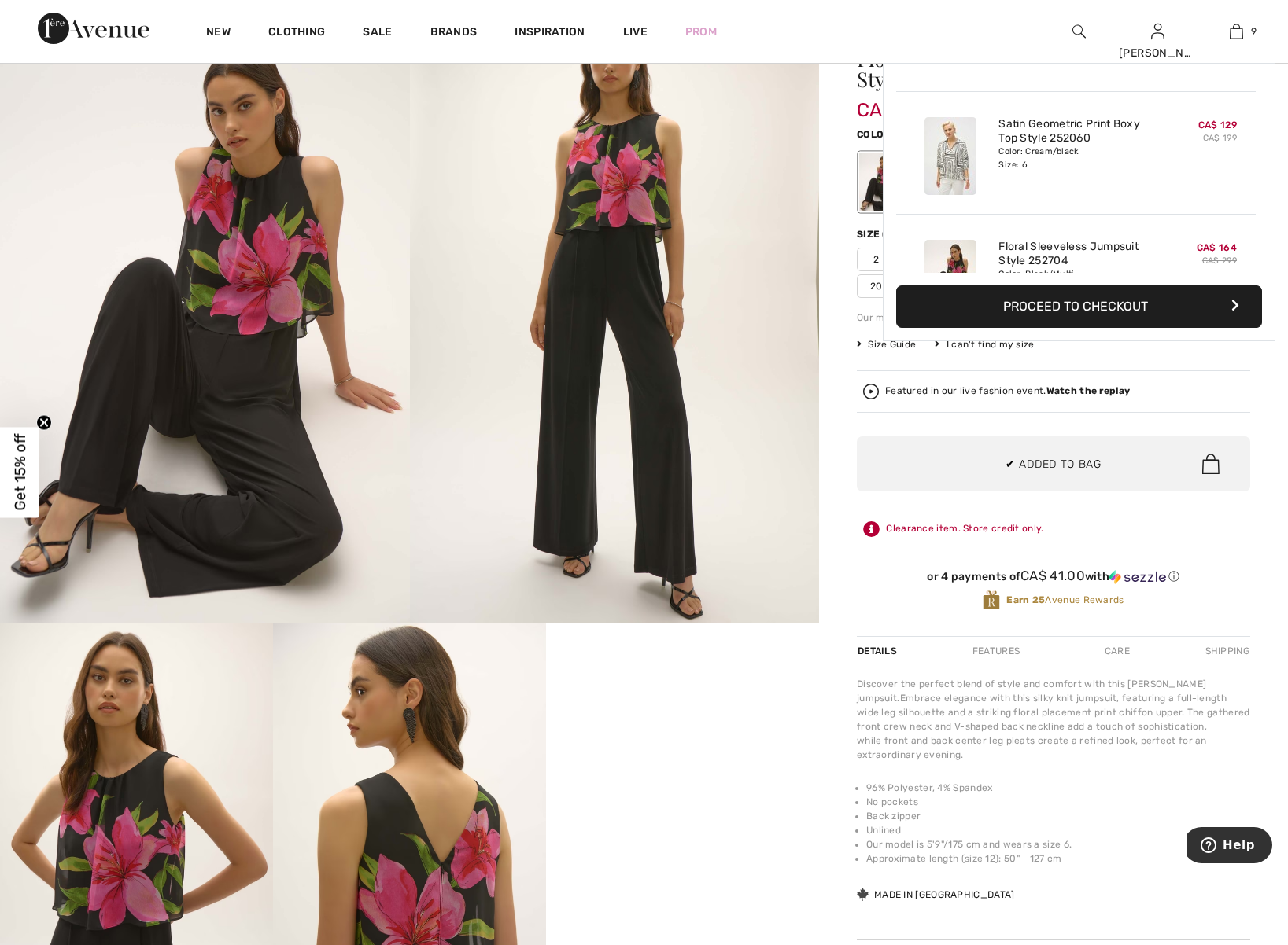
scroll to position [0, 0]
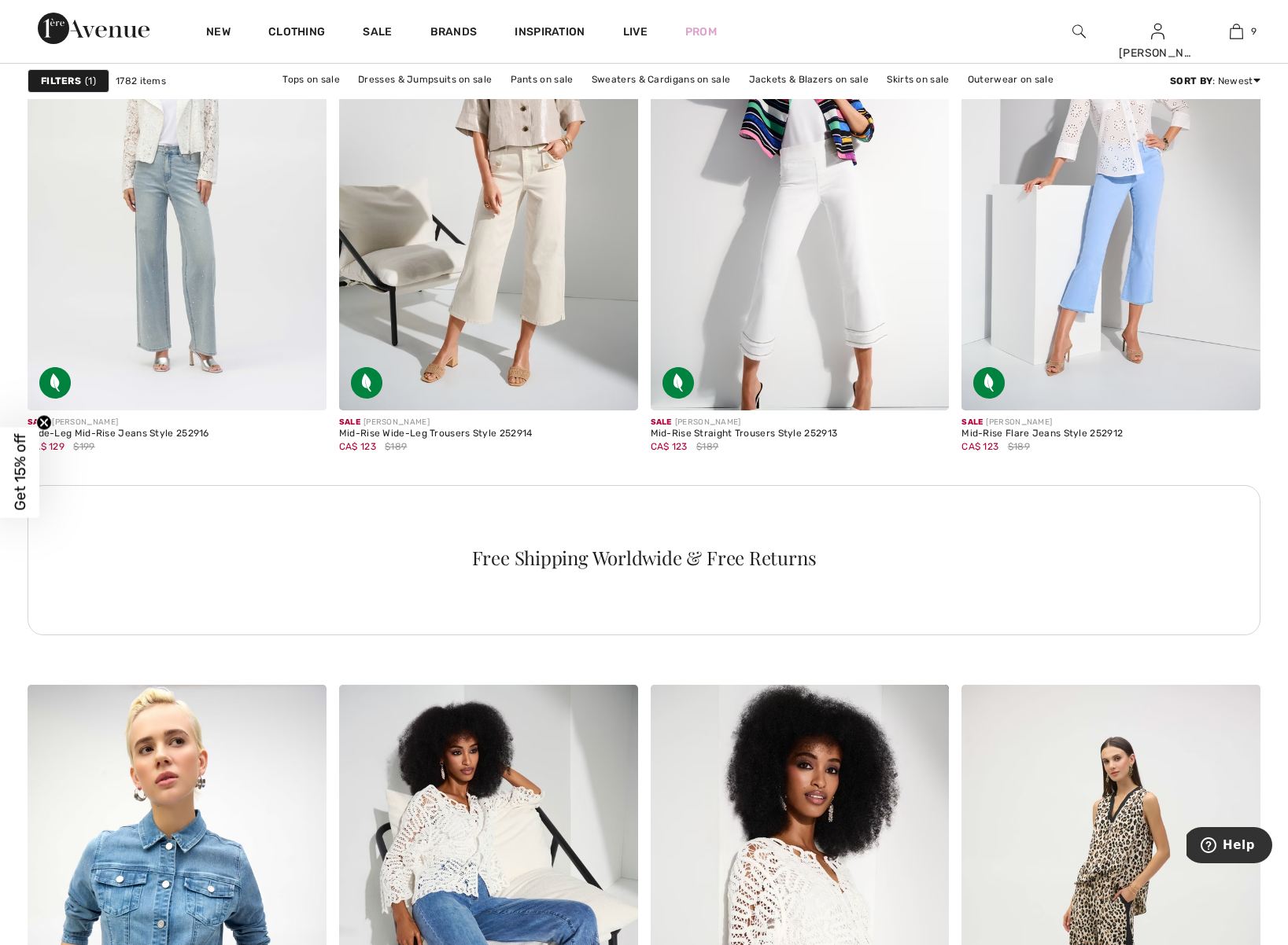
scroll to position [6127, 0]
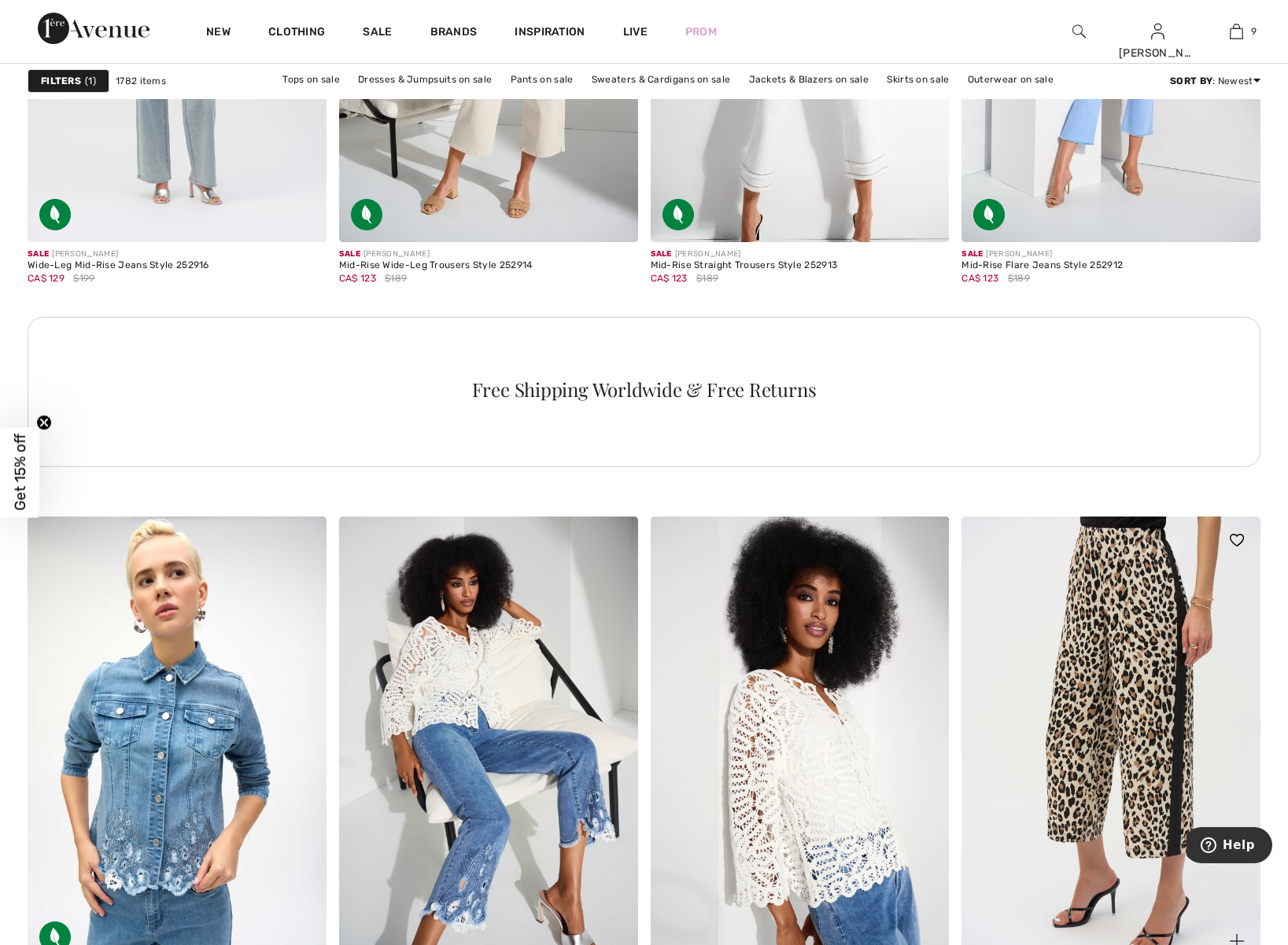
drag, startPoint x: 1296, startPoint y: 223, endPoint x: 1253, endPoint y: 735, distance: 513.8
click at [1253, 736] on img at bounding box center [1110, 741] width 299 height 449
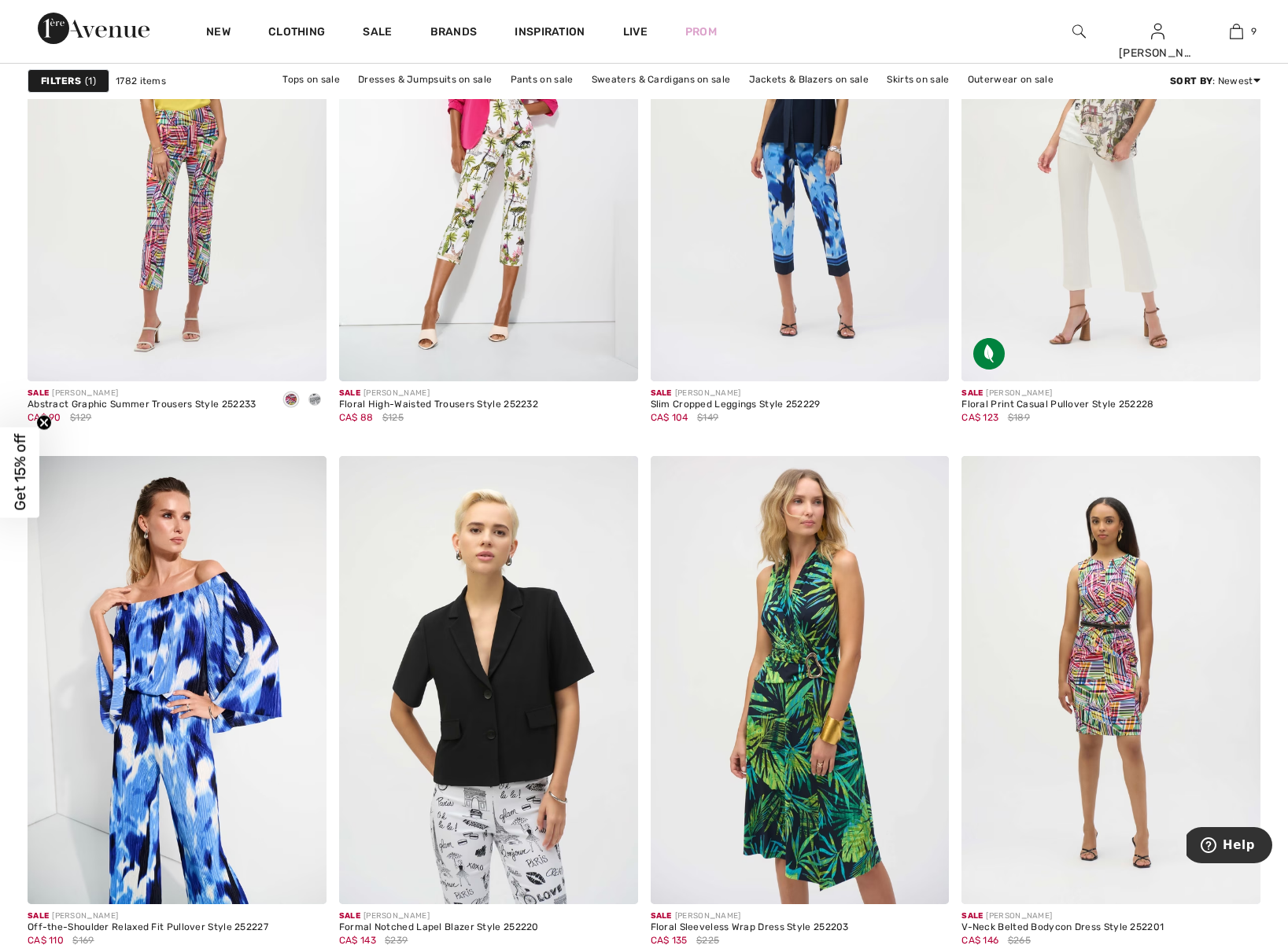
scroll to position [7401, 0]
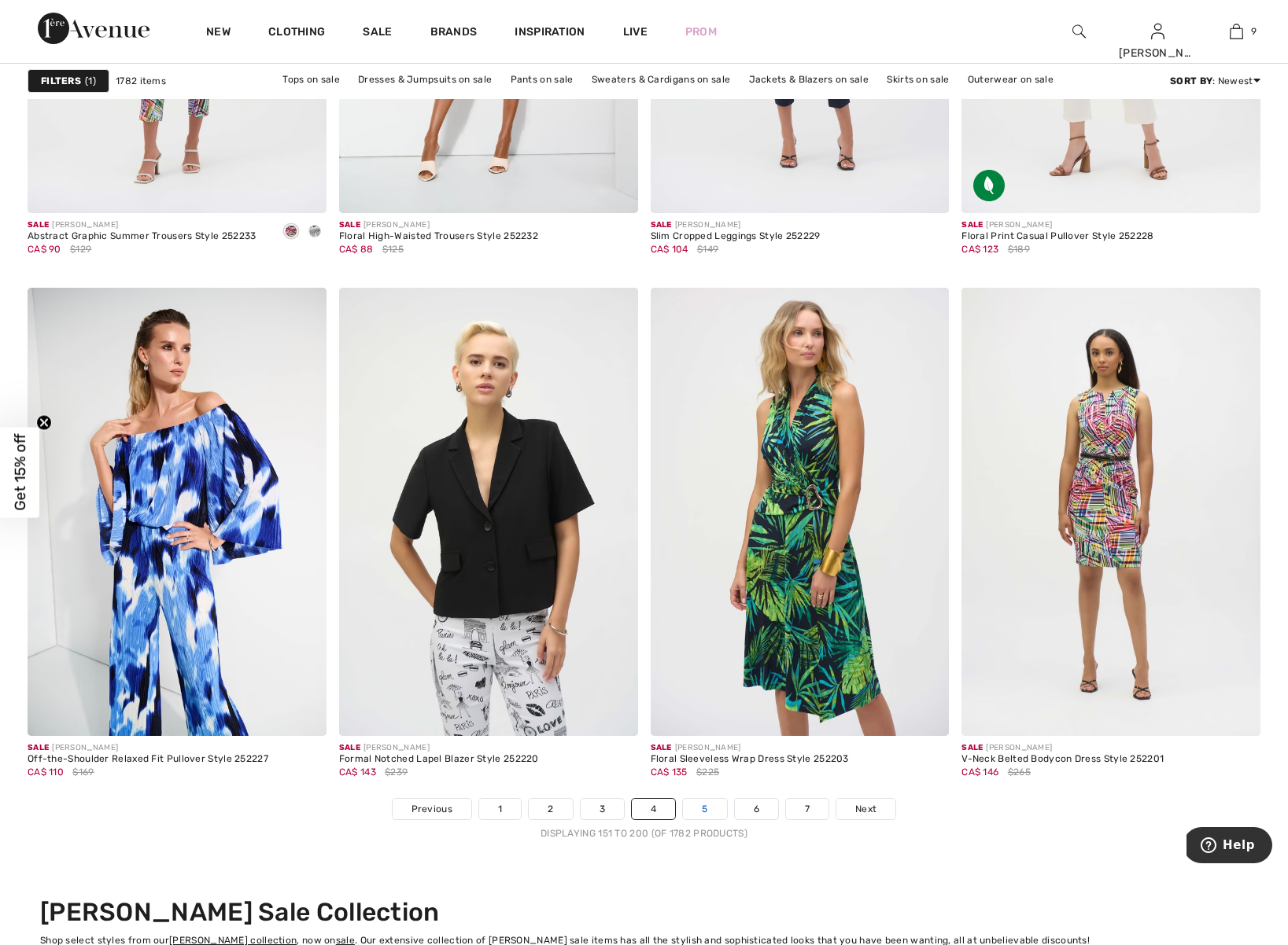
click at [708, 806] on link "5" at bounding box center [704, 809] width 43 height 20
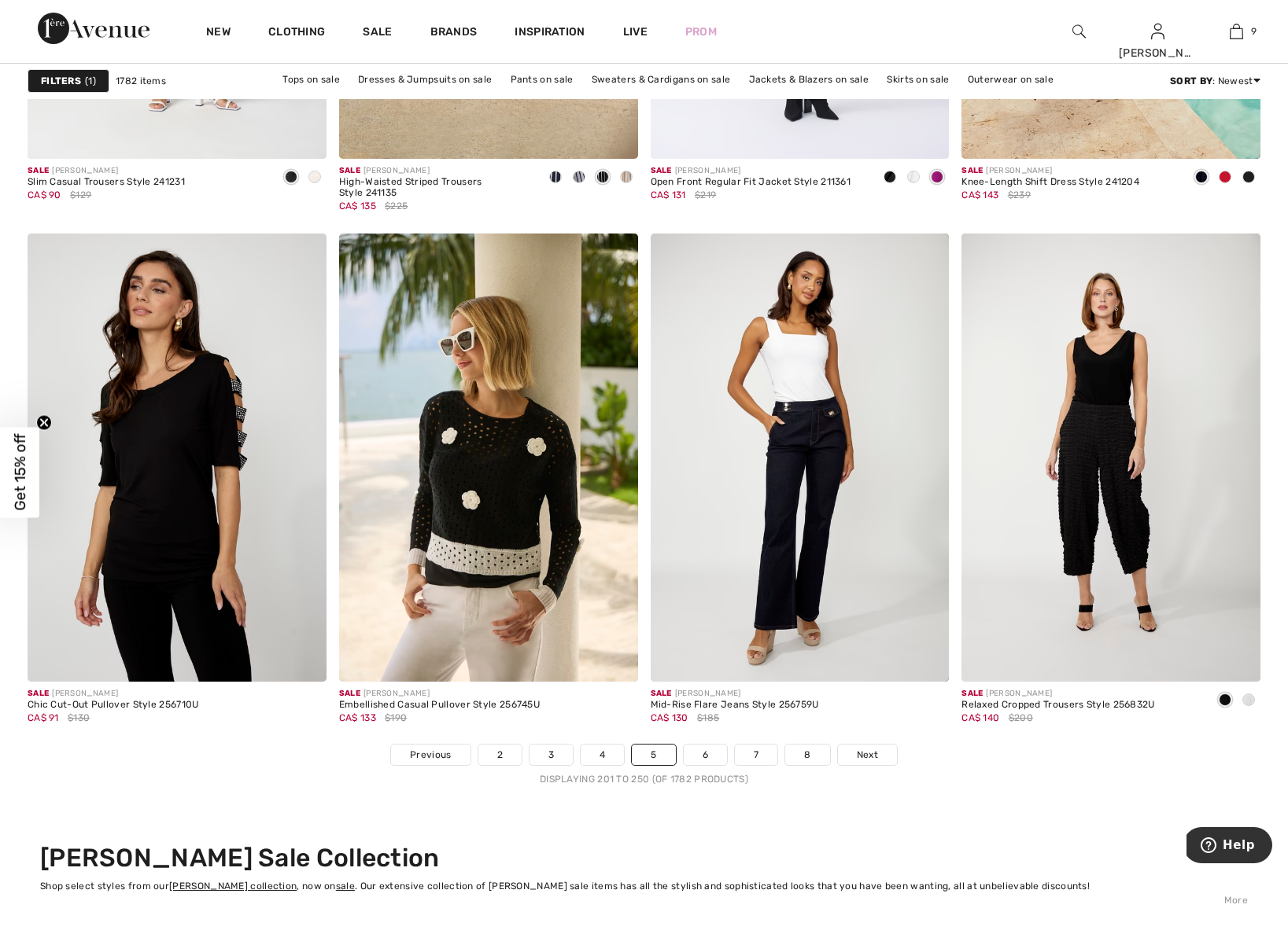
scroll to position [7470, 0]
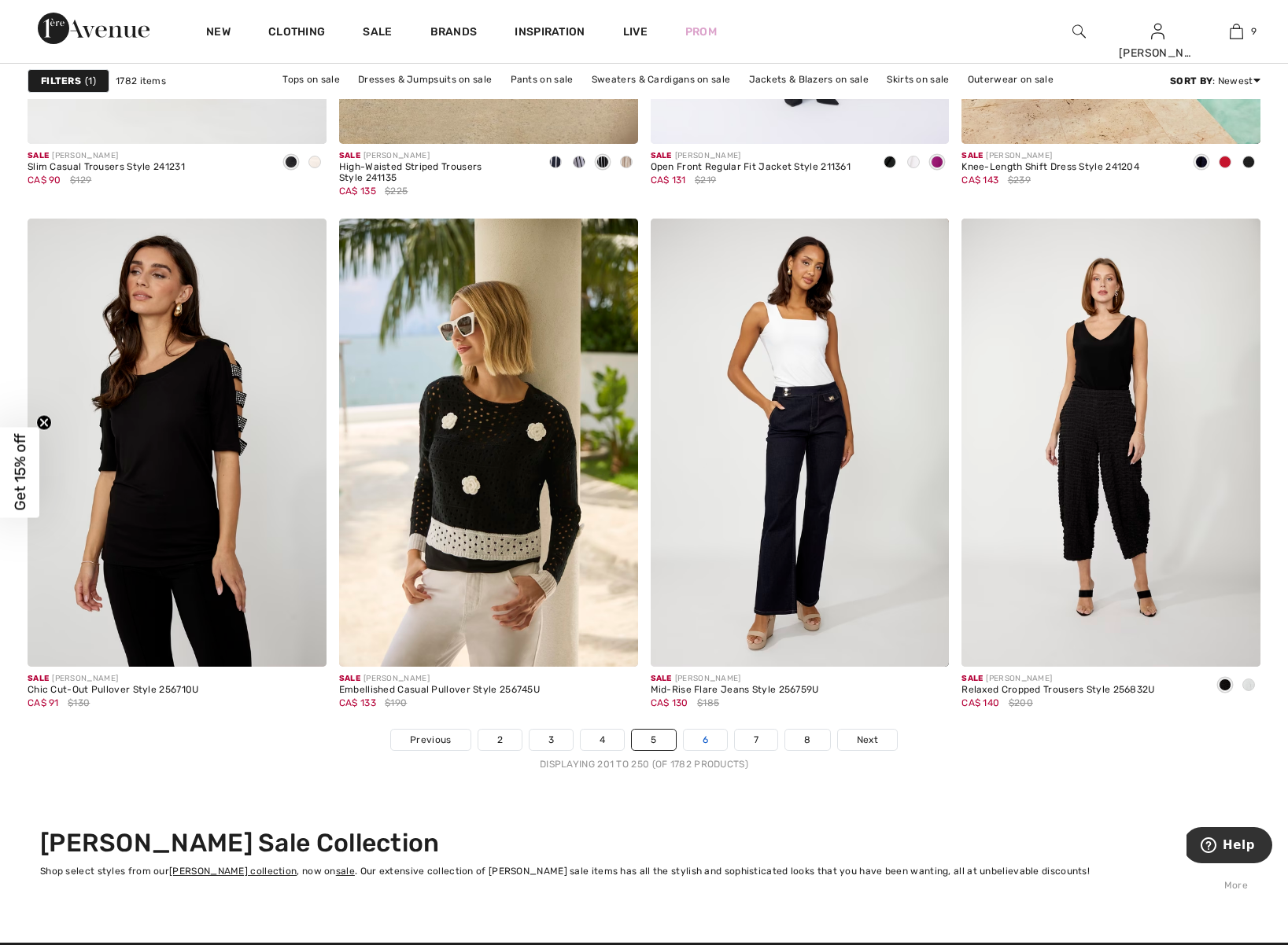
click at [707, 741] on link "6" at bounding box center [705, 739] width 43 height 20
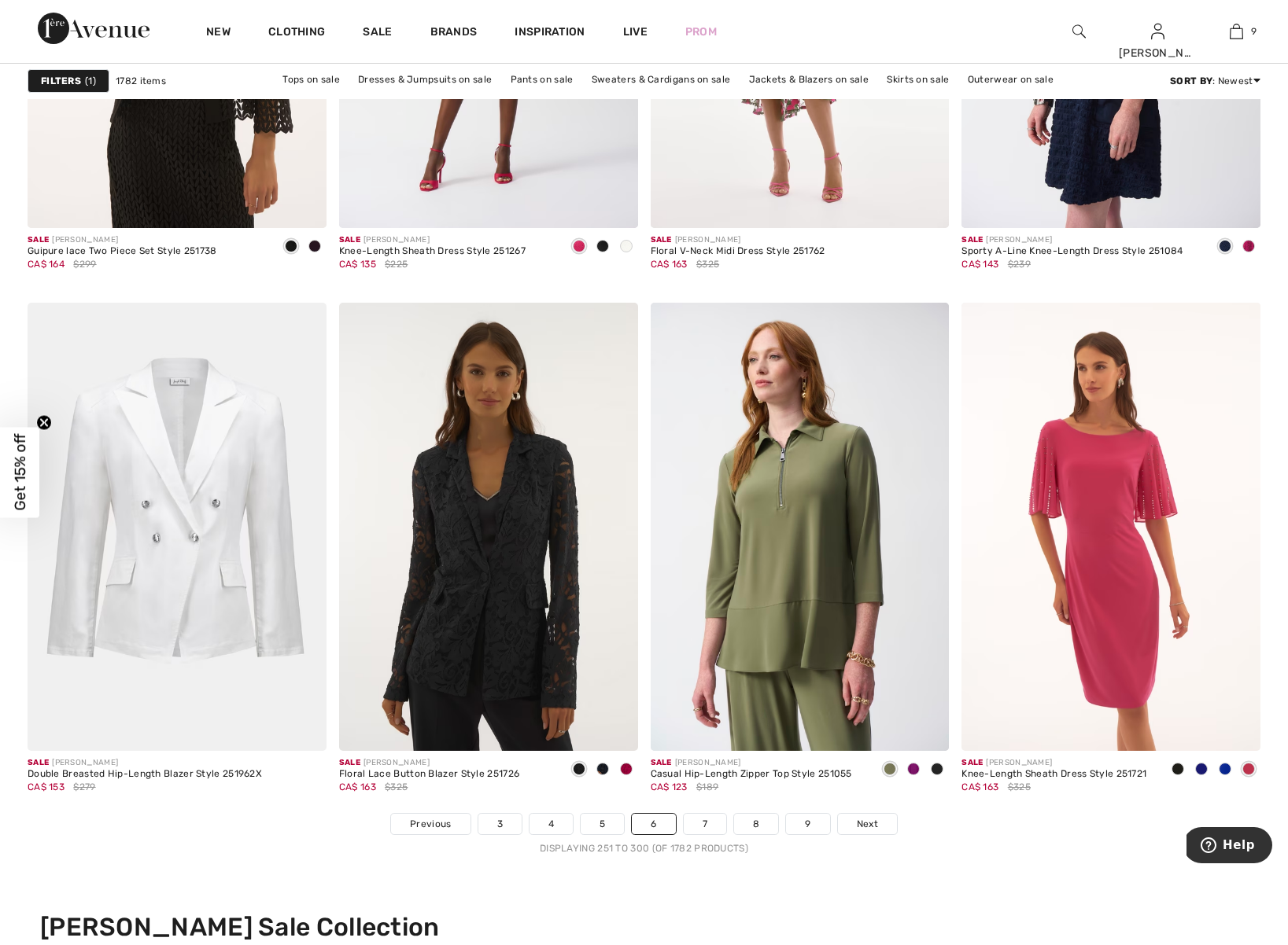
scroll to position [8025, 0]
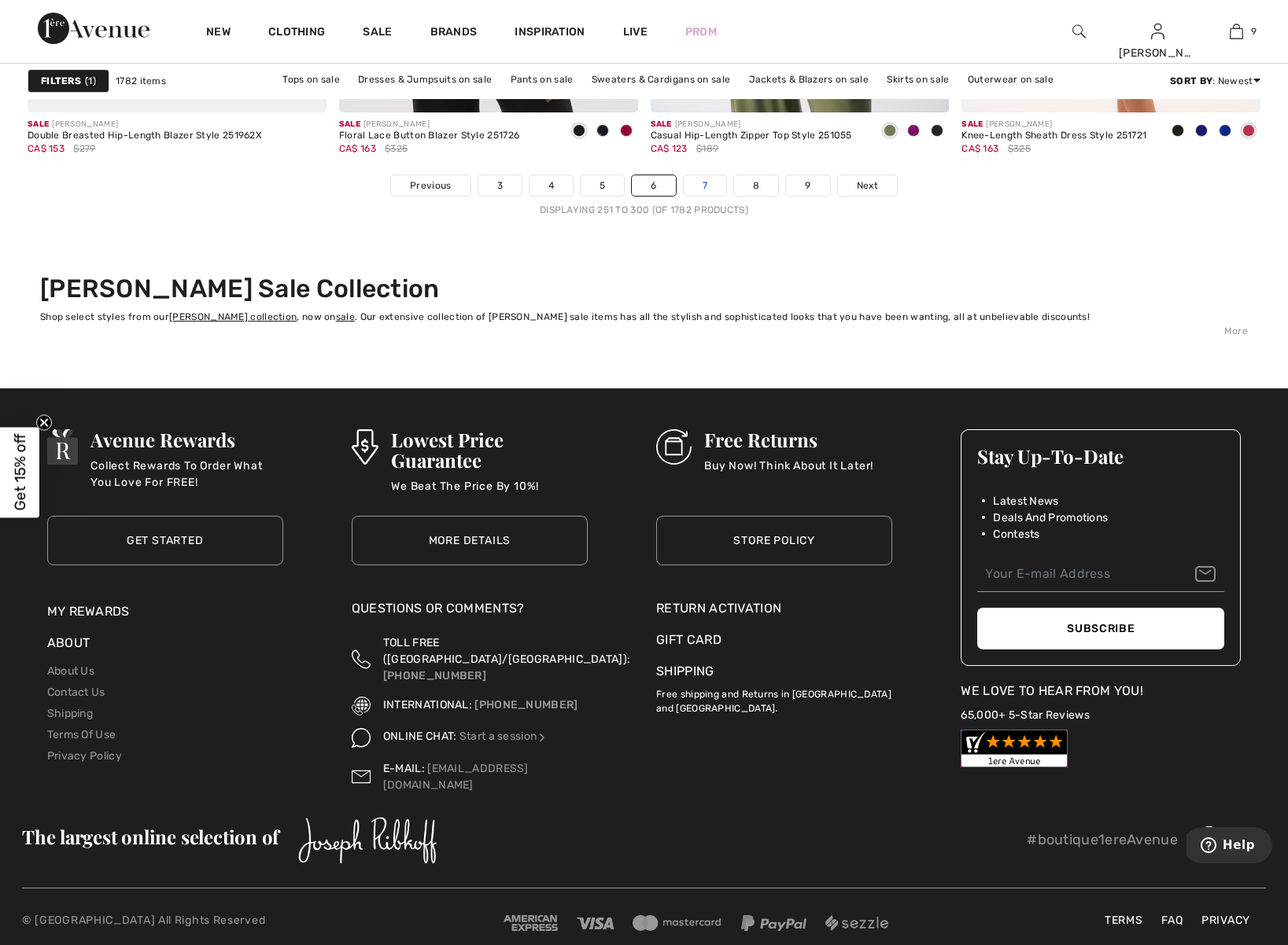
click at [708, 188] on link "7" at bounding box center [705, 185] width 42 height 20
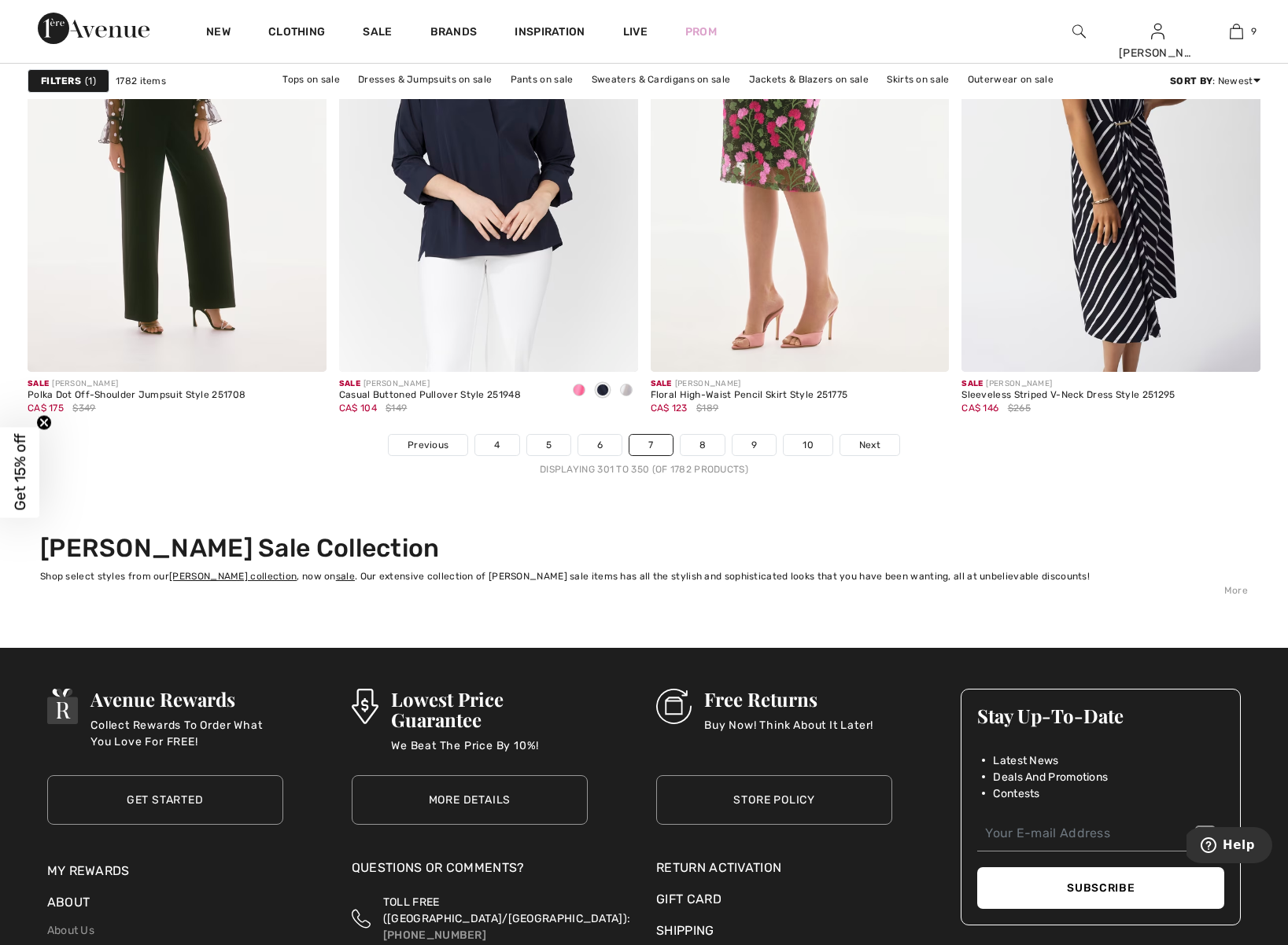
scroll to position [7769, 0]
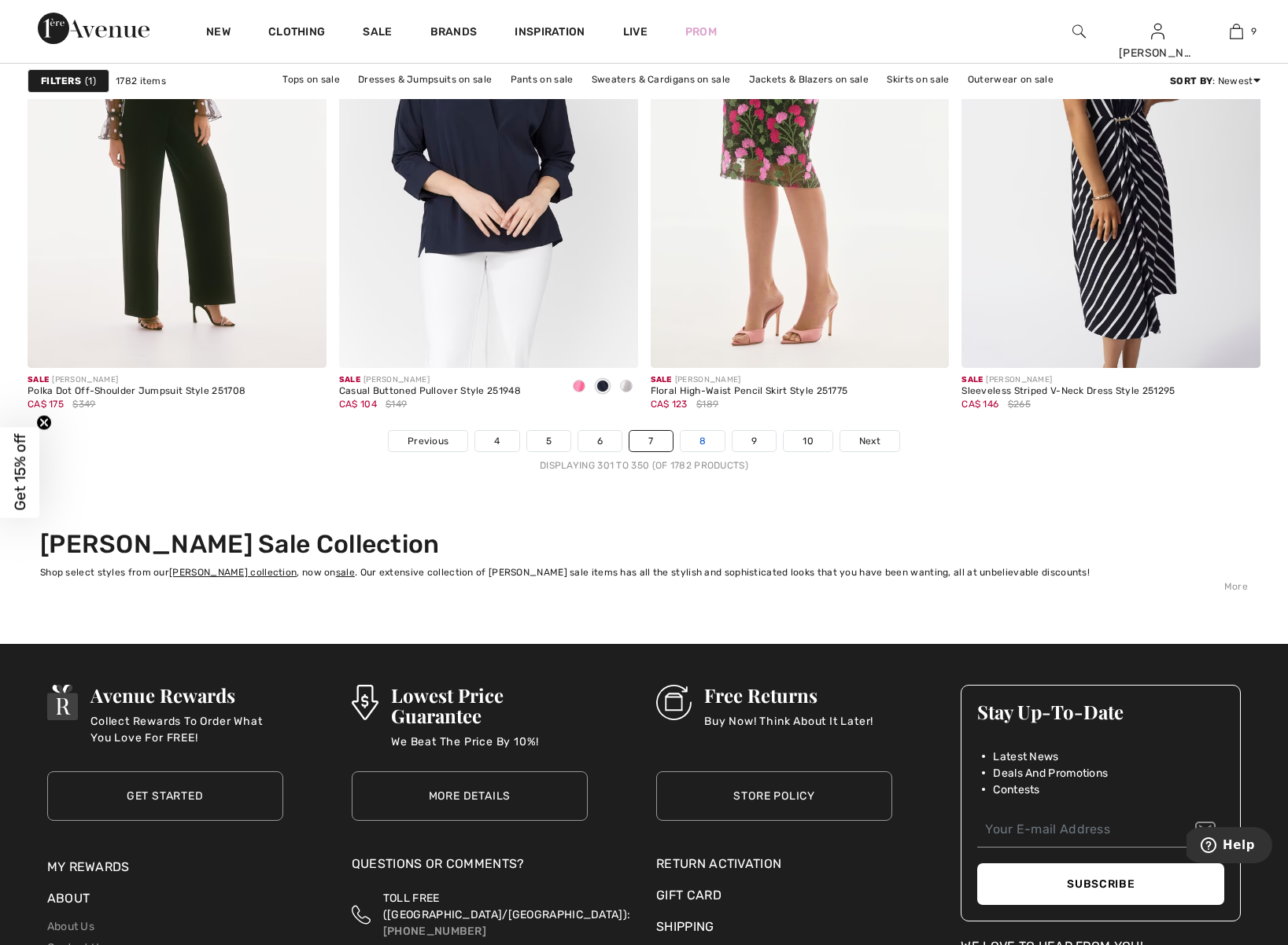
click at [707, 441] on link "8" at bounding box center [702, 441] width 44 height 20
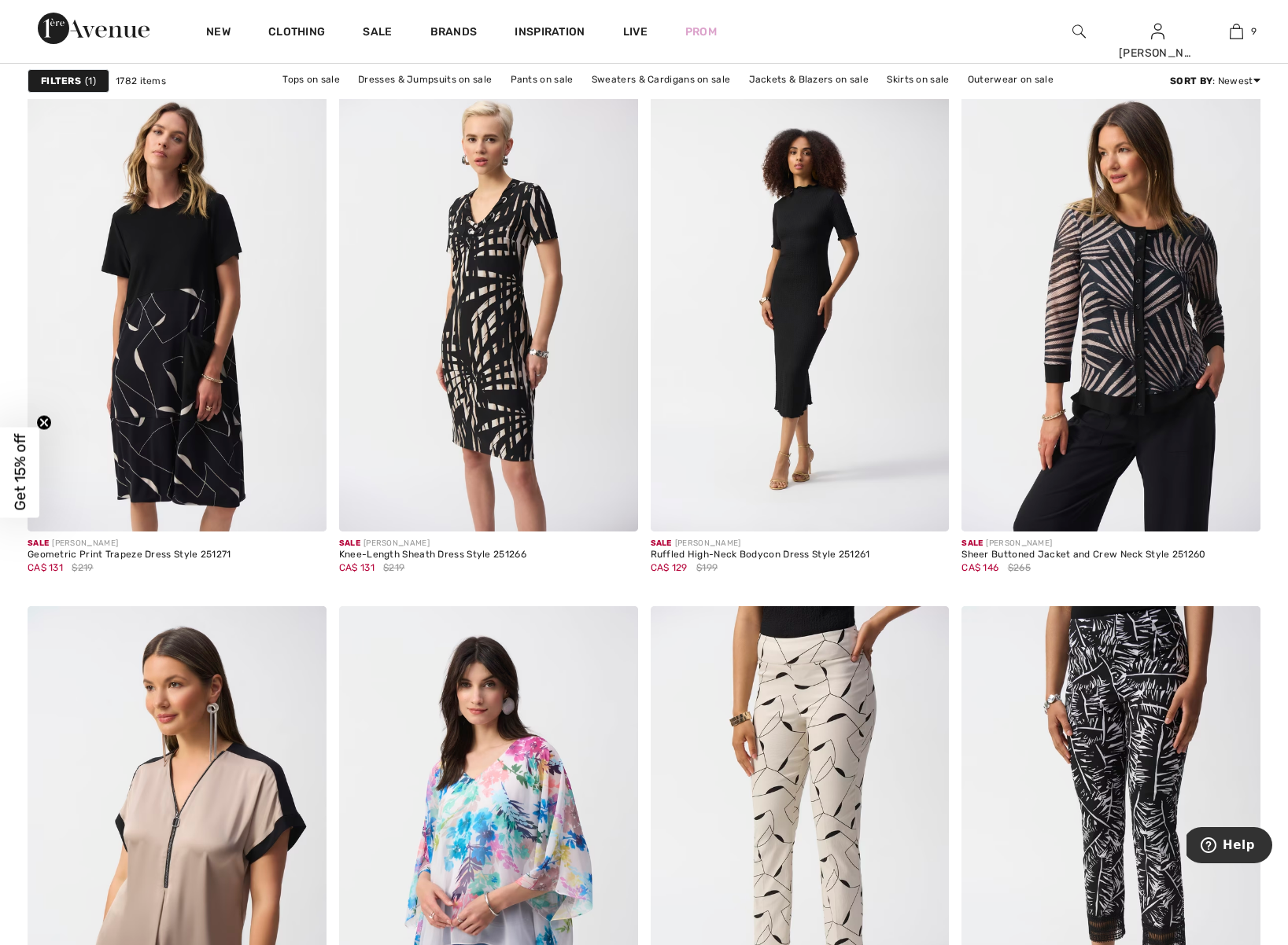
scroll to position [2957, 0]
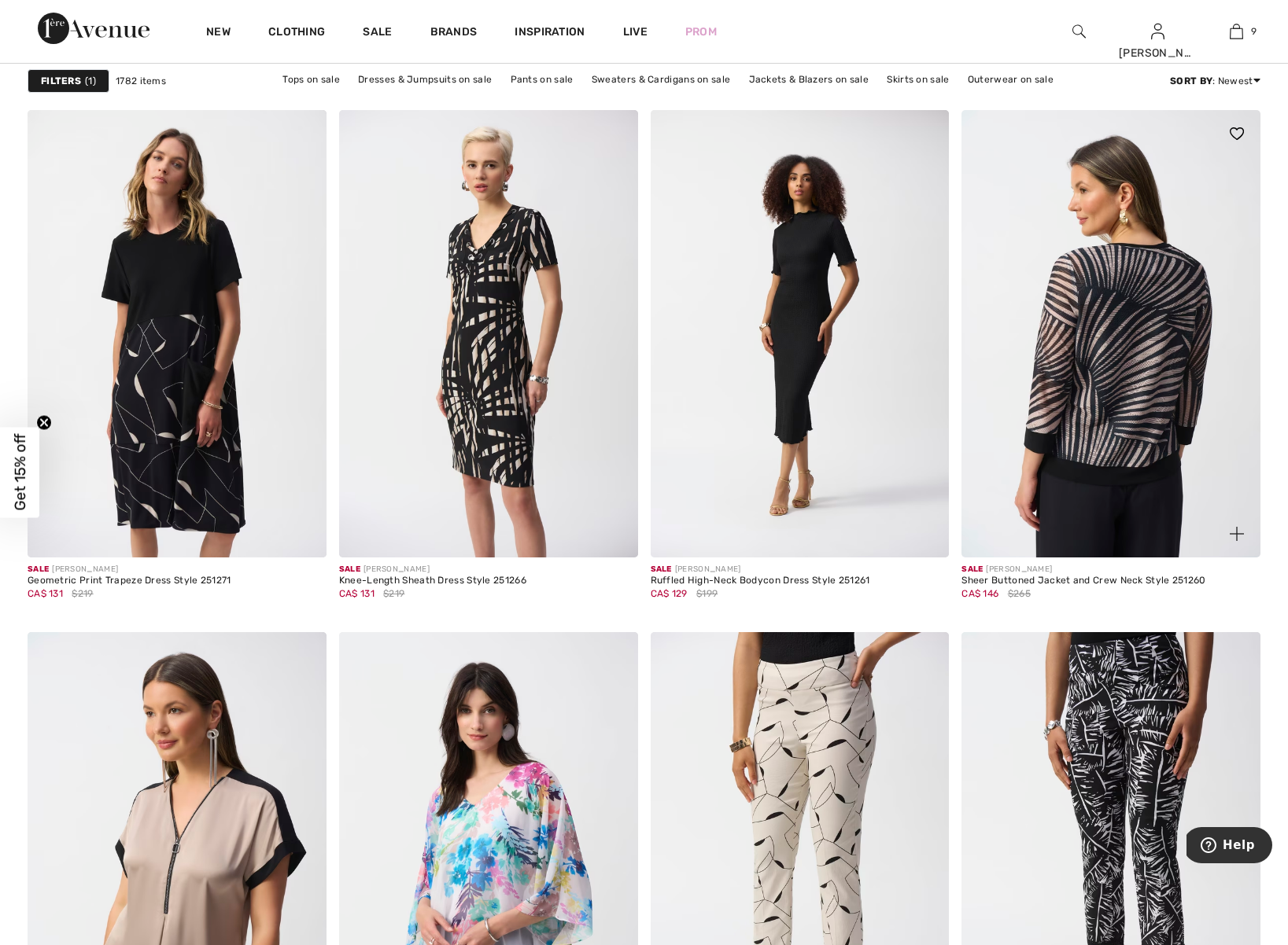
click at [1130, 426] on img at bounding box center [1110, 335] width 299 height 449
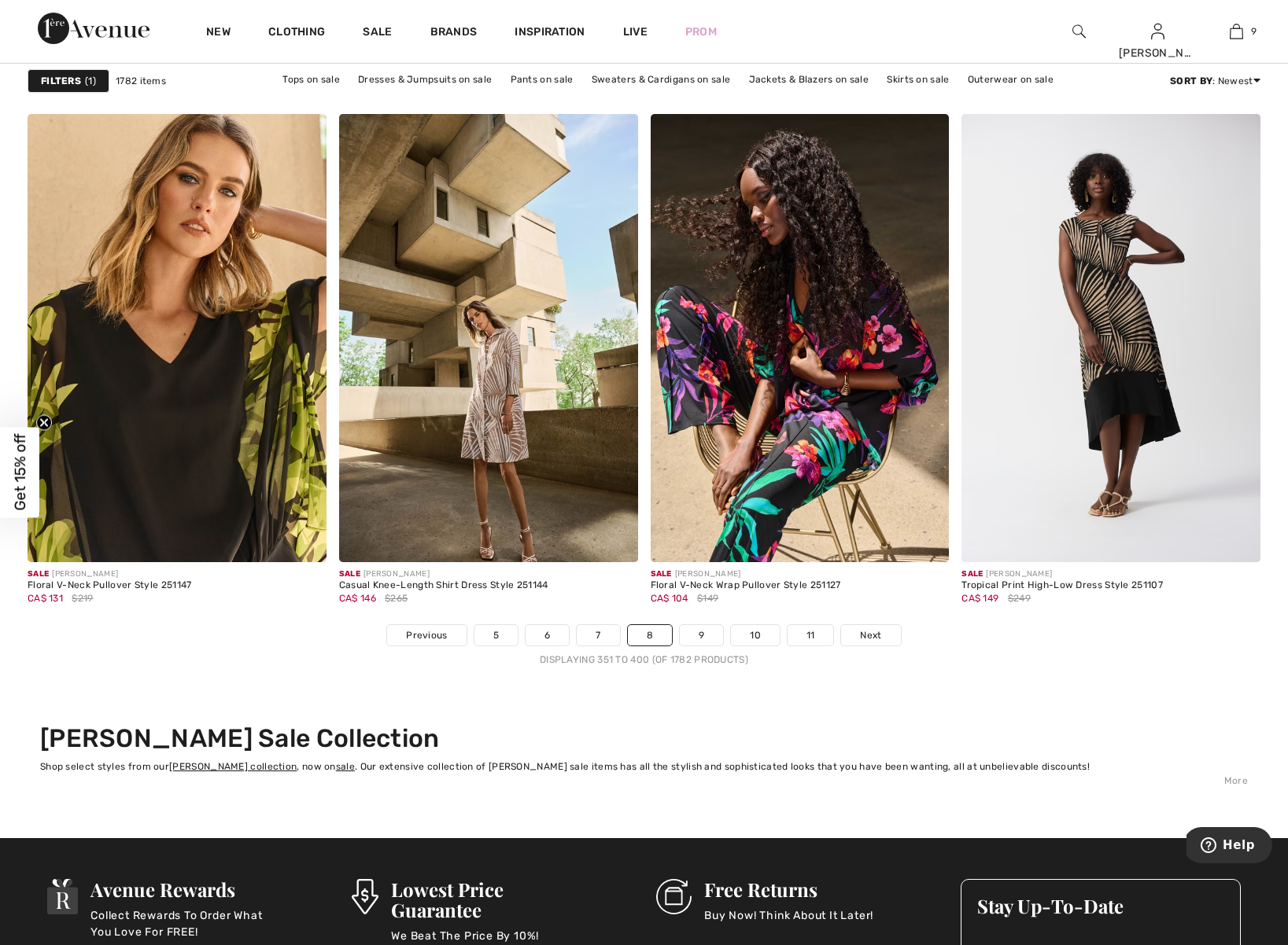
scroll to position [7631, 0]
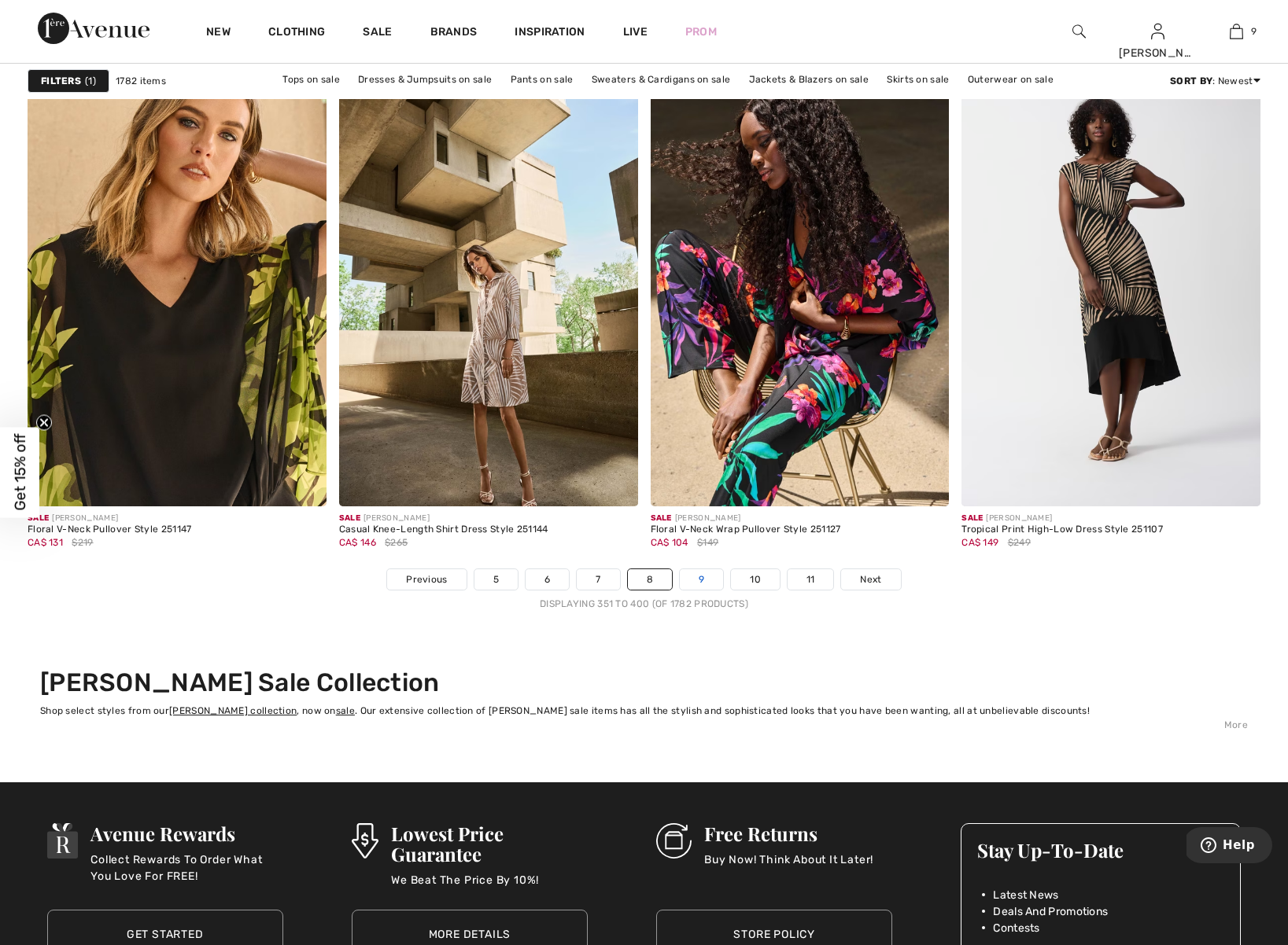
click at [705, 578] on link "9" at bounding box center [701, 579] width 43 height 20
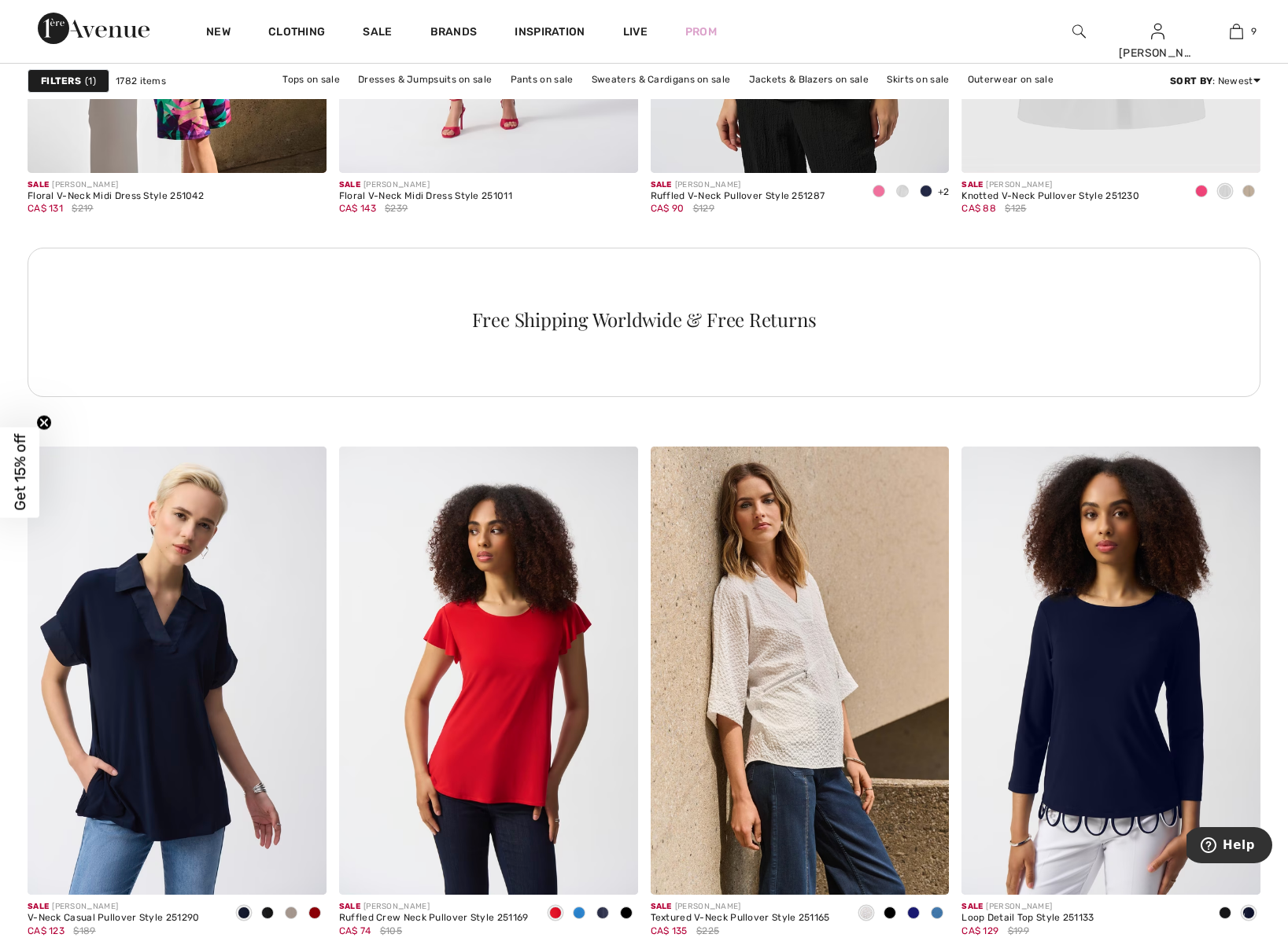
scroll to position [2347, 0]
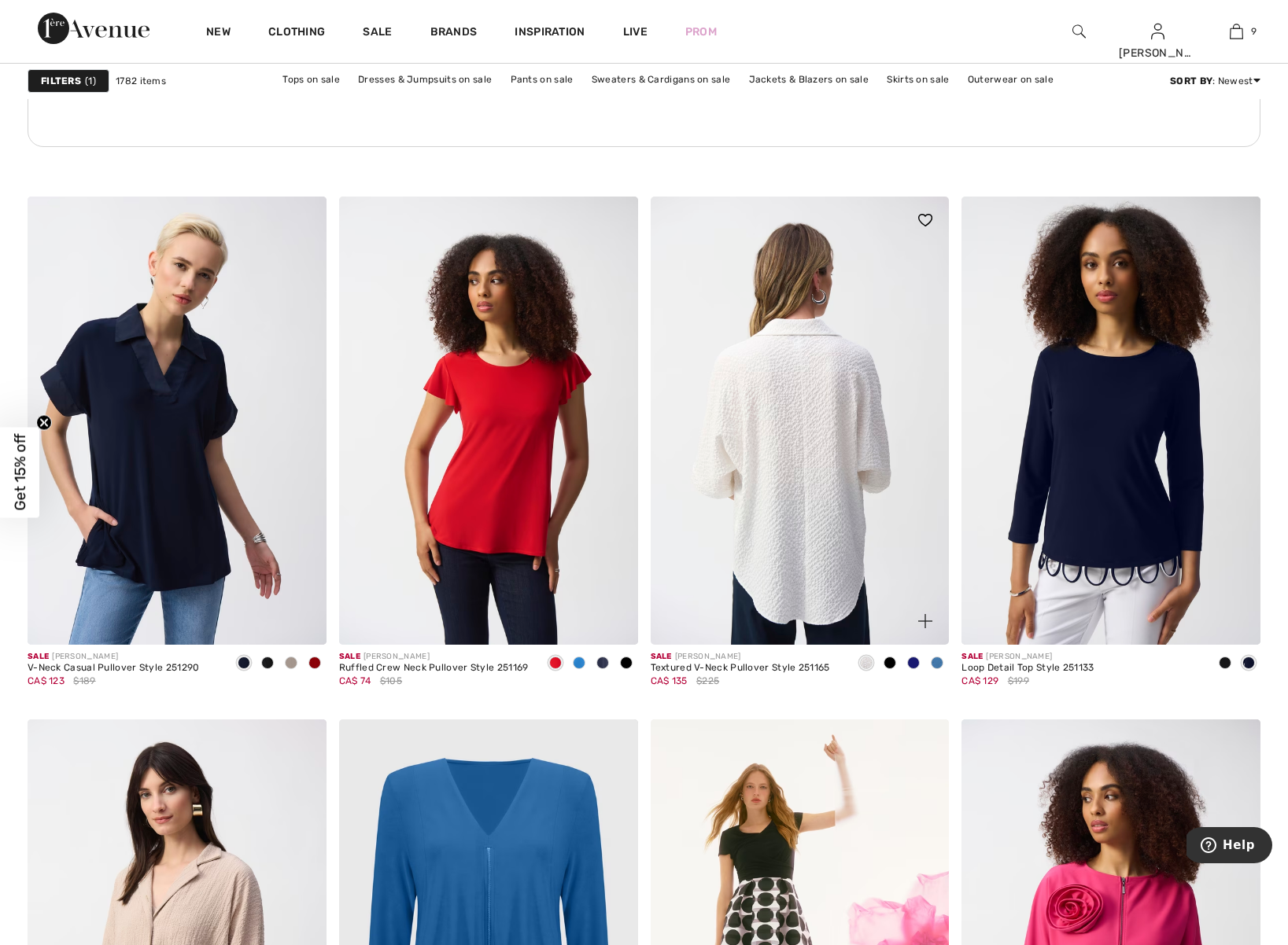
click at [864, 420] on img at bounding box center [799, 421] width 299 height 449
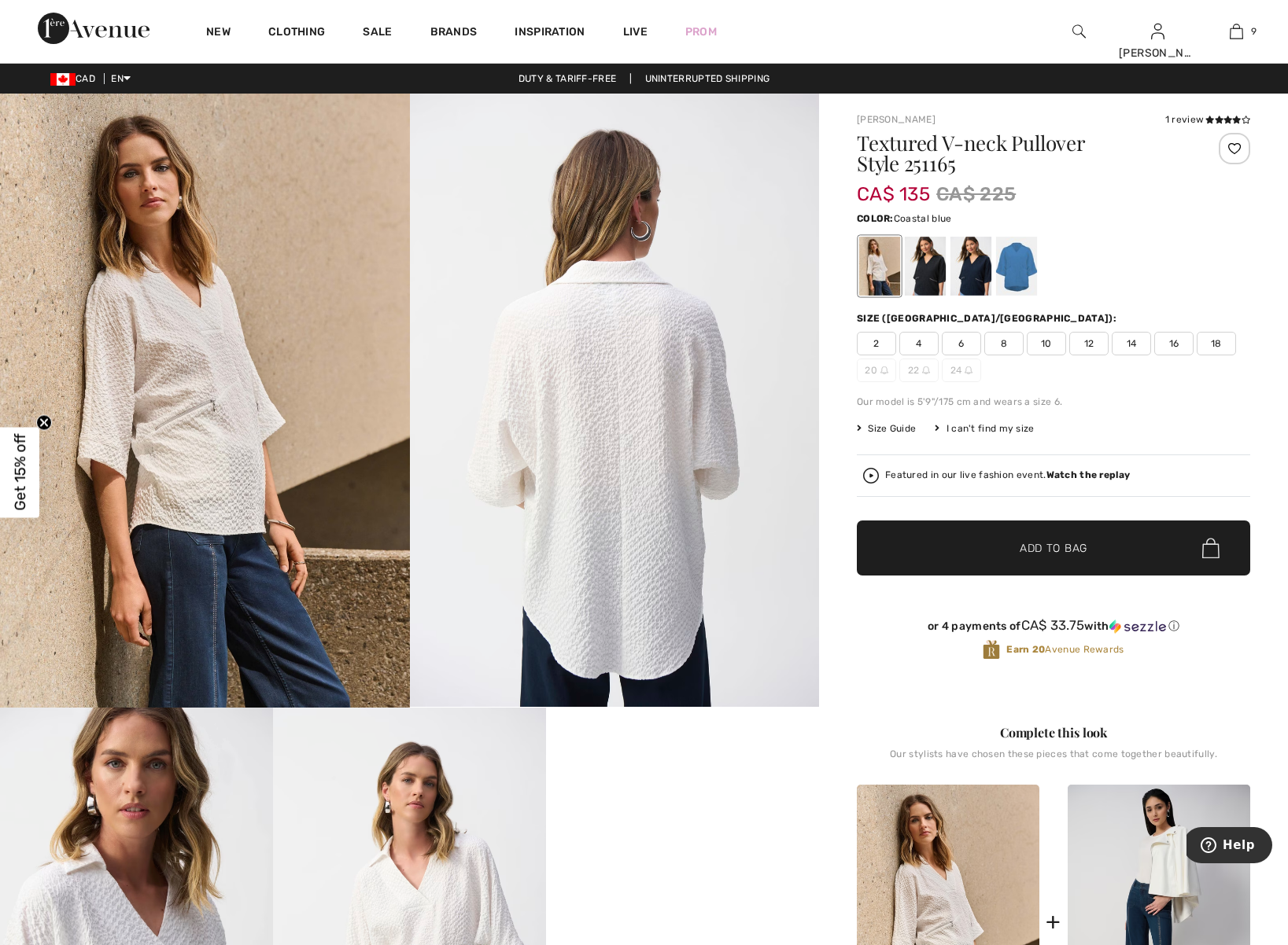
click at [1017, 268] on div at bounding box center [1016, 266] width 41 height 59
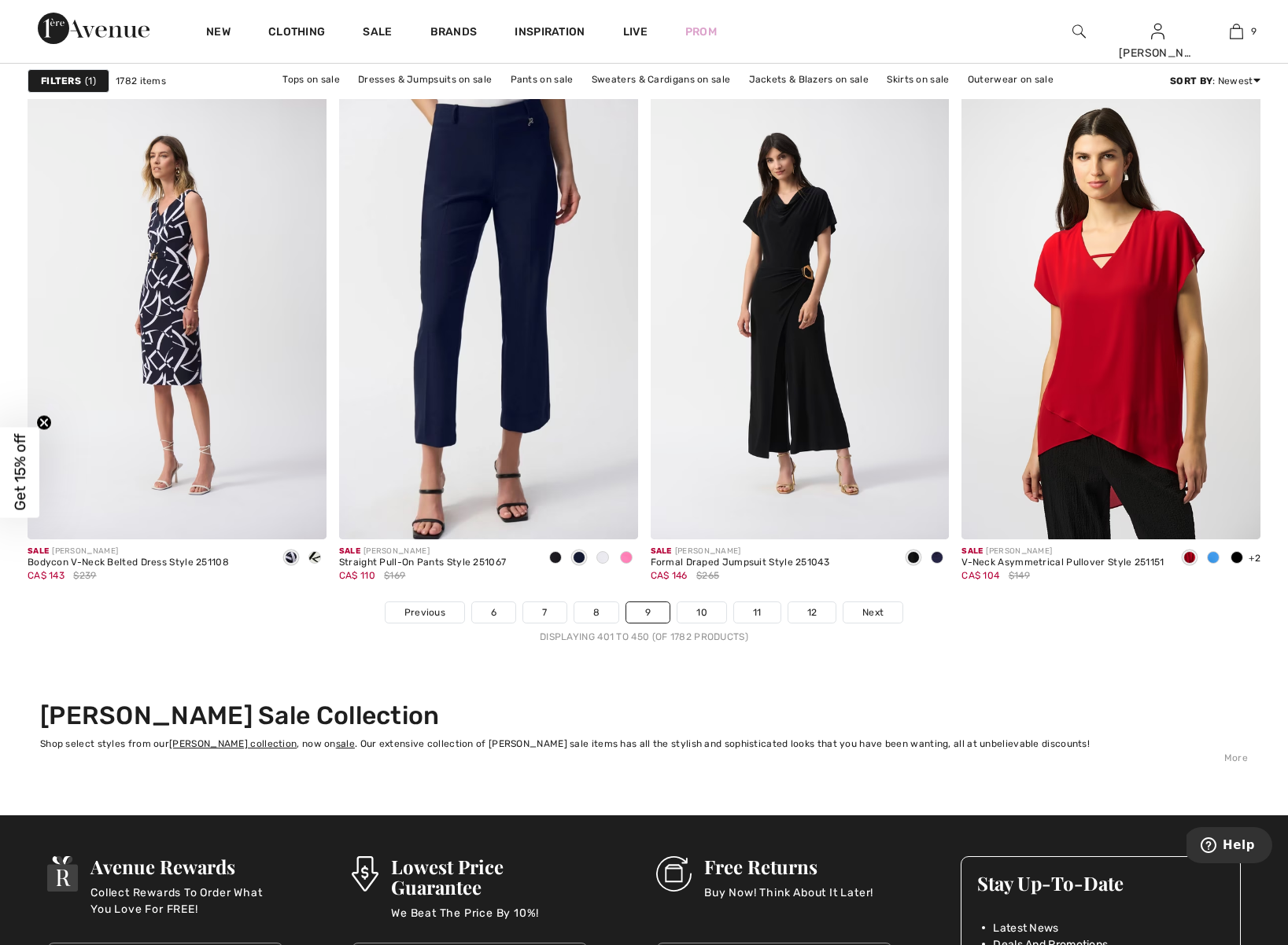
scroll to position [7591, 0]
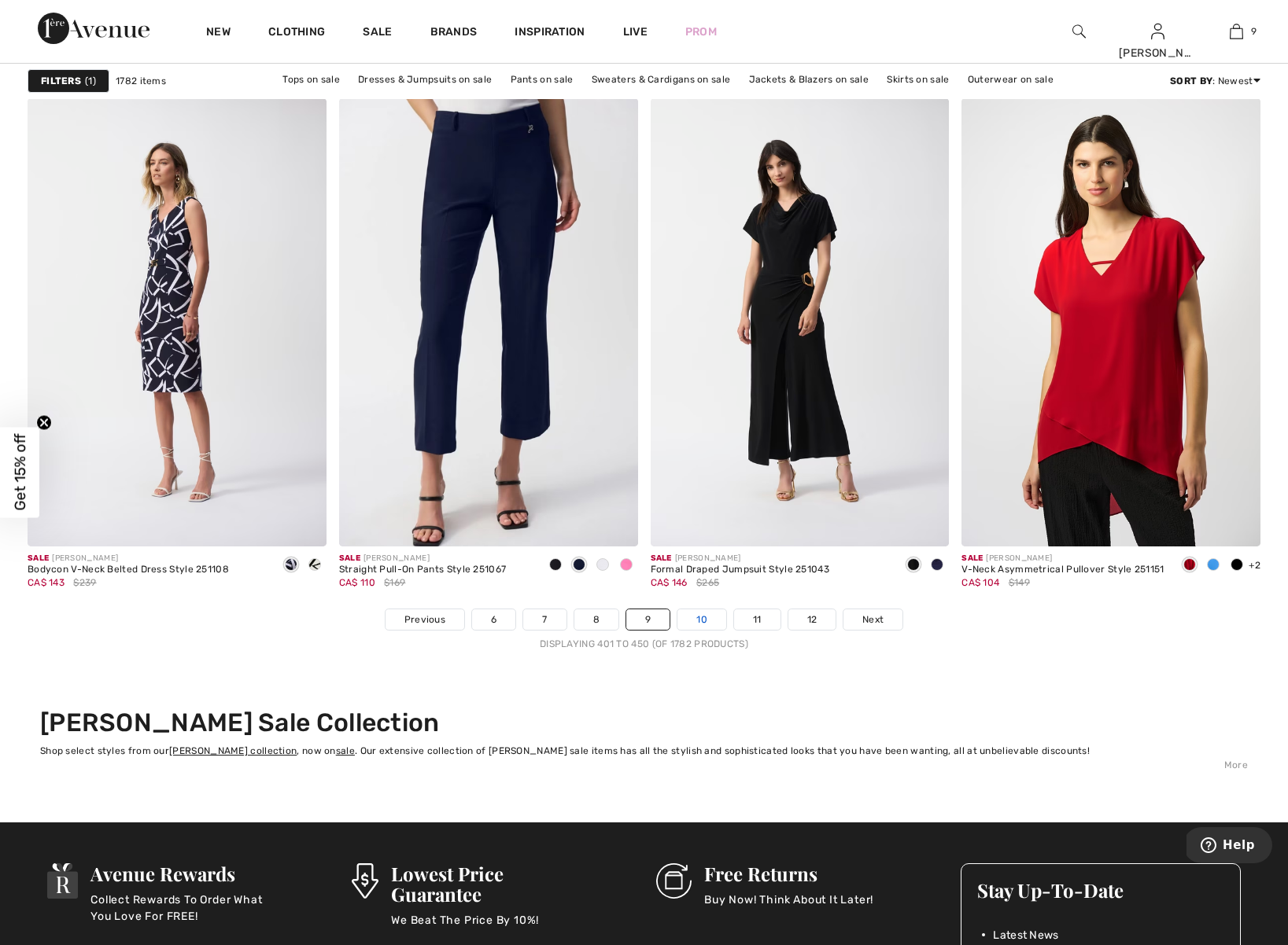
click at [702, 621] on link "10" at bounding box center [701, 619] width 49 height 20
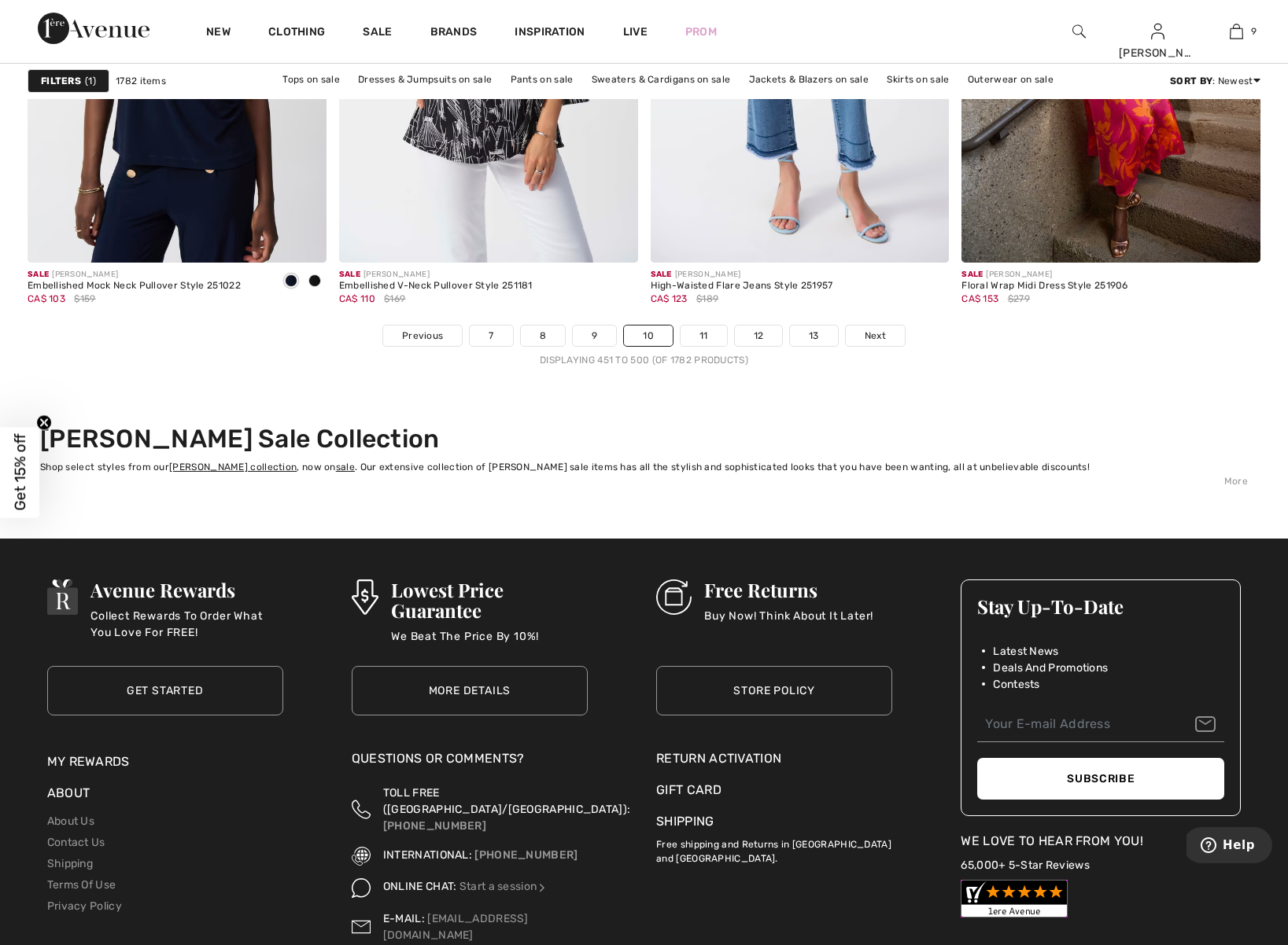
scroll to position [7837, 0]
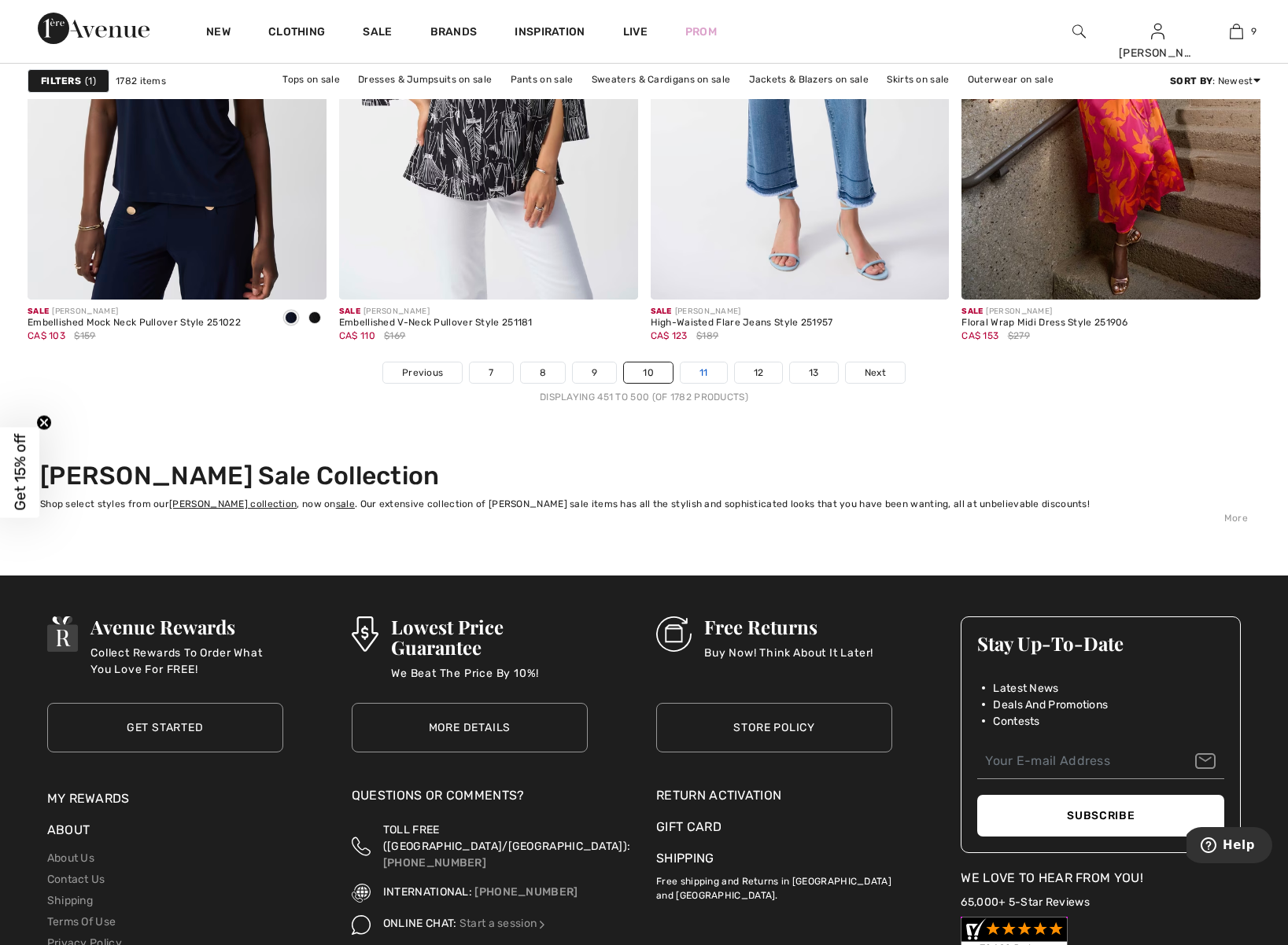
click at [717, 374] on link "11" at bounding box center [703, 372] width 47 height 20
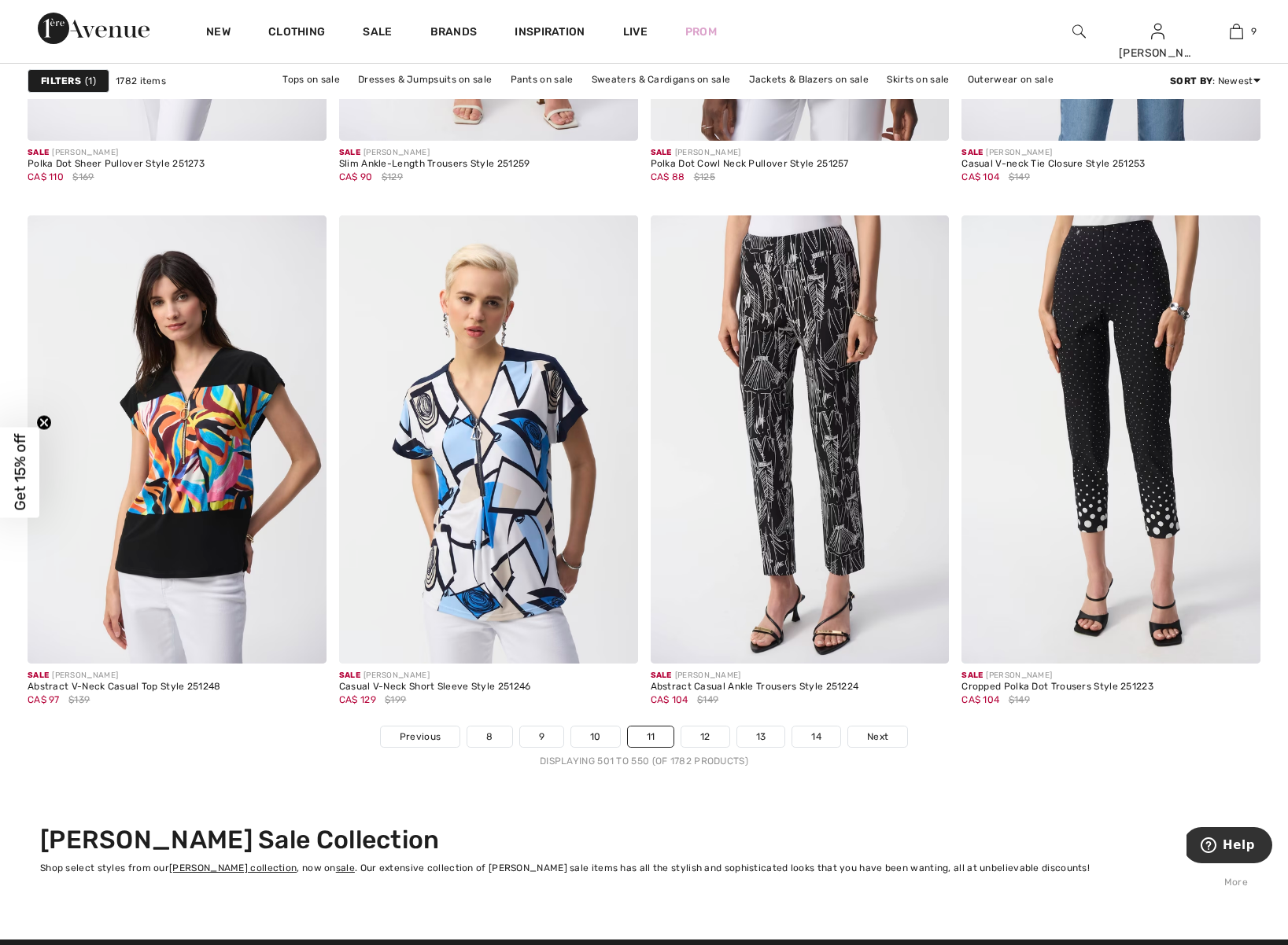
scroll to position [7511, 0]
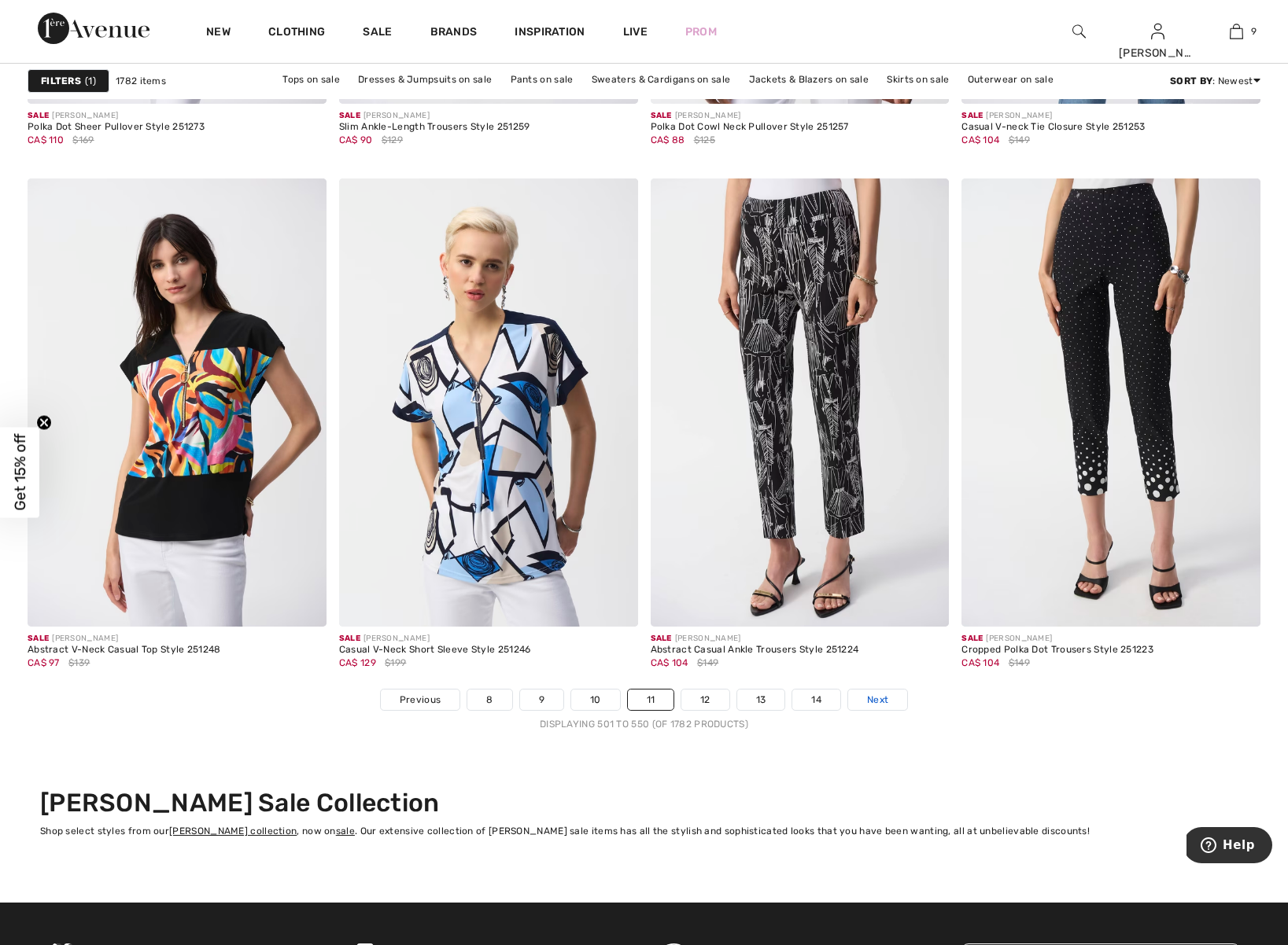
click at [894, 702] on link "Next" at bounding box center [877, 699] width 59 height 20
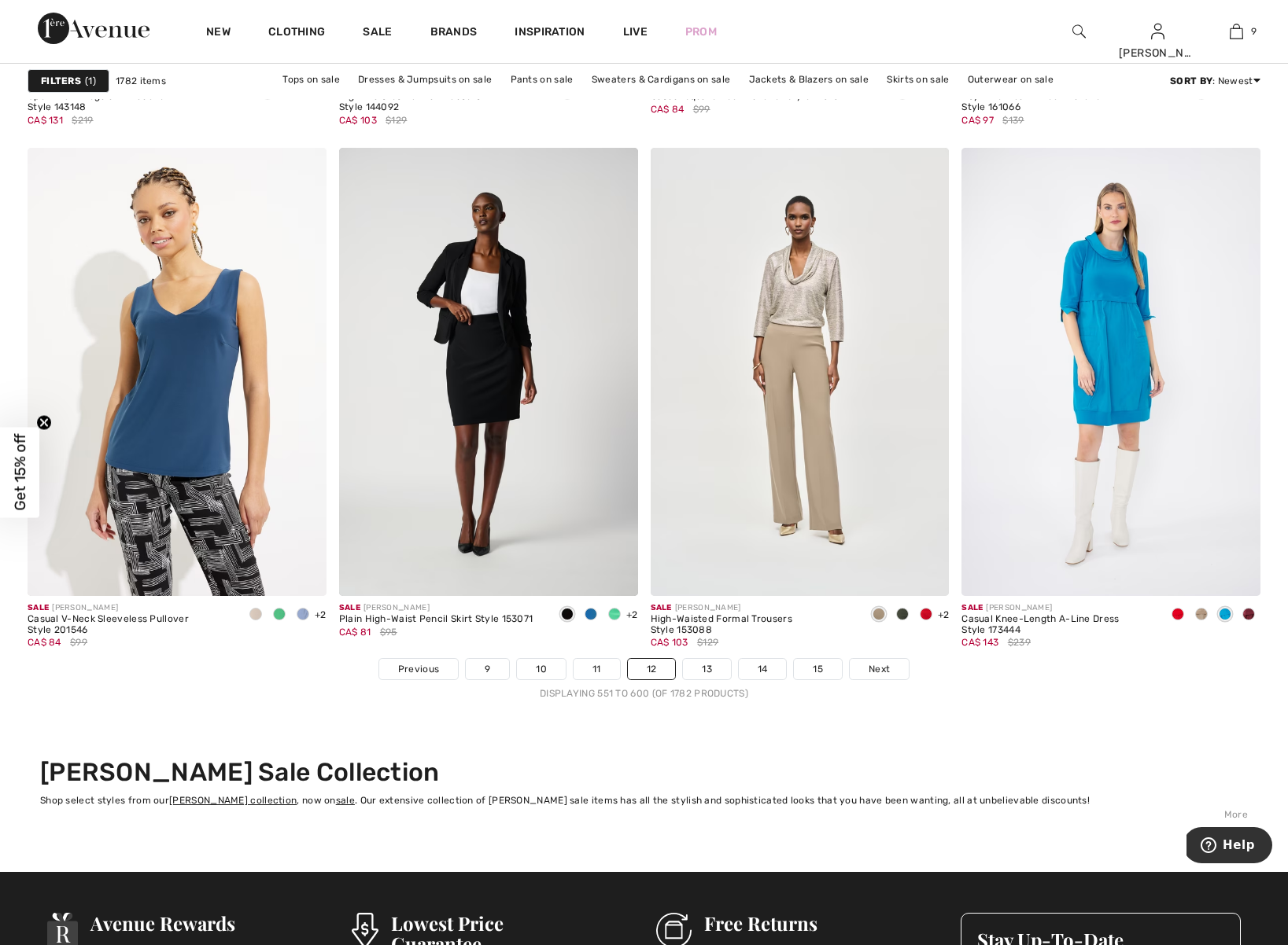
scroll to position [7537, 0]
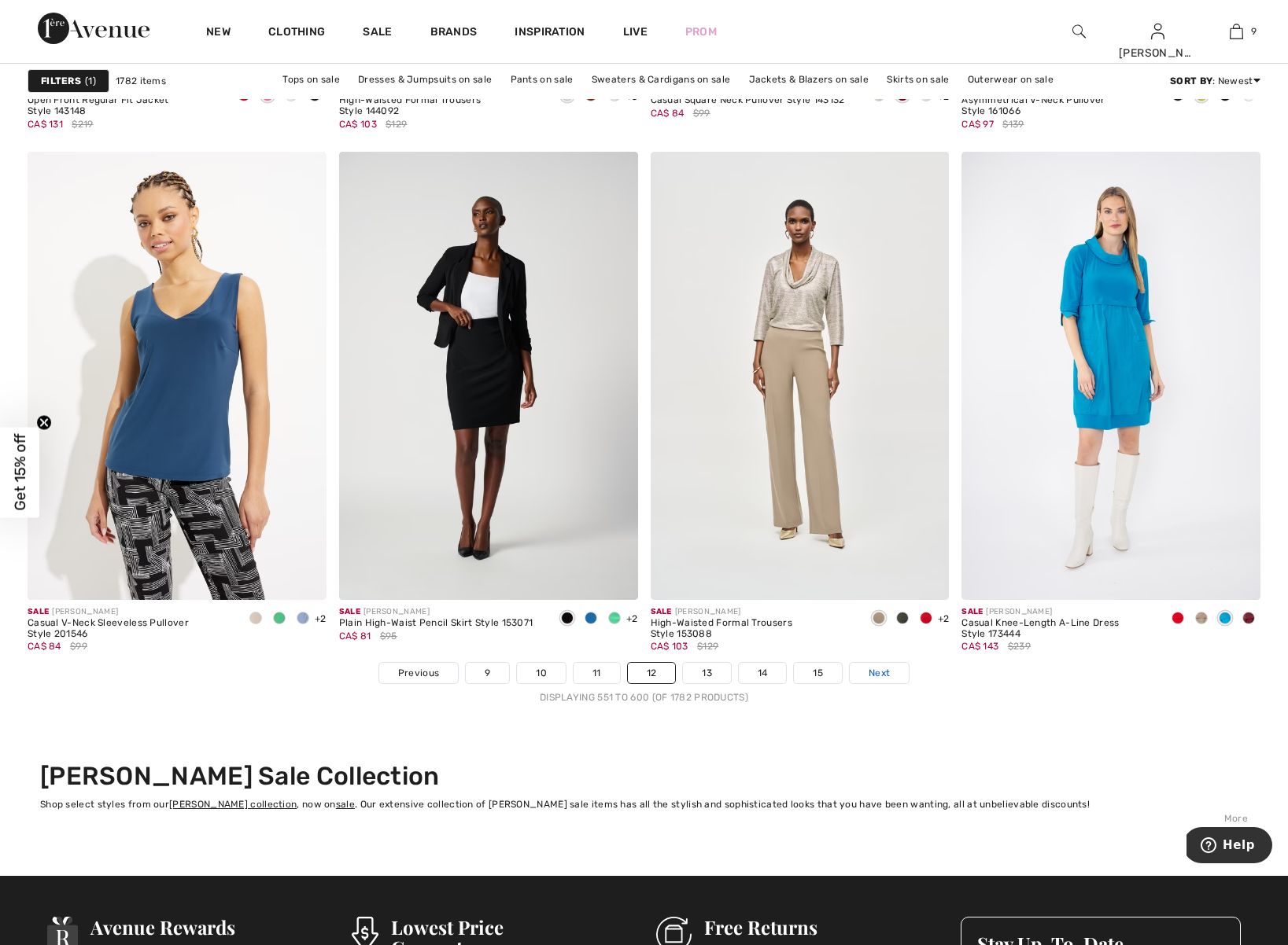
click at [886, 674] on span "Next" at bounding box center [879, 673] width 21 height 14
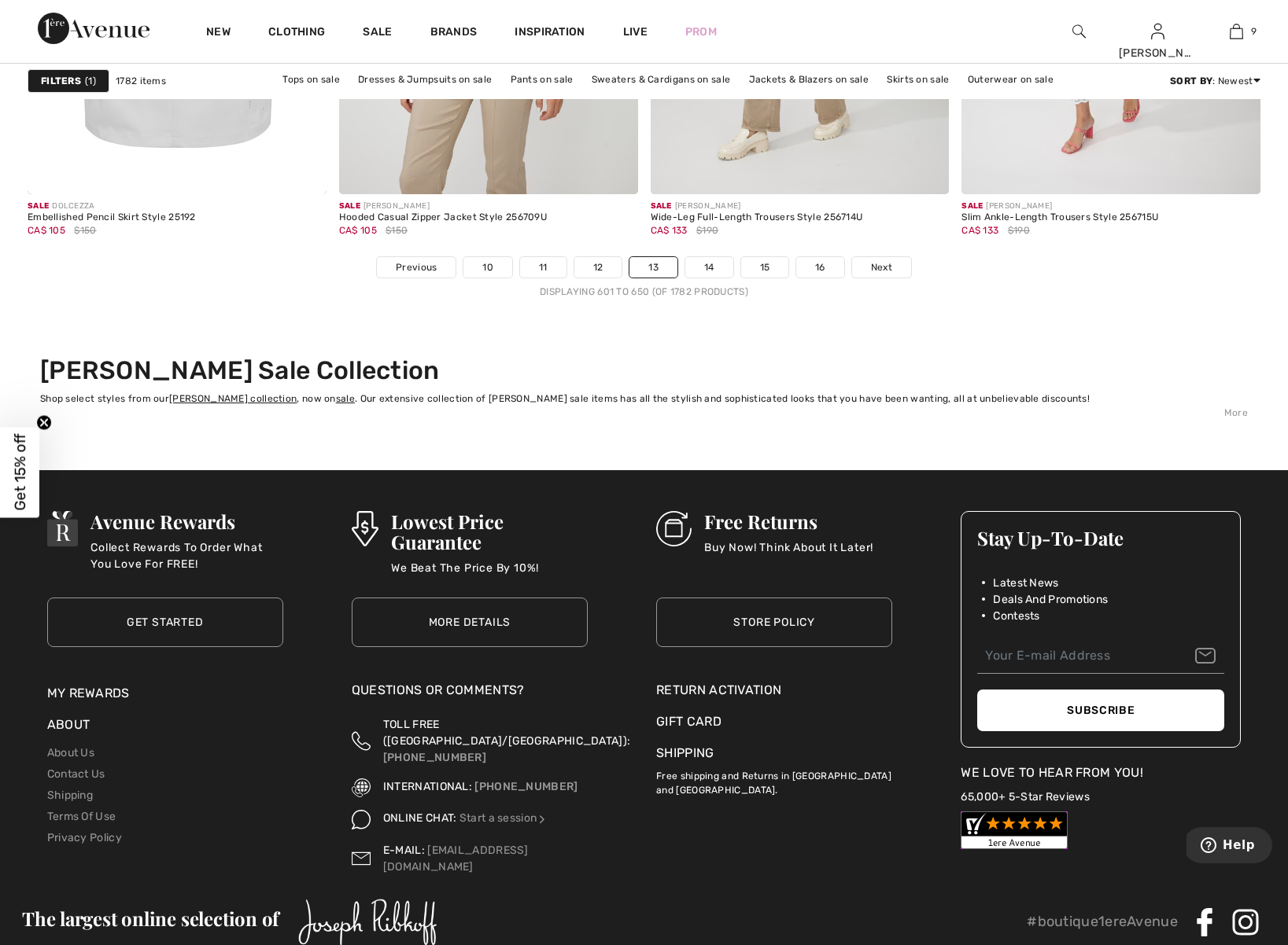
scroll to position [7995, 0]
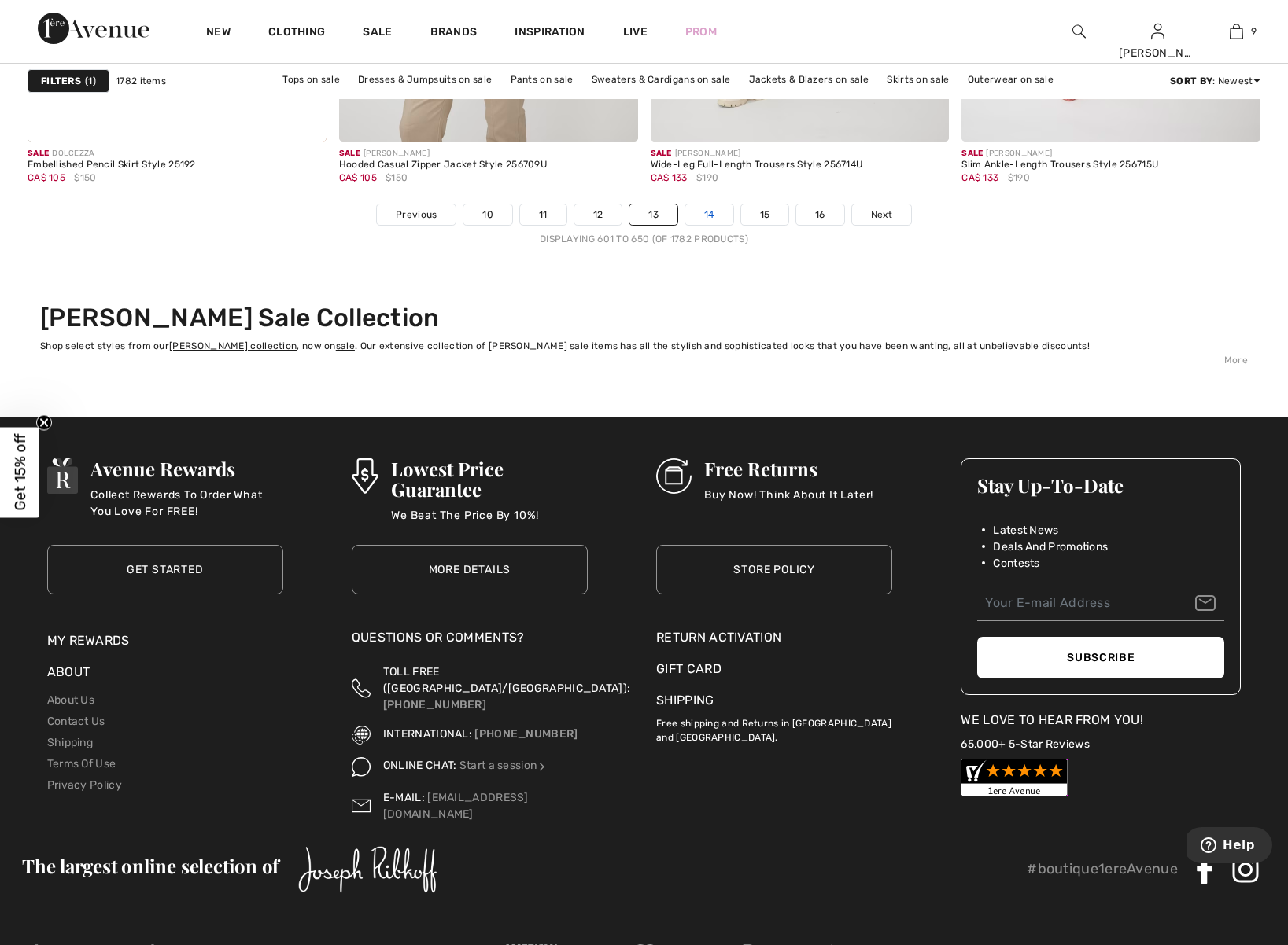
click at [715, 217] on link "14" at bounding box center [709, 215] width 48 height 20
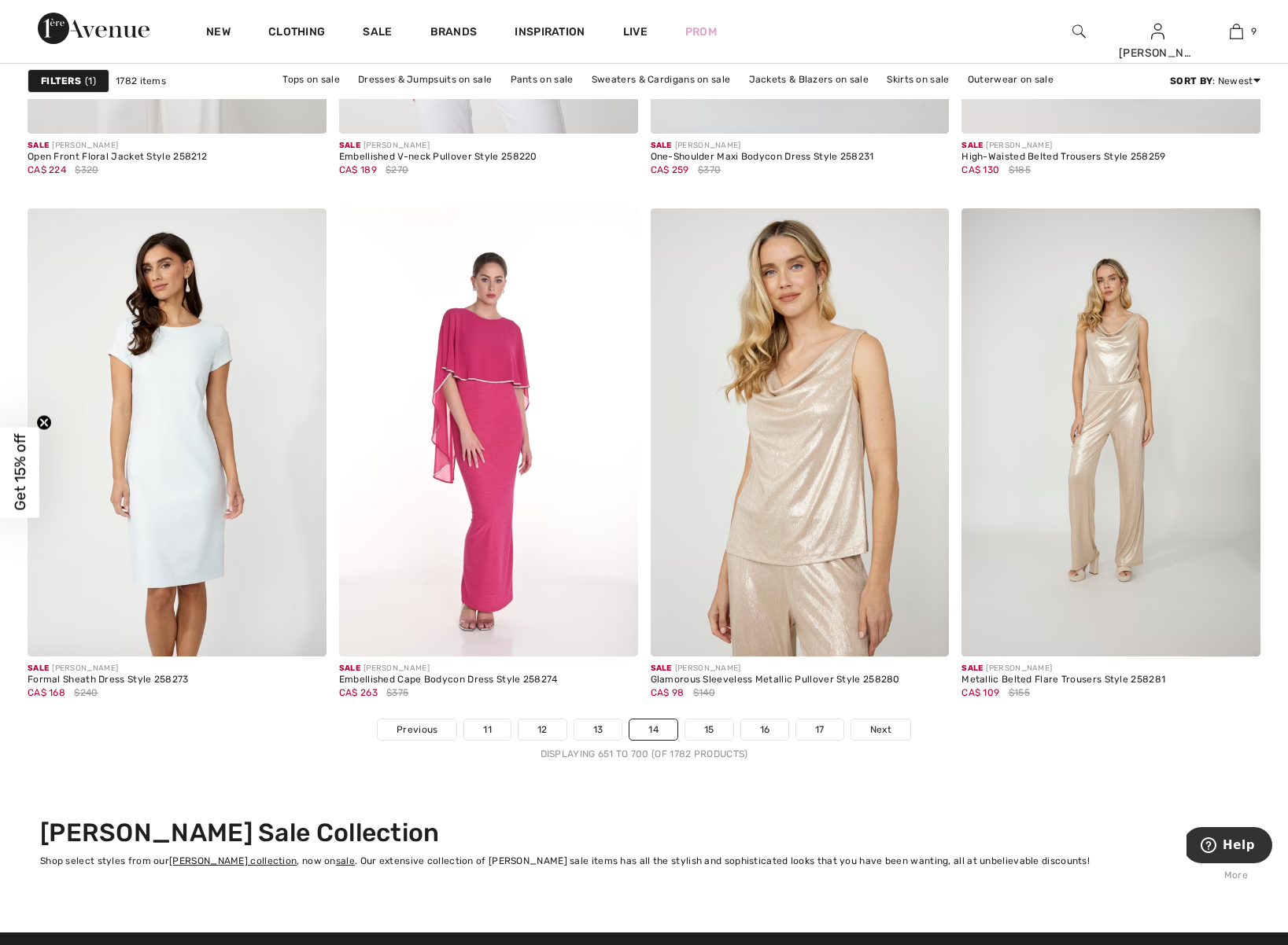
scroll to position [7518, 0]
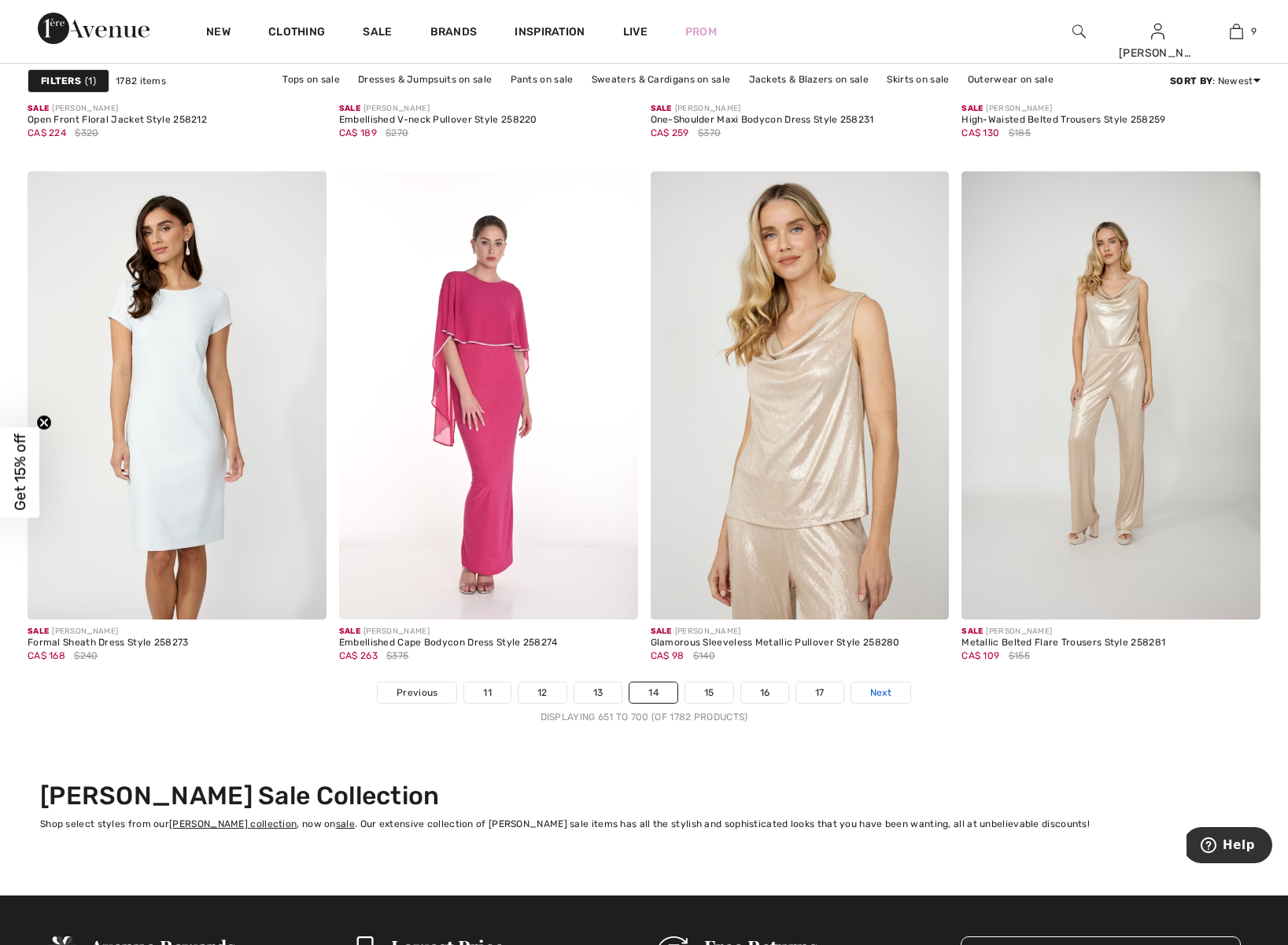
click at [885, 692] on span "Next" at bounding box center [881, 692] width 21 height 14
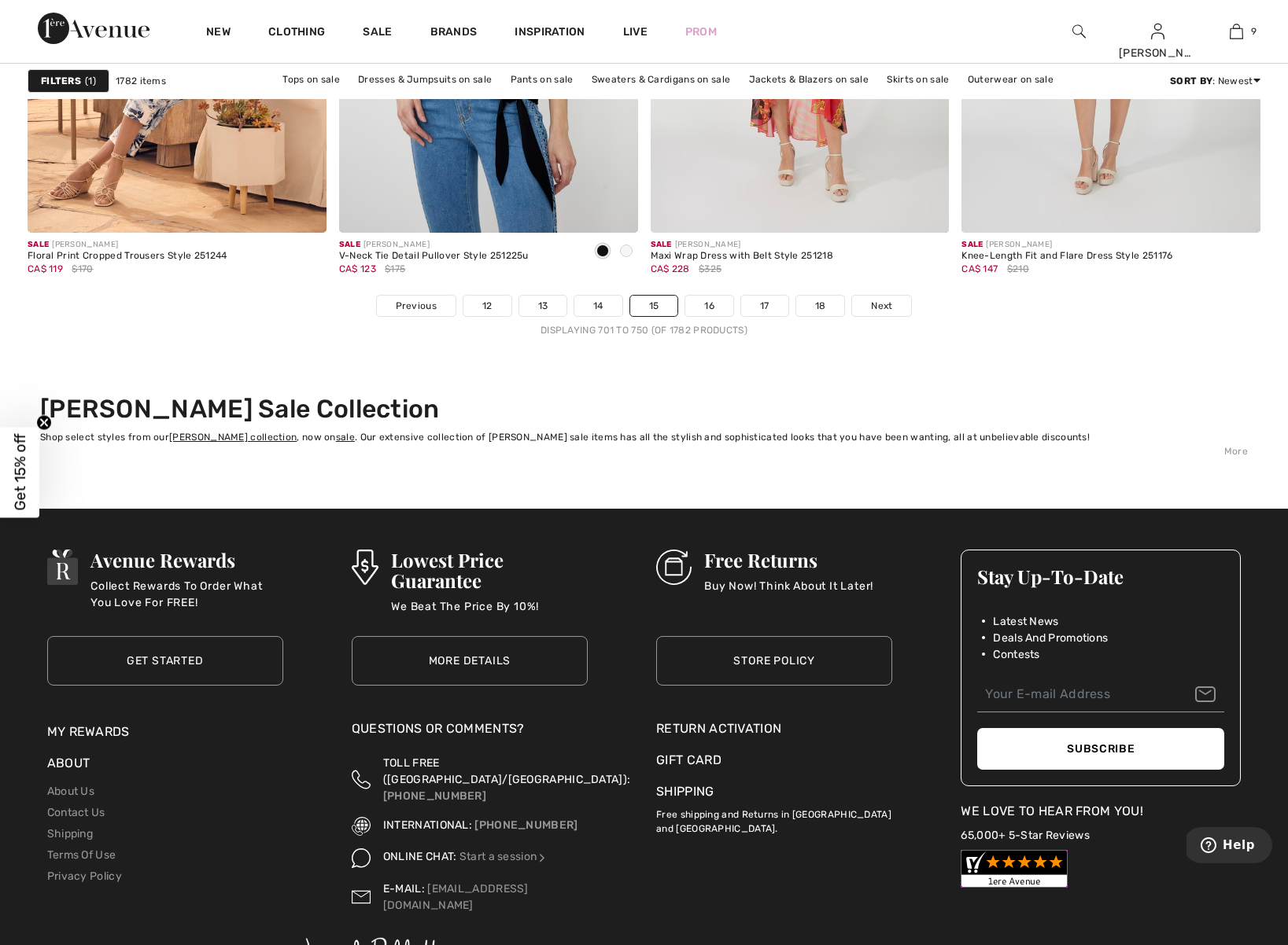
scroll to position [7908, 0]
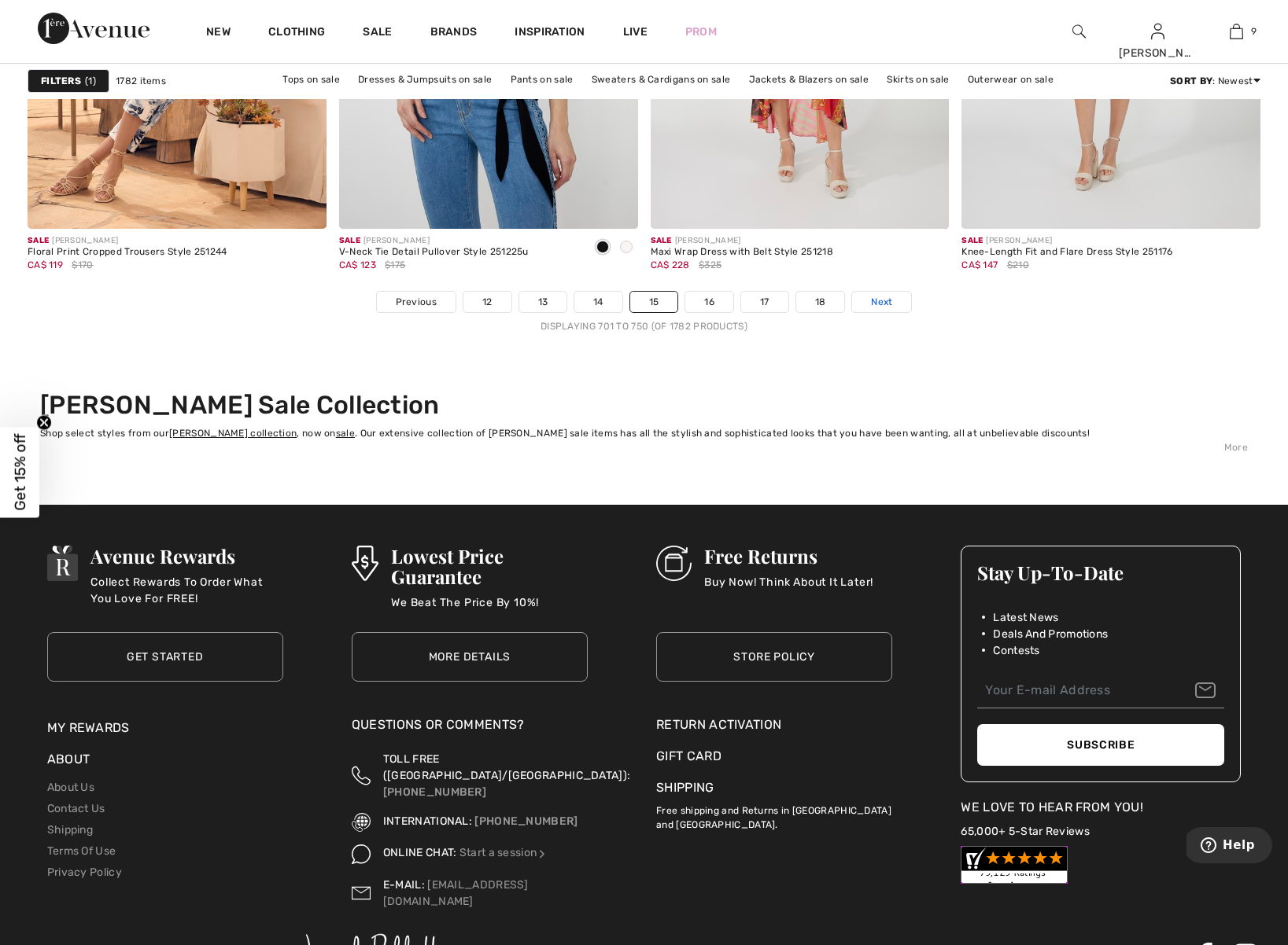
click at [890, 300] on span "Next" at bounding box center [882, 302] width 21 height 14
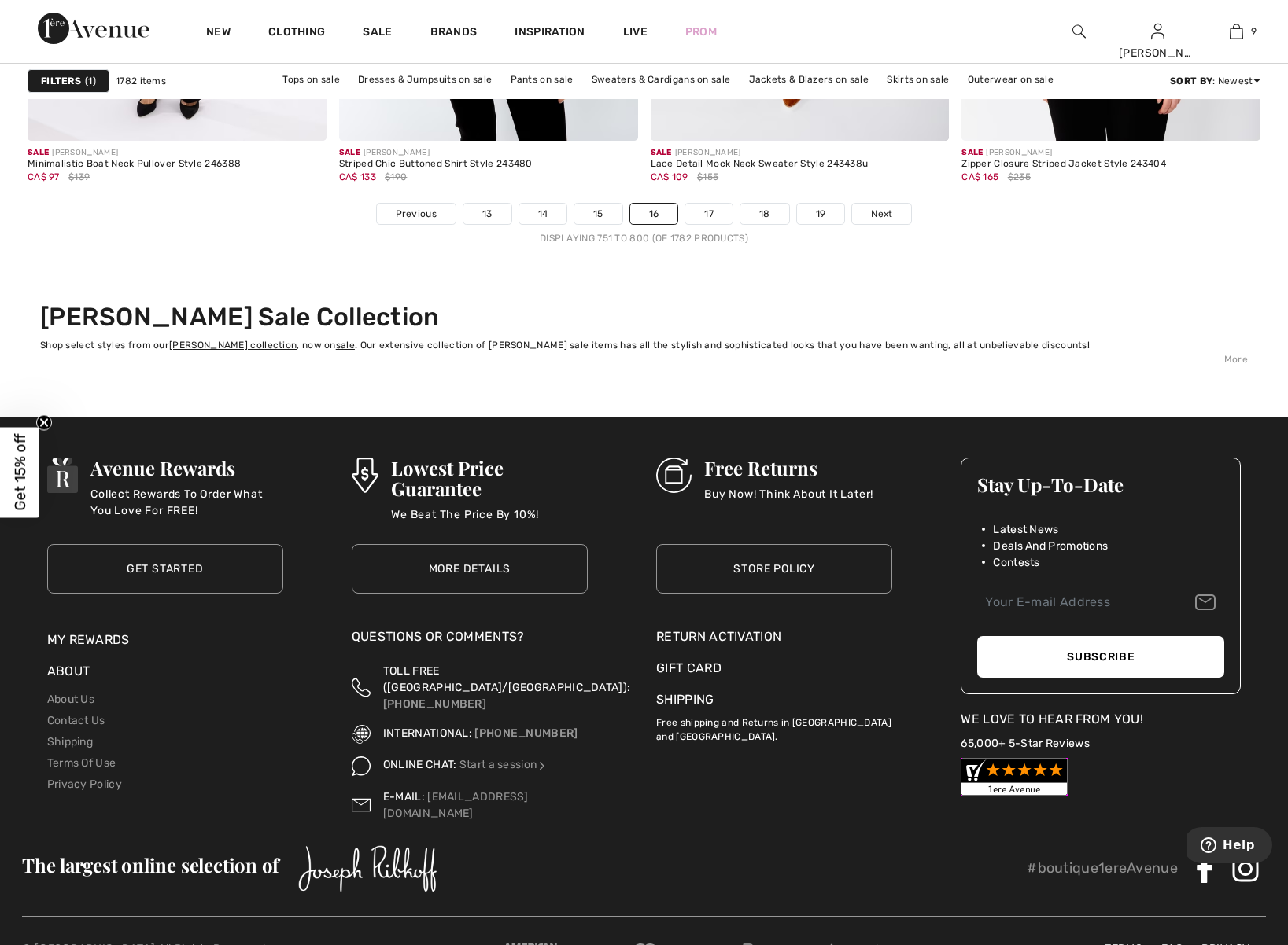
scroll to position [8018, 0]
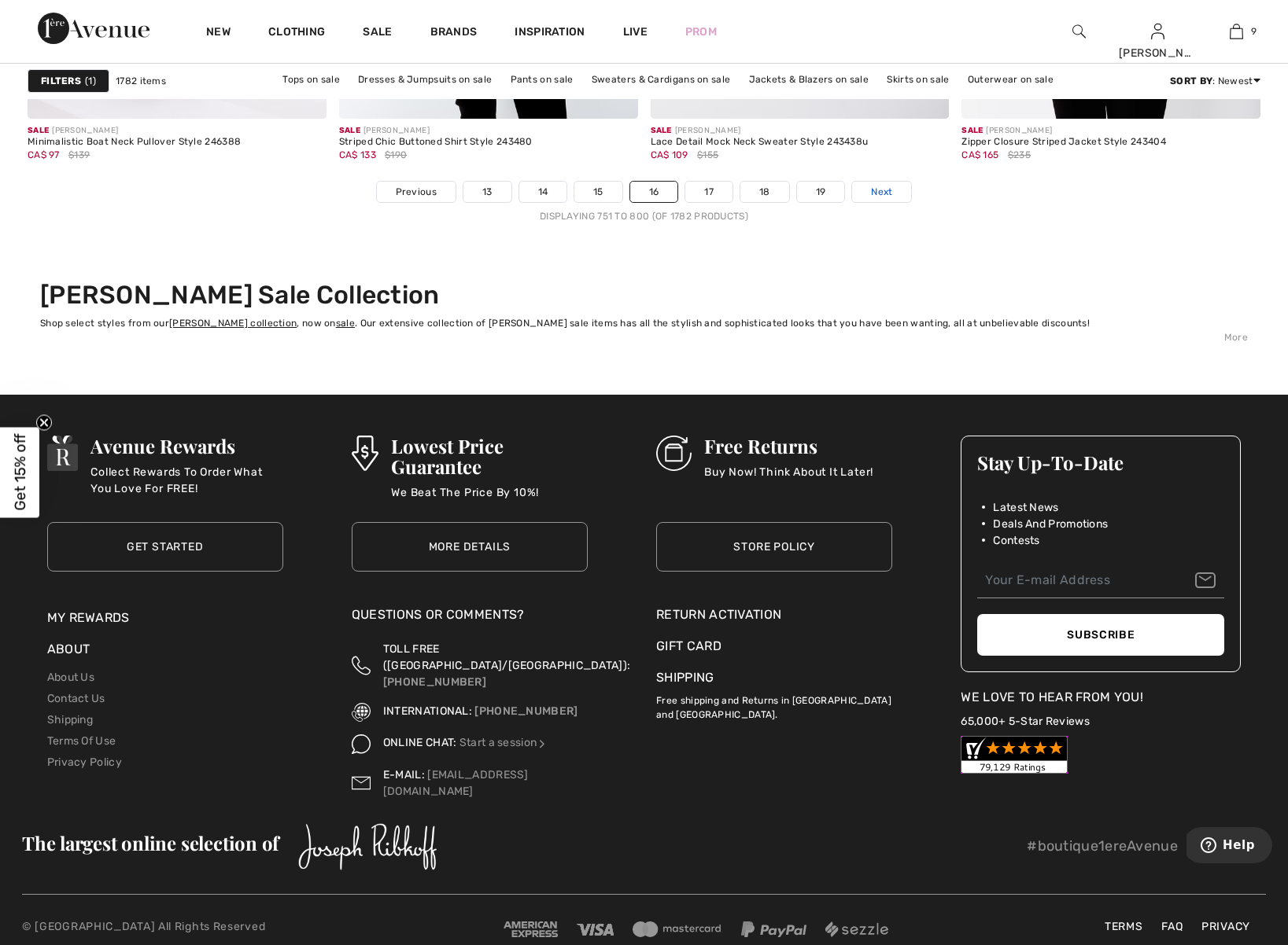
click at [883, 193] on span "Next" at bounding box center [882, 192] width 21 height 14
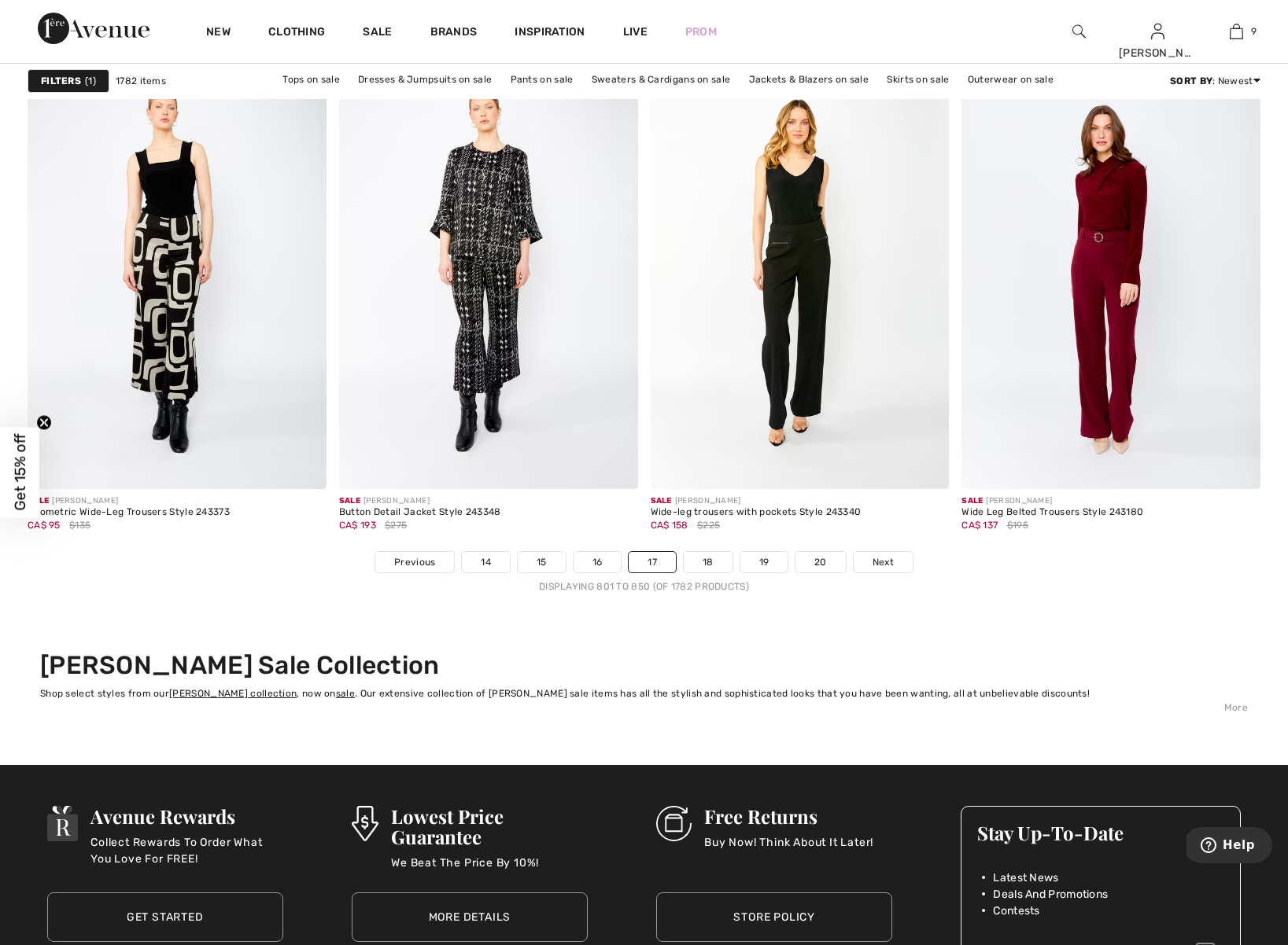
scroll to position [7655, 0]
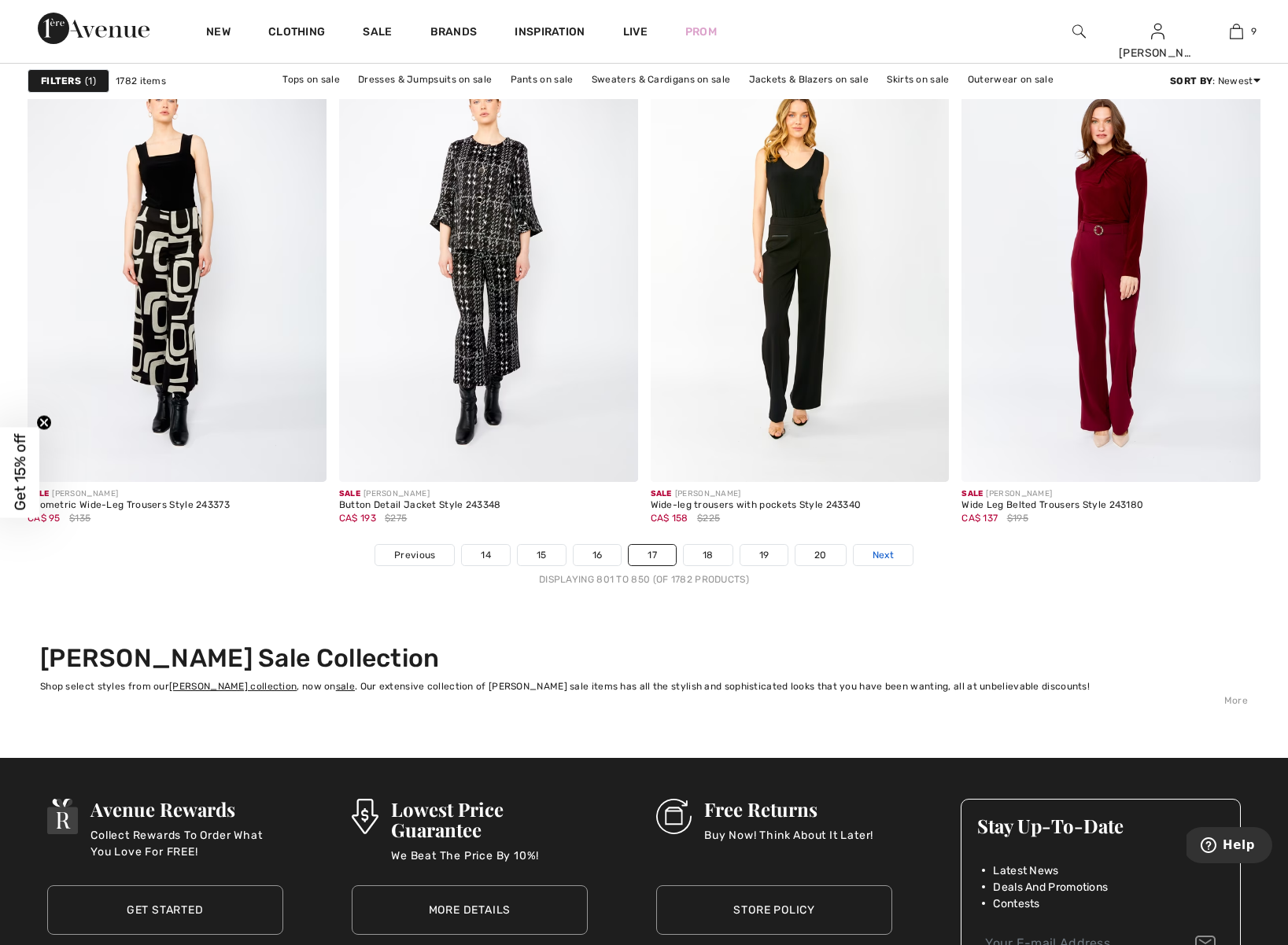
click at [890, 556] on span "Next" at bounding box center [883, 556] width 21 height 14
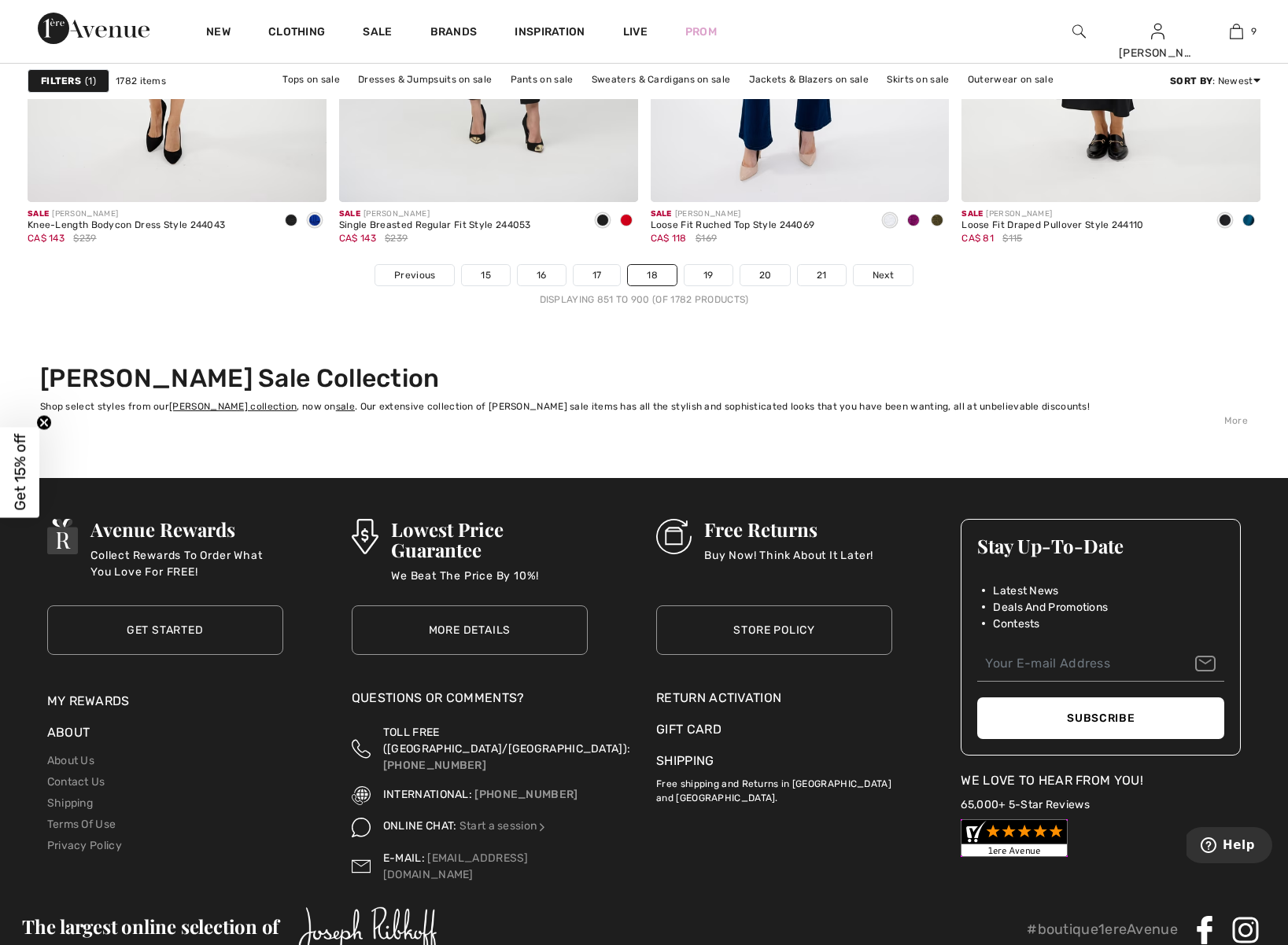
scroll to position [7931, 0]
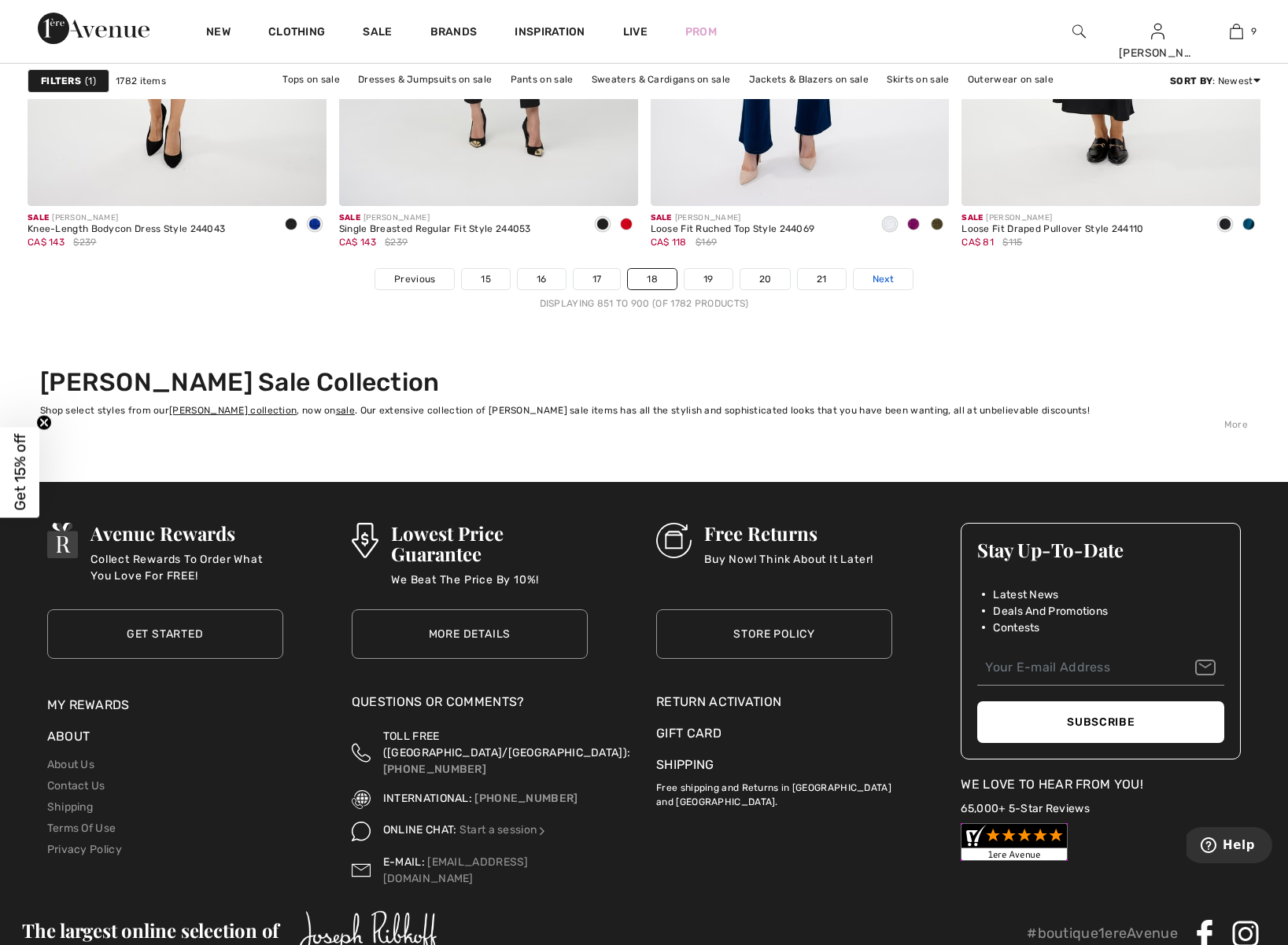
click at [897, 278] on link "Next" at bounding box center [883, 279] width 59 height 20
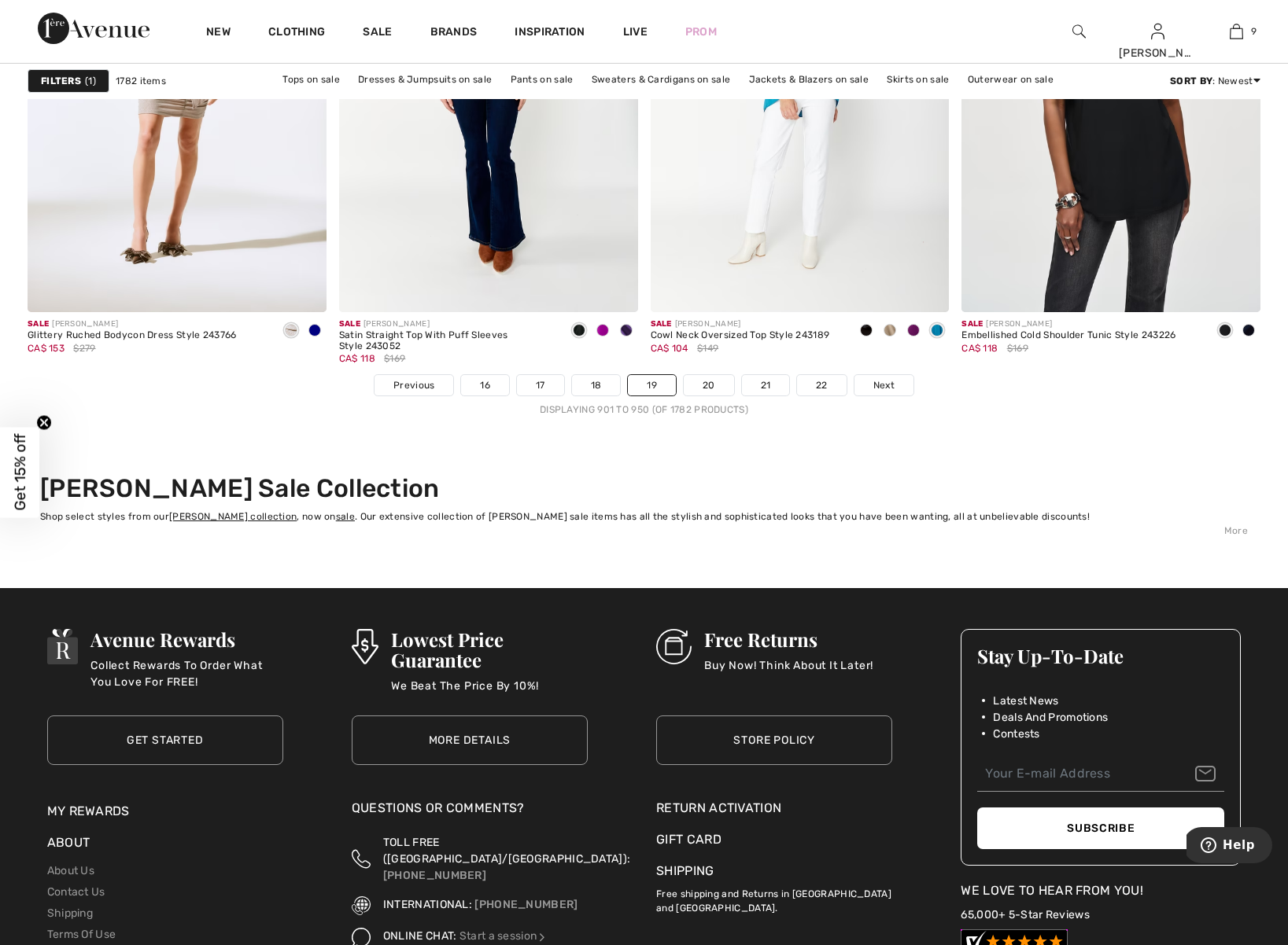
scroll to position [7832, 0]
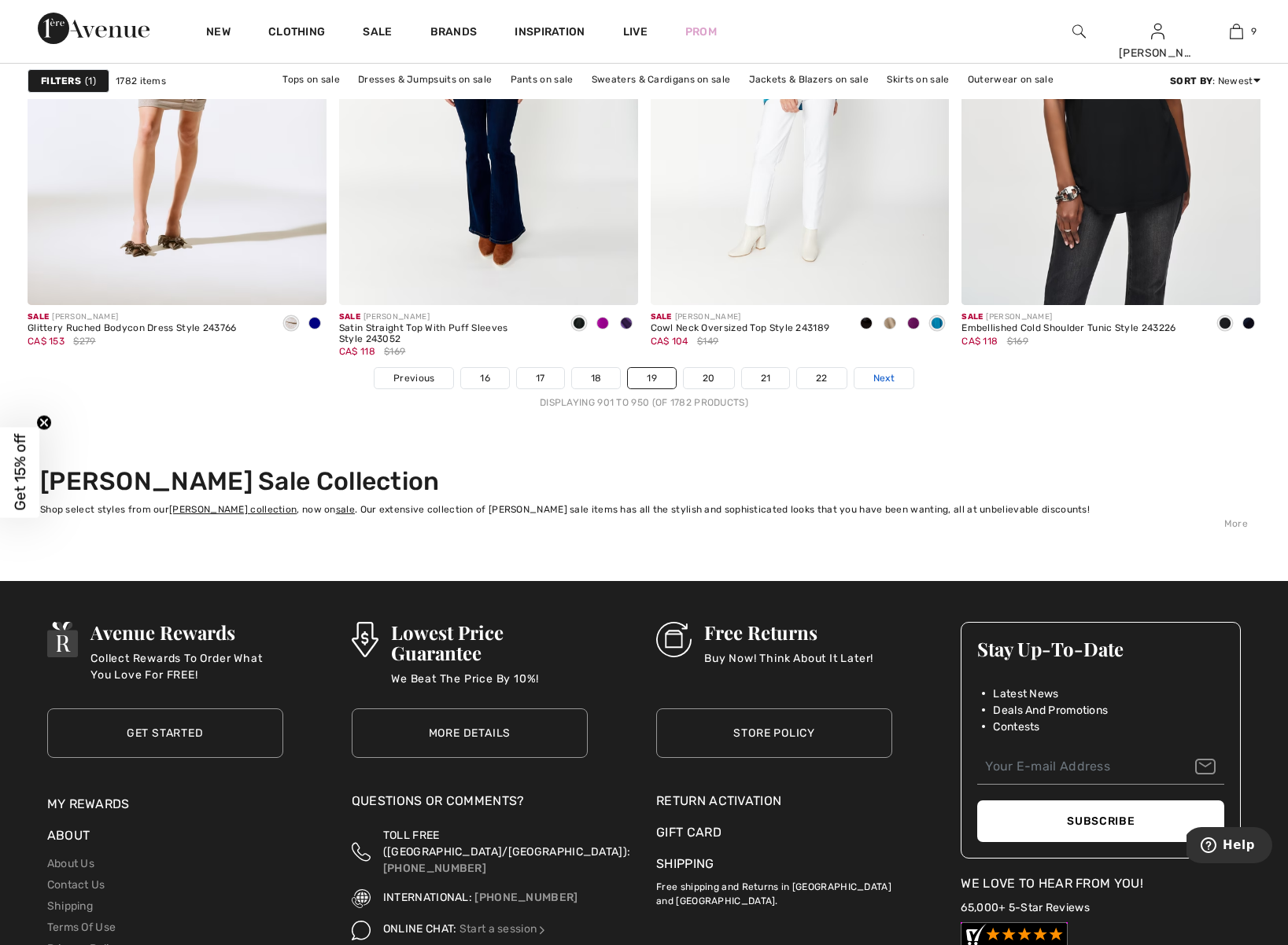
click at [894, 381] on link "Next" at bounding box center [883, 378] width 59 height 20
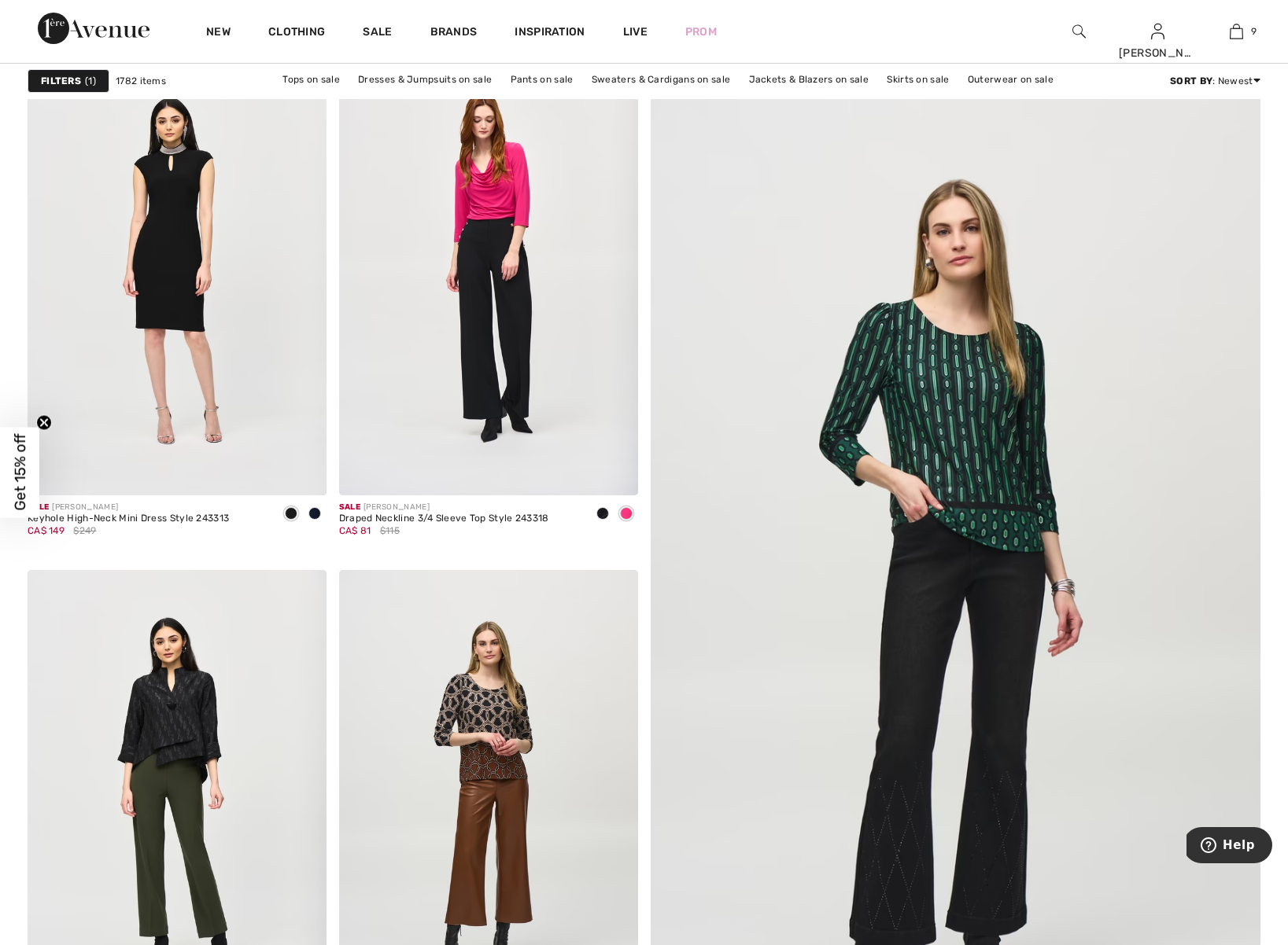
scroll to position [210, 0]
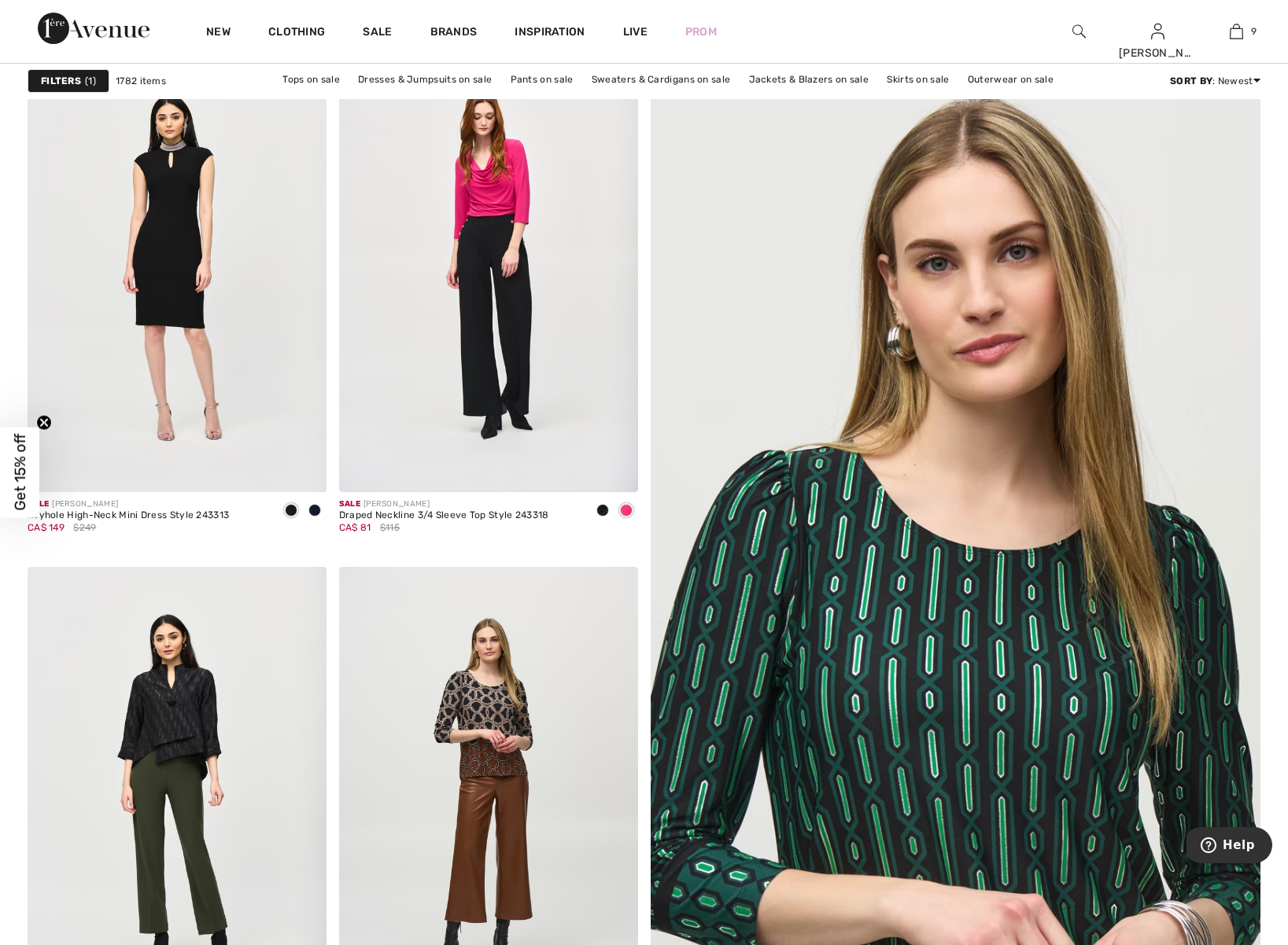
click at [991, 382] on img at bounding box center [955, 593] width 732 height 1098
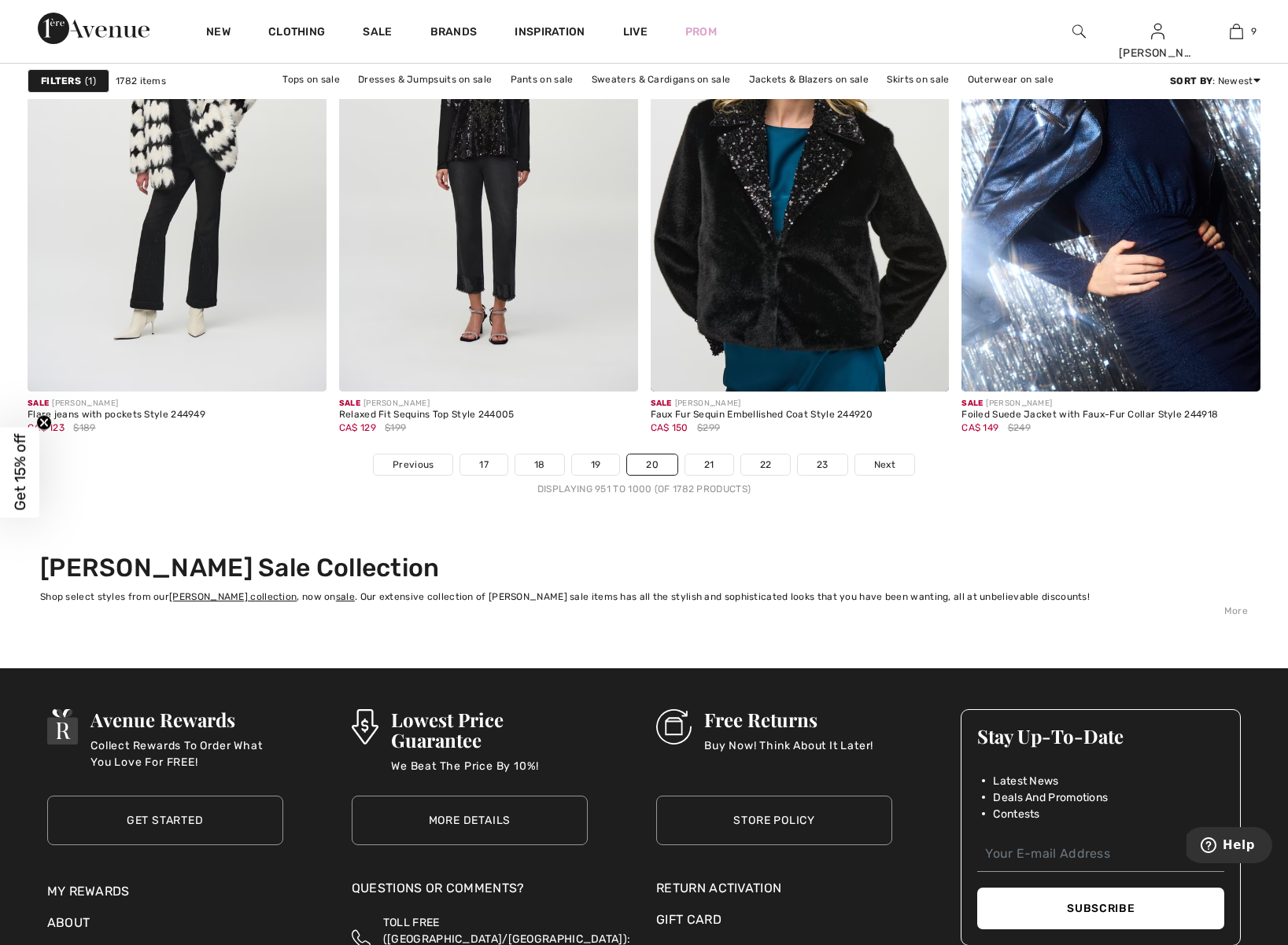
scroll to position [8025, 0]
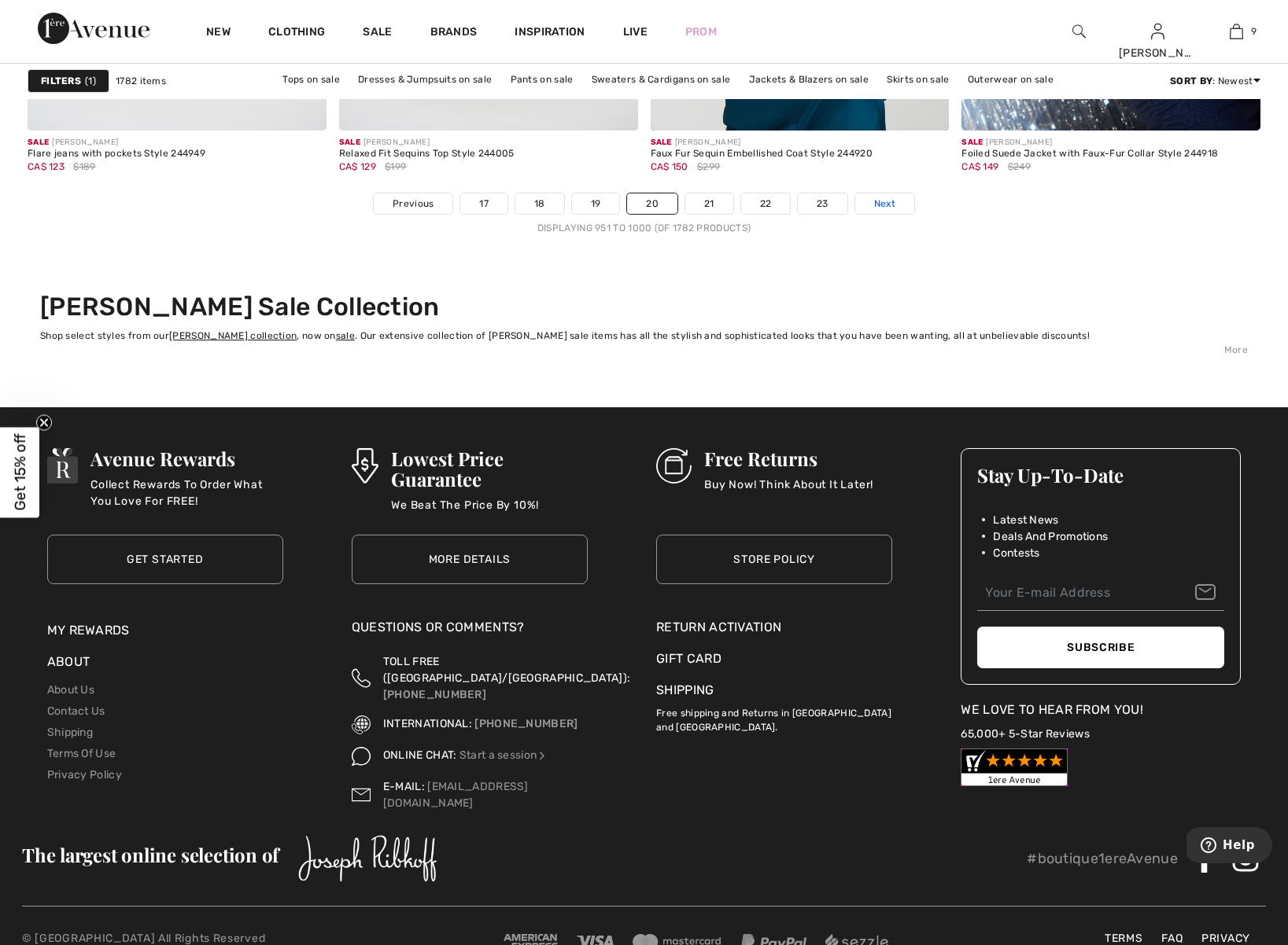
click at [890, 197] on span "Next" at bounding box center [884, 204] width 21 height 14
